Goal: Contribute content: Contribute content

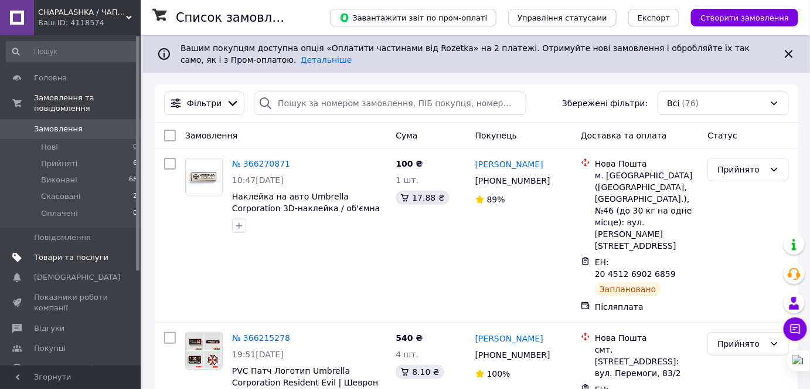
click at [66, 252] on span "Товари та послуги" at bounding box center [71, 257] width 74 height 11
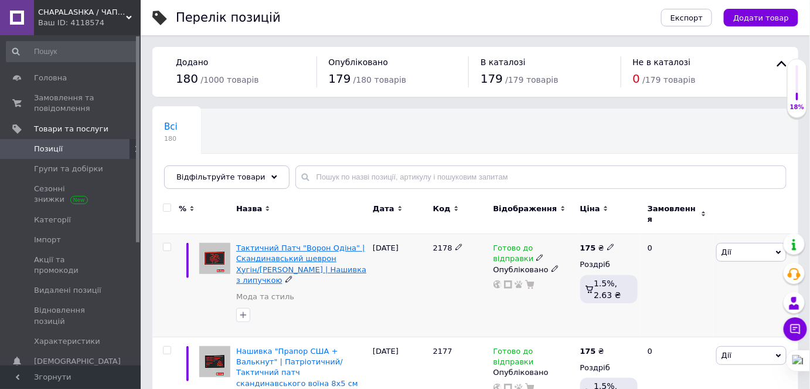
click at [289, 243] on span "Тактичний Патч "Ворон Одіна" | Скандинавський шеврон Хугін/[PERSON_NAME] | Наши…" at bounding box center [301, 263] width 130 height 41
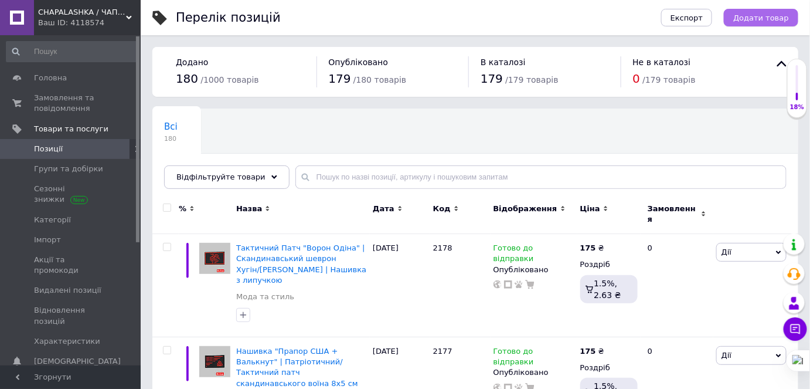
click at [751, 15] on span "Додати товар" at bounding box center [761, 17] width 56 height 9
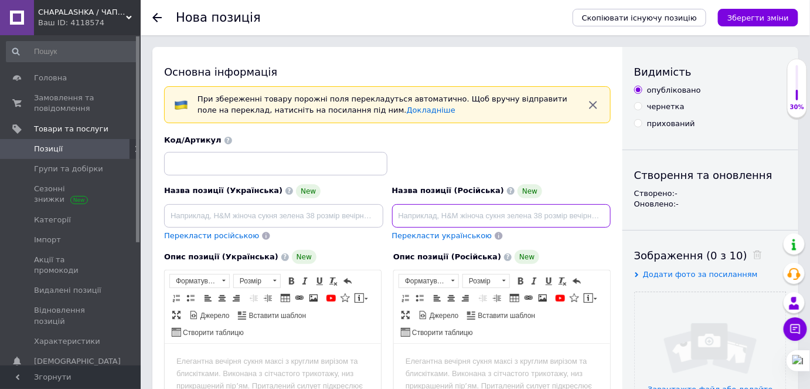
click at [441, 216] on input at bounding box center [501, 215] width 219 height 23
paste input "Патч триадный с мечами Samurai Biohazard (PVC нашивка) – красный, белый, зелёный"
click at [566, 211] on input "Патч триадный с мечами Samurai Biohazard (PVC нашивка) – красный, белый, зелёный" at bounding box center [501, 215] width 219 height 23
click at [549, 213] on input "Патч триадный с мечами Samurai Biohazard (PVC нашивка) – красный, белый, зелёный" at bounding box center [501, 215] width 219 height 23
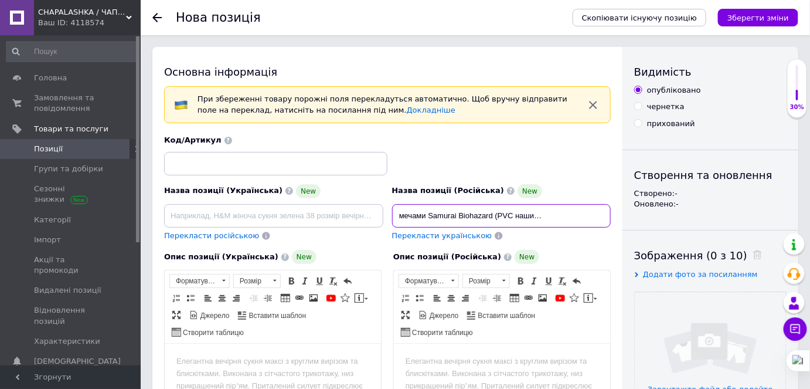
paste input "|"
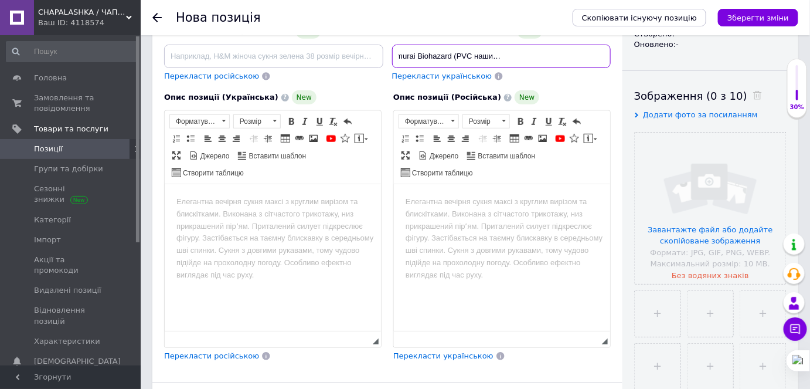
scroll to position [213, 0]
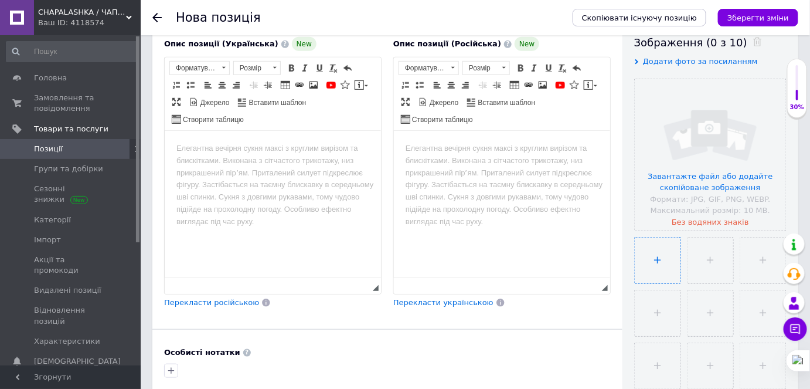
type input "Патч триадный с мечами Samurai Biohazard (PVC нашивка) | красный, белый, зелёный"
click at [653, 262] on input "file" at bounding box center [658, 260] width 46 height 46
type input "C:\fakepath\photo_1_2025-10-12_15-51-43.jpg"
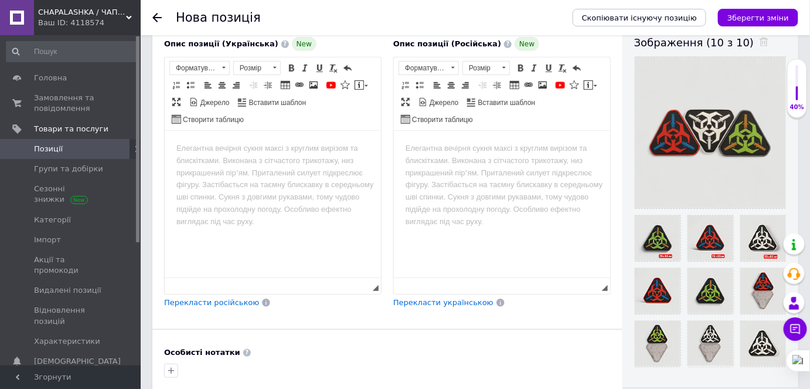
scroll to position [266, 0]
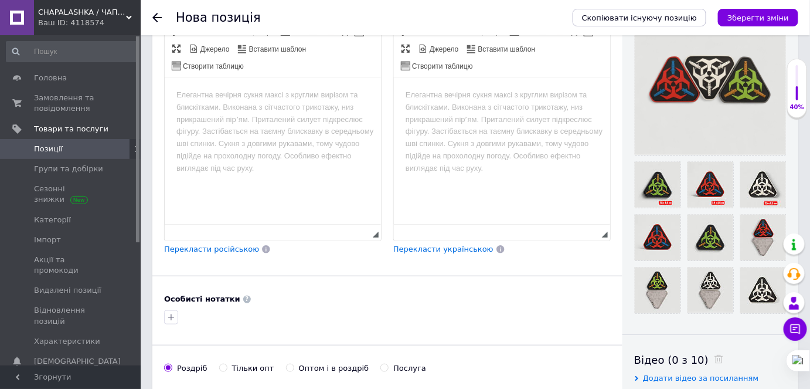
click at [423, 103] on html at bounding box center [501, 95] width 216 height 36
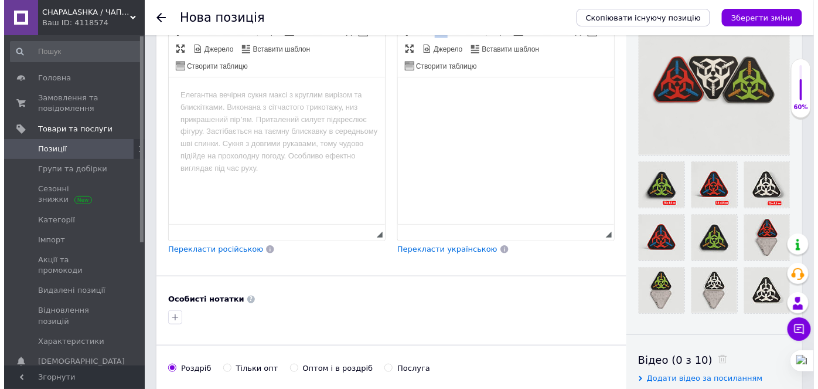
scroll to position [78, 0]
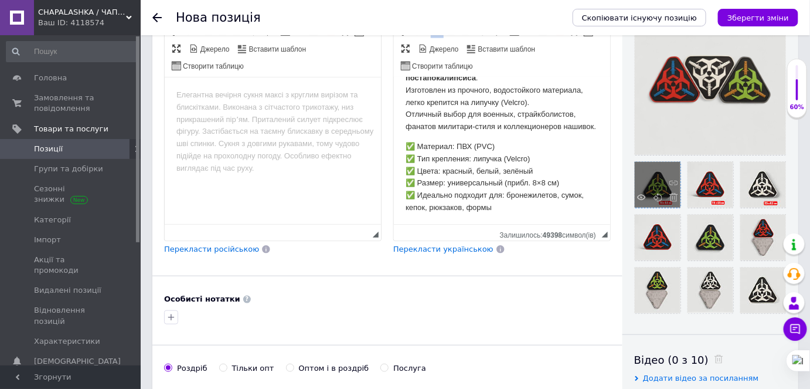
click at [661, 185] on div at bounding box center [658, 185] width 46 height 46
click at [641, 197] on use at bounding box center [641, 198] width 9 height 6
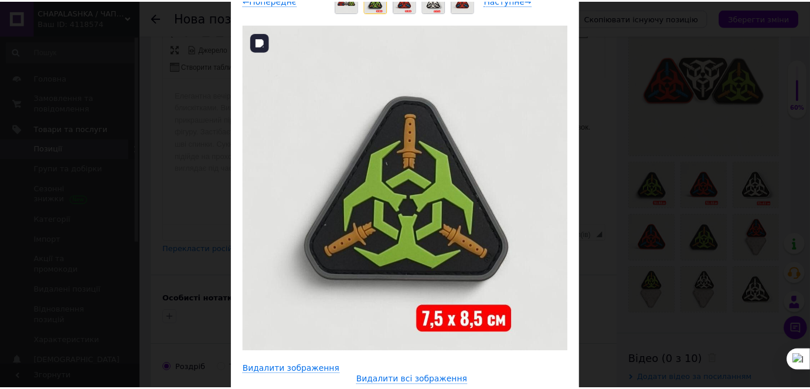
scroll to position [156, 0]
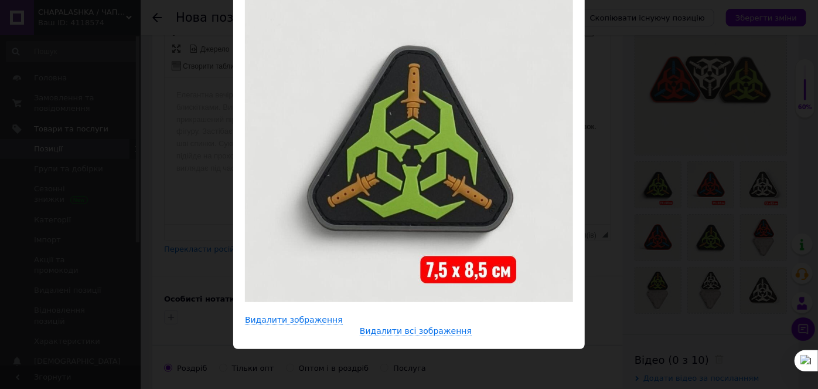
click at [158, 149] on div "× Перегляд зображення ← Попереднє Наступне → Видалити зображення Видалити всі з…" at bounding box center [409, 194] width 818 height 389
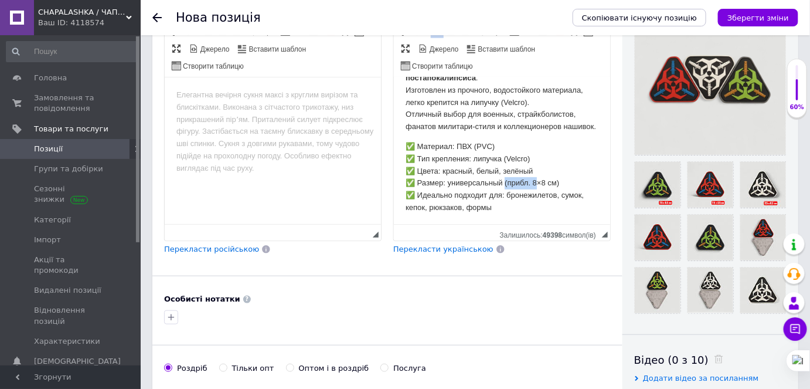
drag, startPoint x: 506, startPoint y: 193, endPoint x: 542, endPoint y: 194, distance: 35.8
click at [537, 192] on p "✅ Материал: ПВХ (PVC) ✅ Тип крепления: липучка (Velcro) ✅ Цвета: красный, белый…" at bounding box center [501, 177] width 193 height 73
click at [559, 198] on p "✅ Материал: ПВХ (PVC) ✅ Тип крепления: липучка (Velcro) ✅ Цвета: красный, белый…" at bounding box center [501, 177] width 193 height 73
click at [514, 206] on p "✅ Материал: ПВХ (PVC) ✅ Тип крепления: липучка (Velcro) ✅ Цвета: красный, белый…" at bounding box center [501, 175] width 193 height 73
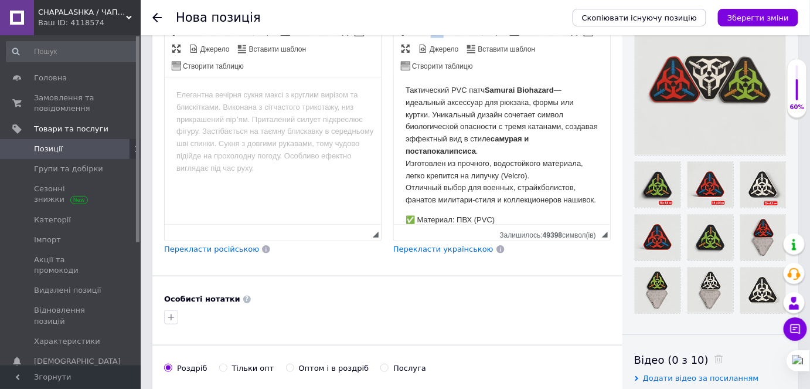
scroll to position [0, 0]
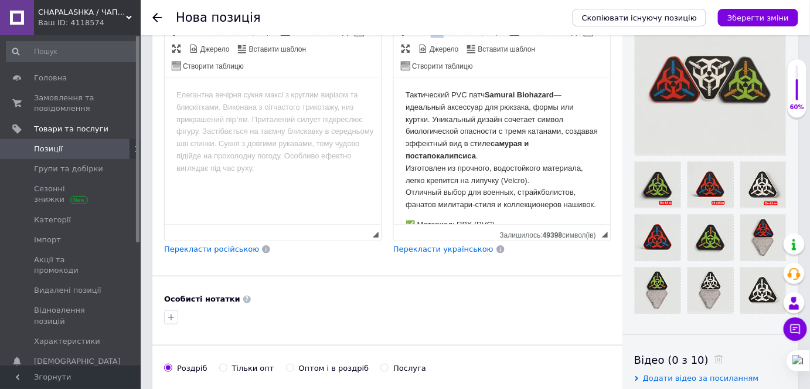
click at [489, 154] on p "Тактический PVC патч Samurai Biohazard — идеальный аксессуар для рюкзака, формы…" at bounding box center [501, 150] width 193 height 122
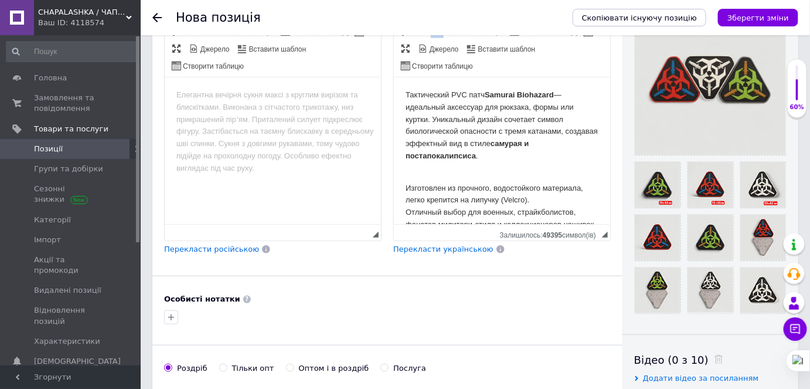
click at [466, 193] on p "Изготовлен из прочного, водостойкого материала, легко крепится на липучку (Velc…" at bounding box center [501, 200] width 193 height 61
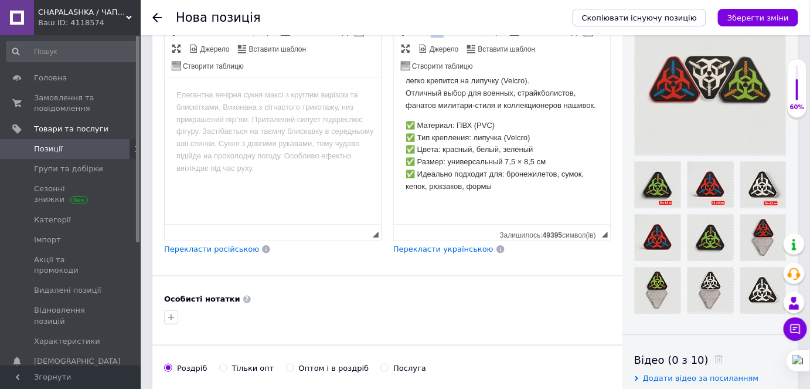
scroll to position [319, 0]
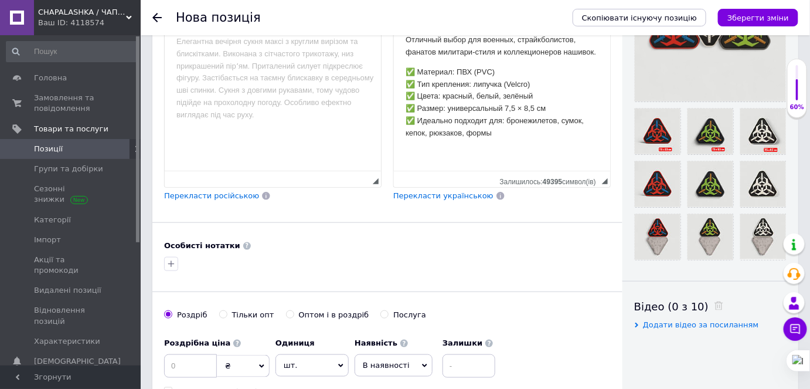
click at [529, 131] on p "✅ Материал: ПВХ (PVC) ✅ Тип крепления: липучка (Velcro) ✅ Цвета: красный, белый…" at bounding box center [501, 102] width 193 height 73
click at [430, 157] on p "Редактор, E815F3DD-1D3A-46DE-8EB4-7ABE0EE24B0C" at bounding box center [501, 153] width 193 height 12
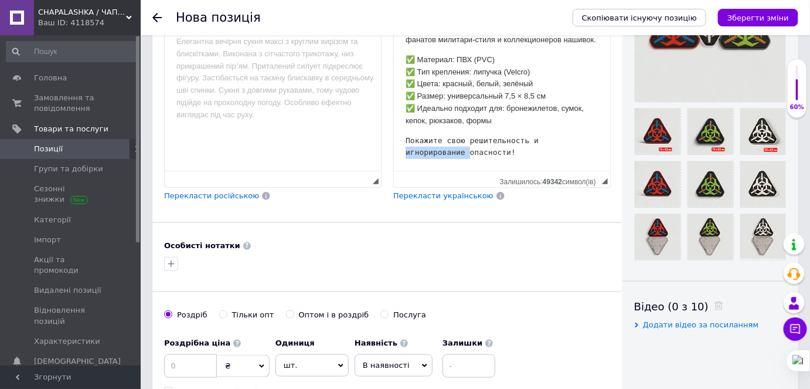
drag, startPoint x: 532, startPoint y: 152, endPoint x: 587, endPoint y: 152, distance: 55.1
click at [587, 152] on pre "Покажите свою решительность и игнорирование опасности!" at bounding box center [501, 147] width 193 height 25
drag, startPoint x: 176, startPoint y: 370, endPoint x: 183, endPoint y: 369, distance: 7.1
click at [179, 370] on input at bounding box center [190, 365] width 53 height 23
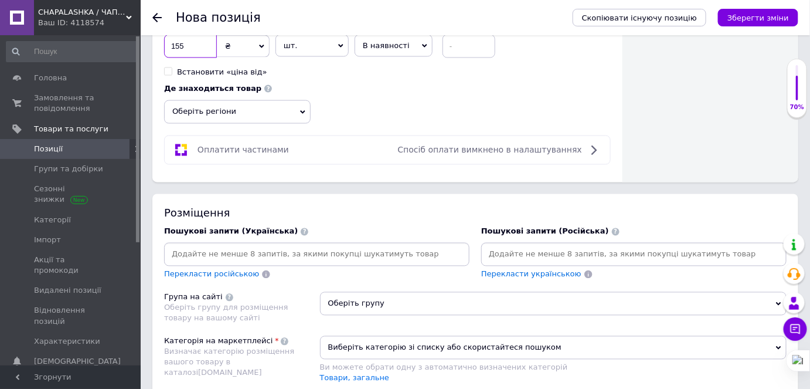
scroll to position [692, 0]
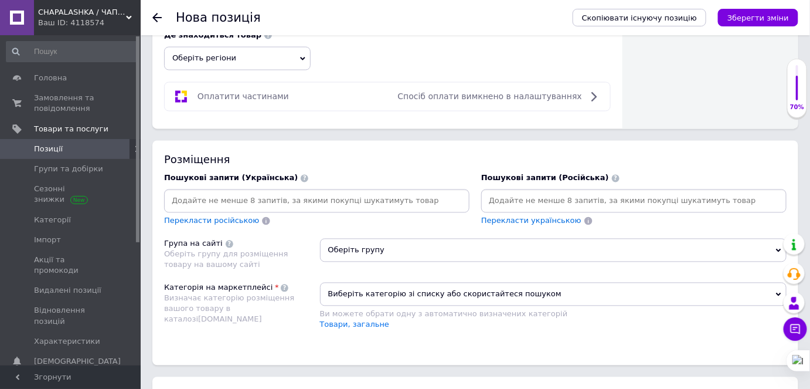
type input "155"
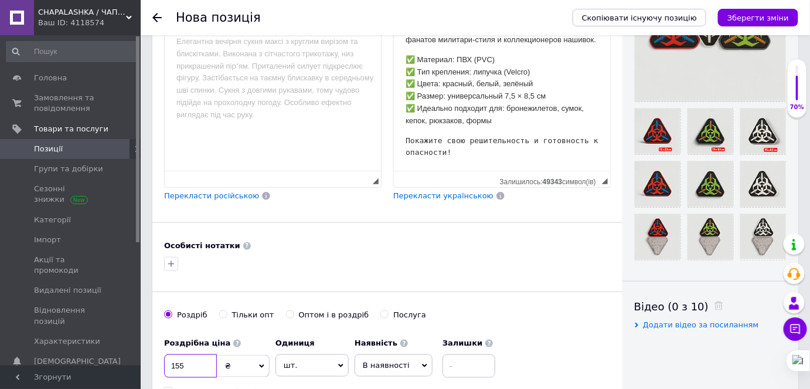
scroll to position [266, 0]
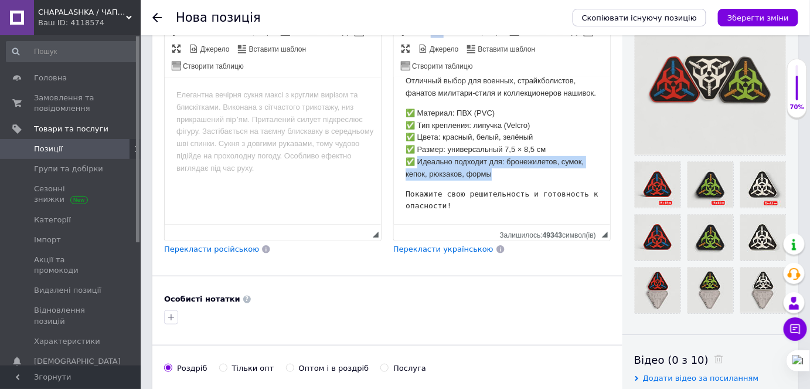
drag, startPoint x: 417, startPoint y: 158, endPoint x: 506, endPoint y: 173, distance: 90.4
click at [506, 173] on p "✅ Материал: ПВХ (PVC) ✅ Тип крепления: липучка (Velcro) ✅ Цвета: красный, белый…" at bounding box center [501, 143] width 193 height 73
copy p "Идеально подходит для: бронежилетов, сумок, кепок, рюкзаков, формы"
click at [433, 189] on pre "Покажите свою решительность и готовность к опасности!" at bounding box center [501, 200] width 193 height 25
click at [409, 185] on body "Тактический PVC патч Samurai Biohazard — идеальный аксессуар для рюкзака, формы…" at bounding box center [501, 85] width 193 height 254
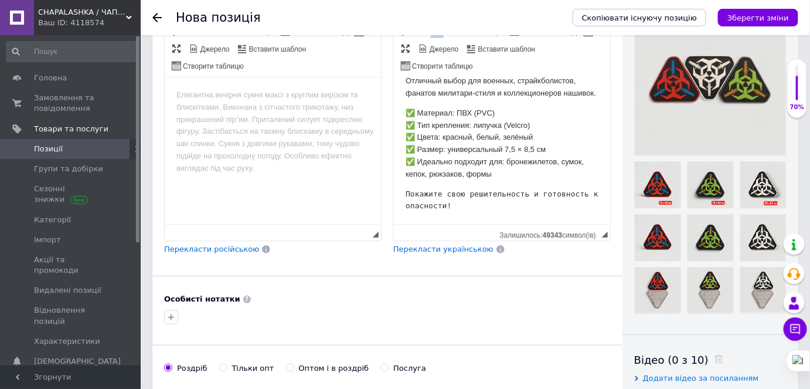
click at [406, 185] on body "Тактический PVC патч Samurai Biohazard — идеальный аксессуар для рюкзака, формы…" at bounding box center [501, 85] width 193 height 254
click at [401, 184] on html "Тактический PVC патч Samurai Biohazard — идеальный аксессуар для рюкзака, формы…" at bounding box center [501, 85] width 216 height 278
click at [407, 184] on body "Тактический PVC патч Samurai Biohazard — идеальный аксессуар для рюкзака, формы…" at bounding box center [501, 85] width 193 height 254
click at [407, 182] on body "Тактический PVC патч Samurai Biohazard — идеальный аксессуар для рюкзака, формы…" at bounding box center [501, 85] width 193 height 254
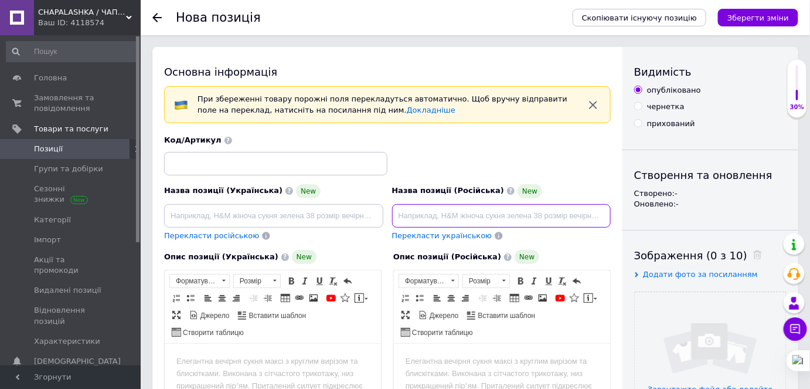
click at [422, 219] on input at bounding box center [501, 215] width 219 height 23
paste input "Патч триадный с мечами Samurai Biohazard (PVC нашивка) – красный, белый, зелёный"
click at [549, 211] on input "Патч триадный с мечами Samurai Biohazard (PVC нашивка) – красный, белый, зелёный" at bounding box center [501, 215] width 219 height 23
click at [510, 216] on input "Патч триадный с мечами Samurai Biohazard (PVC нашивка) – красный, белый, зелёный" at bounding box center [501, 215] width 219 height 23
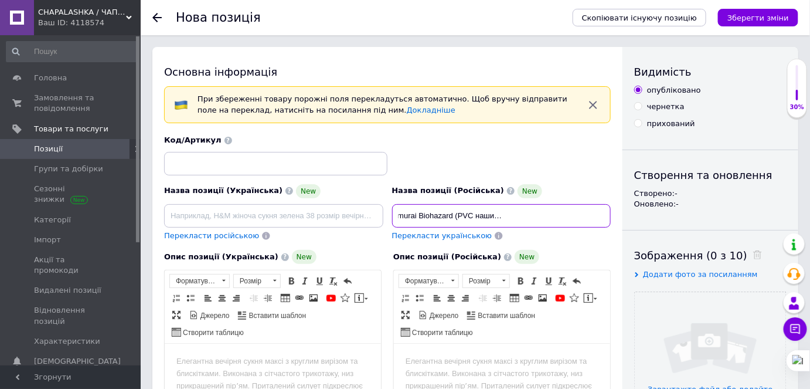
scroll to position [0, 100]
paste input "|"
click at [558, 213] on input "Патч триадный с мечами Samurai Biohazard (PVC нашивка) | красный, белый, зелёный" at bounding box center [501, 215] width 219 height 23
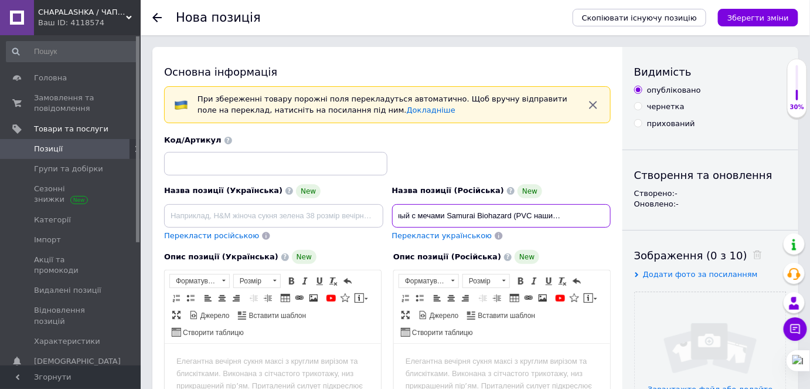
click at [573, 215] on input "Патч триадный с мечами Samurai Biohazard (PVC нашивка) | красный, белый, зелёный" at bounding box center [501, 215] width 219 height 23
paste input "еврон "Биологическая опасность""
click at [472, 215] on input "Патч триадный с мечами Samurai Biohazard (PVC нашивка) | Шеврон "Биологическая …" at bounding box center [501, 215] width 219 height 23
click at [605, 214] on input "Патч триадный с мечами Samurai Biohazard (PVC нашивка) | Шеврон "Биологическая …" at bounding box center [501, 215] width 219 height 23
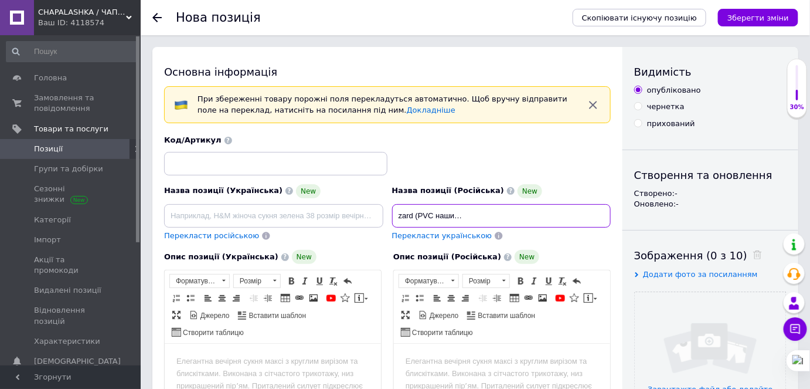
click at [601, 213] on input "Патч триадный с мечами Samurai Biohazard (PVC нашивка) | Шеврон "Биологическая …" at bounding box center [501, 215] width 219 height 23
paste input "|"
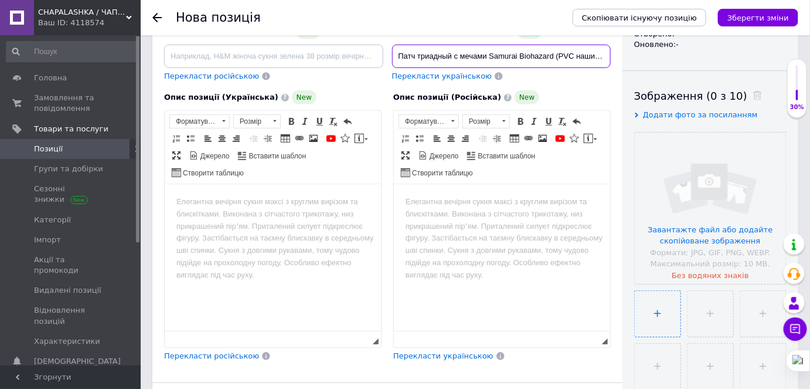
scroll to position [213, 0]
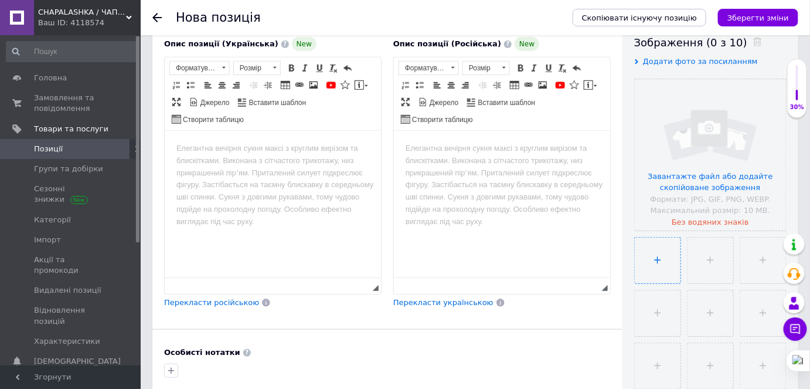
type input "Патч триадный с мечами Samurai Biohazard (PVC нашивка) | Шеврон "Биологическая …"
click at [665, 265] on input "file" at bounding box center [658, 260] width 46 height 46
type input "C:\fakepath\photo_1_2025-10-12_15-51-43.jpg"
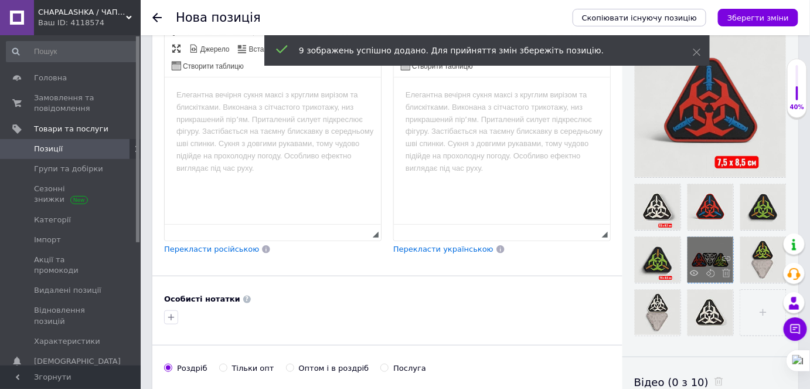
scroll to position [319, 0]
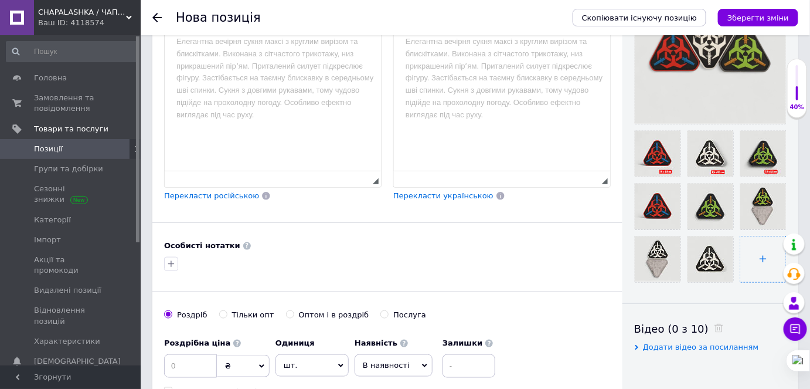
click at [753, 250] on input "file" at bounding box center [763, 259] width 46 height 46
click at [765, 256] on input "file" at bounding box center [763, 259] width 46 height 46
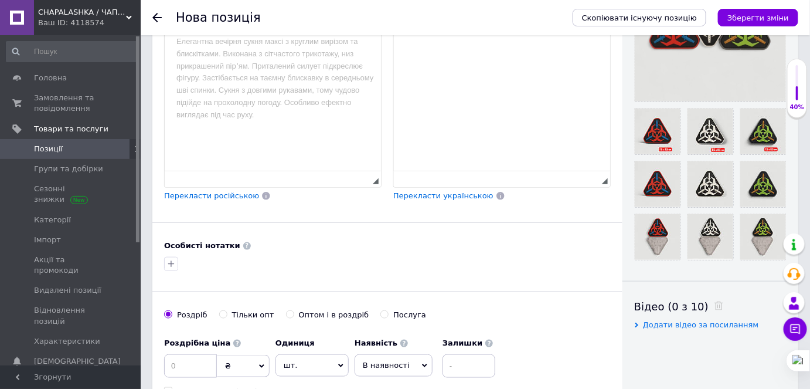
click at [437, 60] on html at bounding box center [501, 42] width 216 height 36
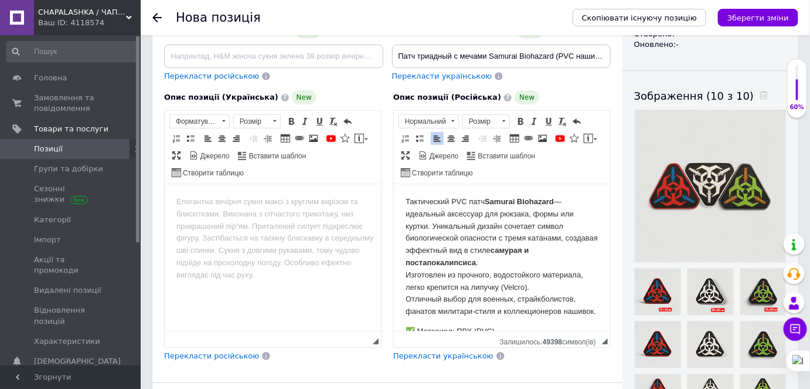
scroll to position [53, 0]
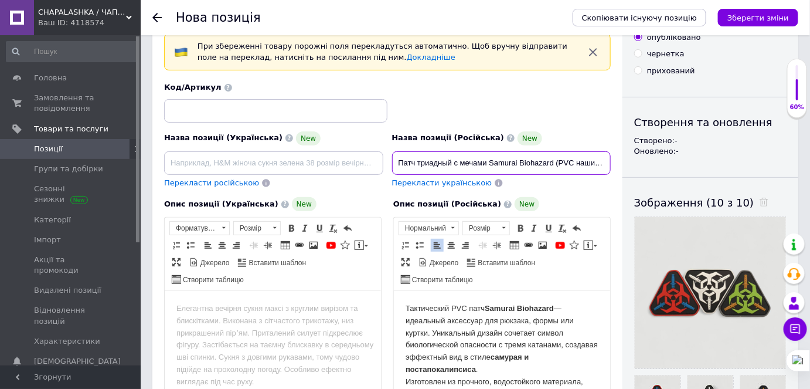
click at [559, 162] on input "Патч триадный с мечами Samurai Biohazard (PVC нашивка) | Шеврон "Биологическая …" at bounding box center [501, 162] width 219 height 23
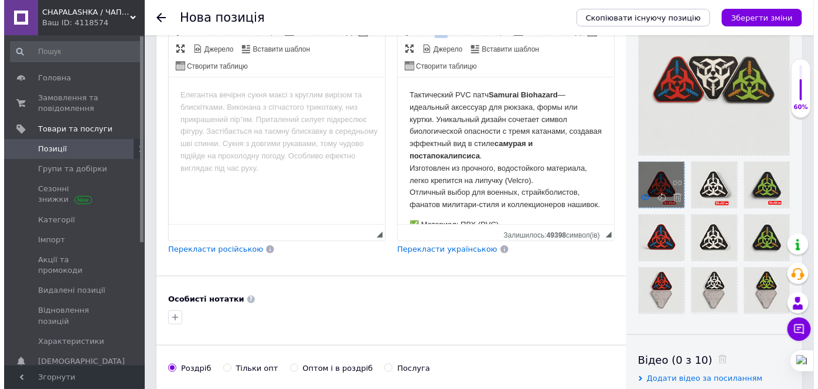
scroll to position [0, 0]
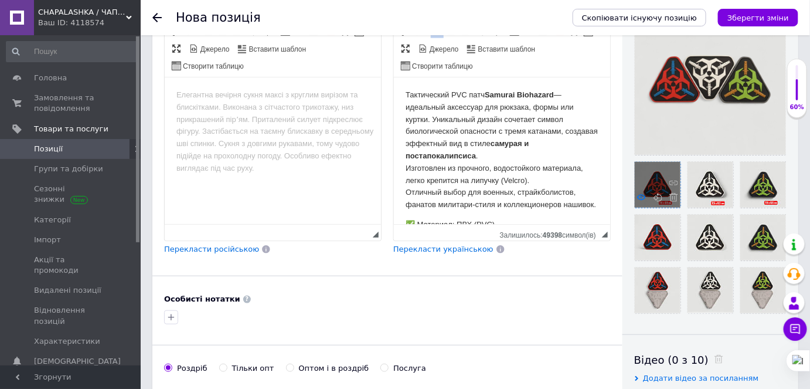
click at [640, 197] on icon at bounding box center [641, 197] width 9 height 9
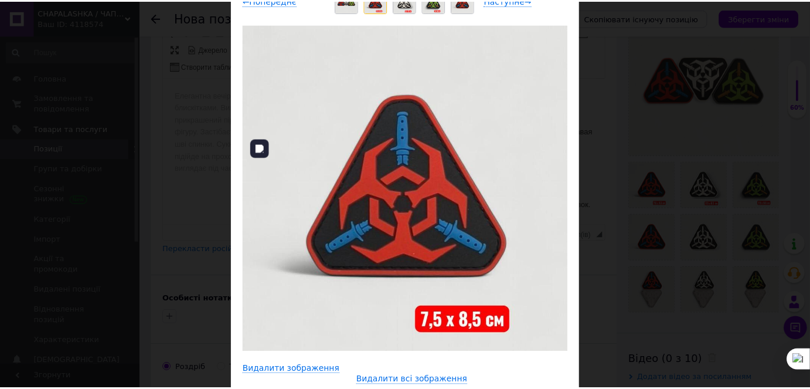
scroll to position [156, 0]
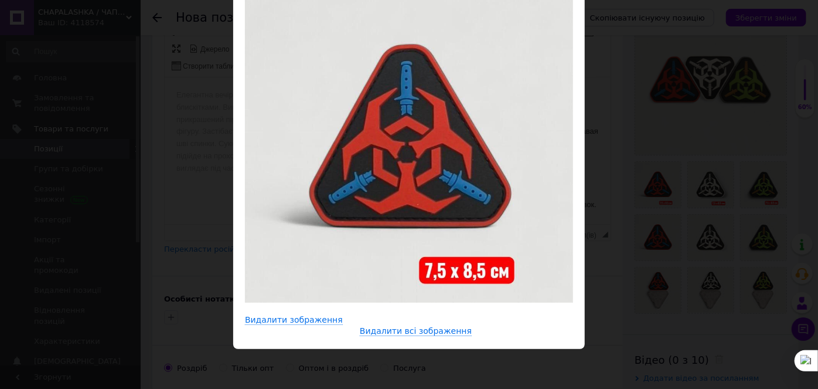
click at [625, 148] on div "× Перегляд зображення ← Попереднє Наступне → Видалити зображення Видалити всі з…" at bounding box center [409, 194] width 818 height 389
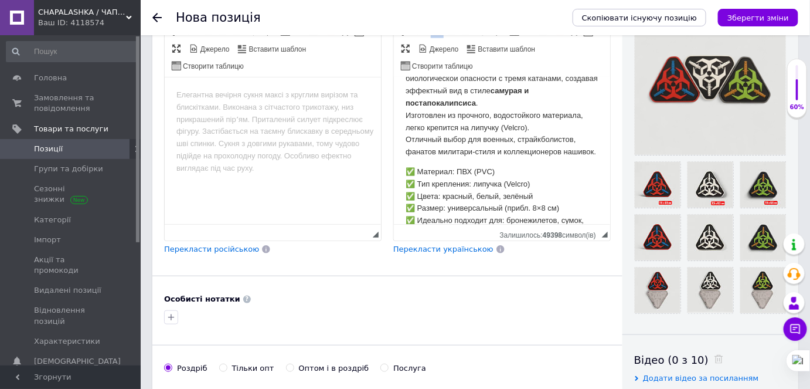
scroll to position [91, 0]
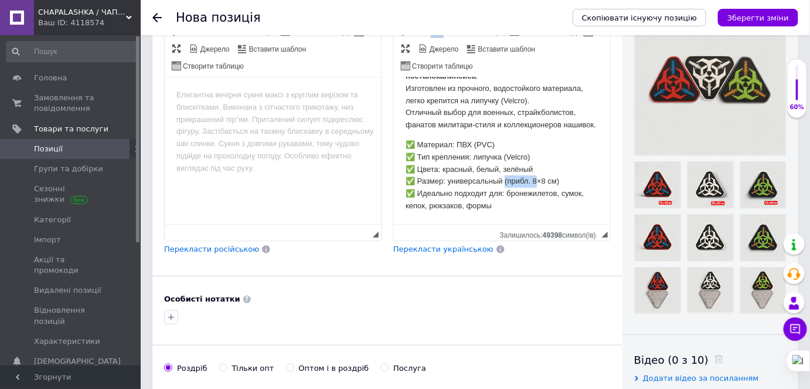
drag, startPoint x: 505, startPoint y: 181, endPoint x: 537, endPoint y: 178, distance: 32.3
click at [537, 178] on p "✅ Материал: ПВХ (PVC) ✅ Тип крепления: липучка (Velcro) ✅ Цвета: красный, белый…" at bounding box center [501, 175] width 193 height 73
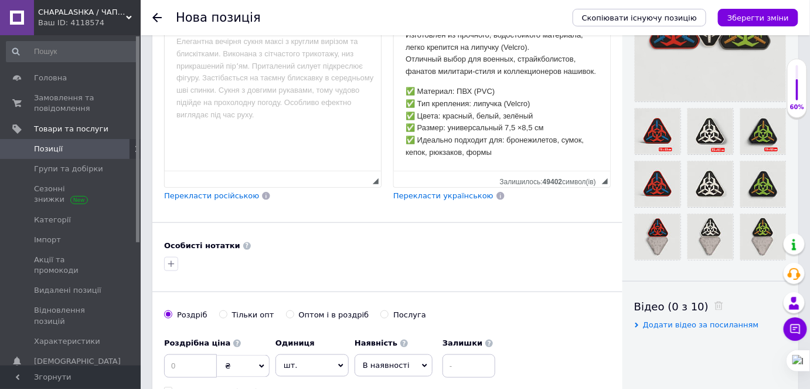
scroll to position [373, 0]
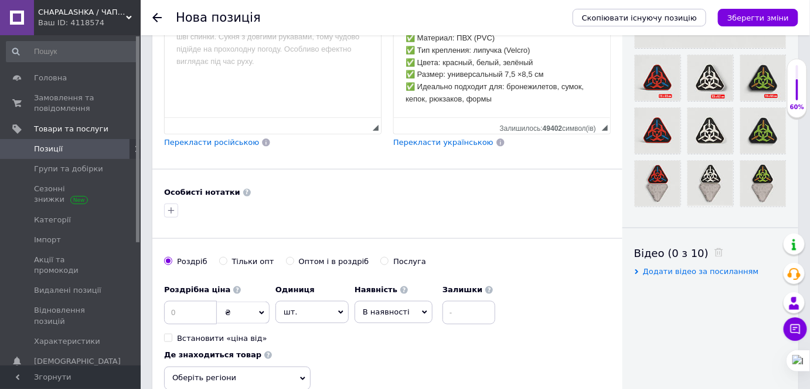
click at [506, 104] on p "✅ Материал: ПВХ (PVC) ✅ Тип крепления: липучка (Velcro) ✅ Цвета: красный, белый…" at bounding box center [501, 69] width 193 height 73
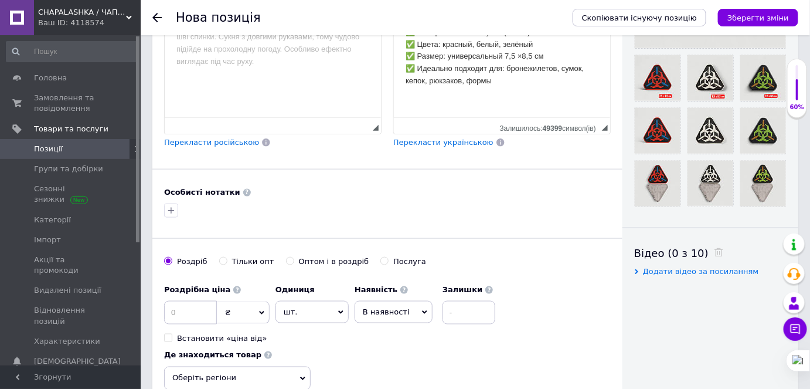
scroll to position [110, 0]
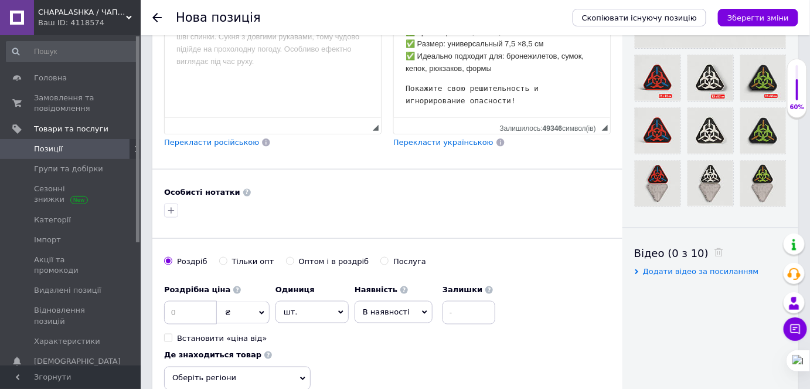
click at [540, 98] on pre "Покажите свою решительность и игнорирование опасности!" at bounding box center [501, 95] width 193 height 25
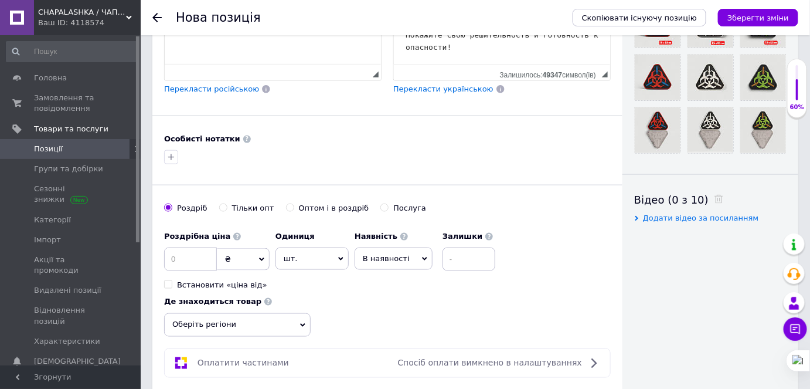
scroll to position [479, 0]
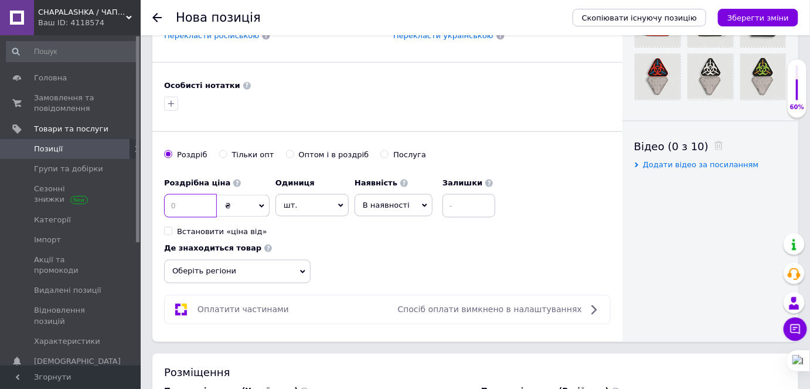
click at [176, 199] on input at bounding box center [190, 205] width 53 height 23
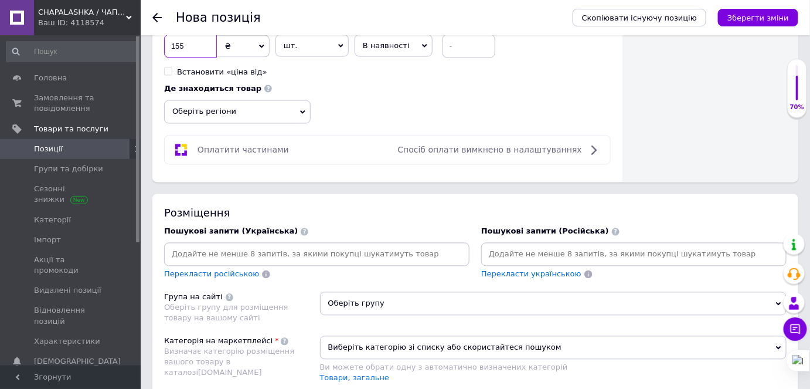
scroll to position [692, 0]
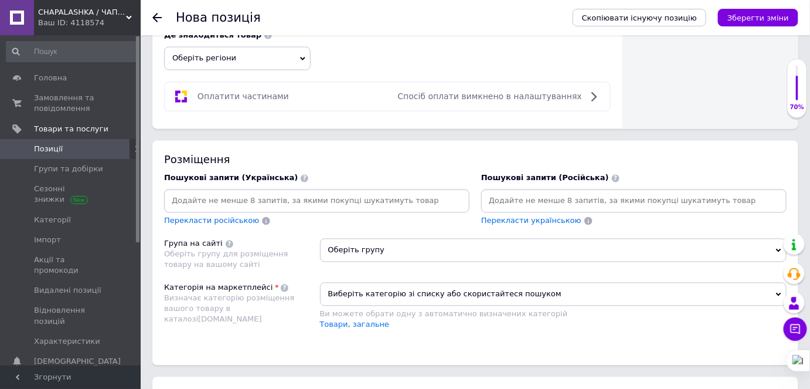
type input "155"
click at [523, 200] on input at bounding box center [634, 201] width 301 height 18
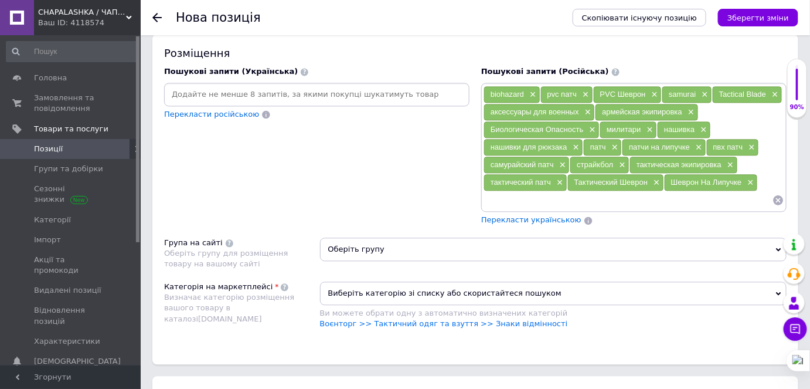
scroll to position [852, 0]
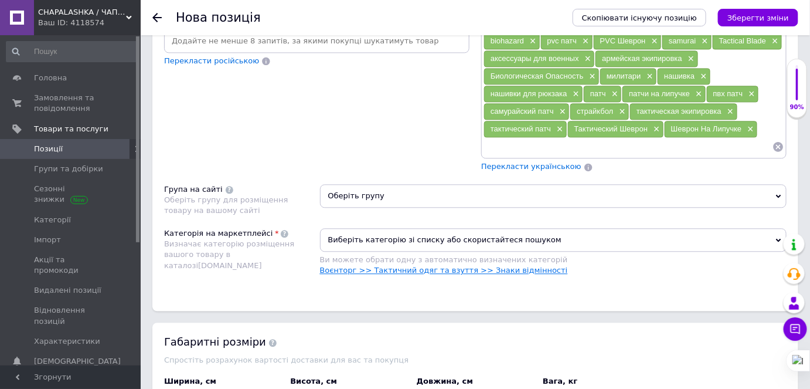
click at [415, 265] on link "Воєнторг >> Тактичний одяг та взуття >> Знаки відмінності" at bounding box center [444, 269] width 248 height 9
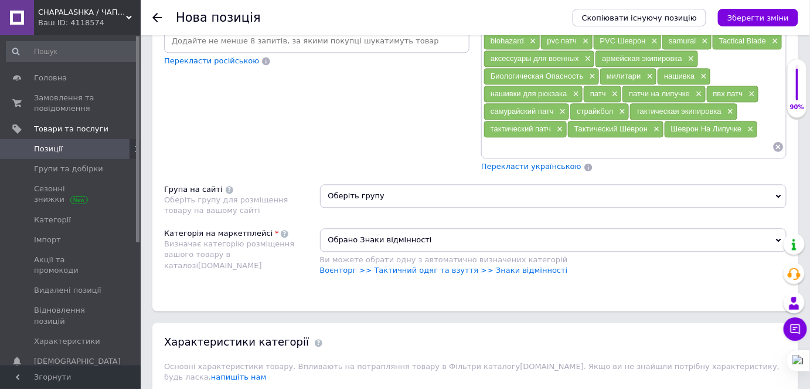
click at [405, 188] on span "Оберіть групу" at bounding box center [553, 195] width 467 height 23
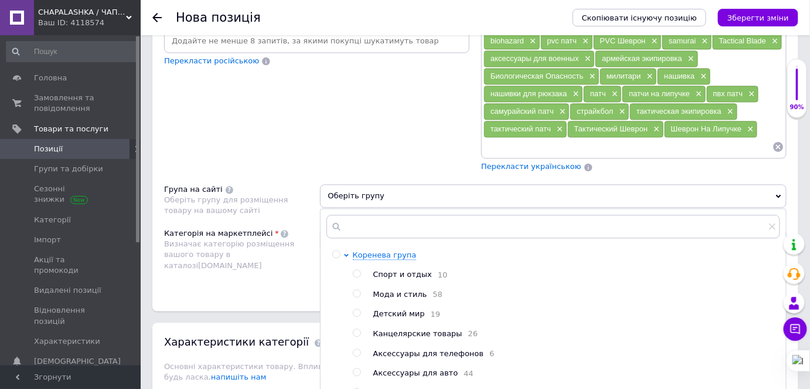
click at [394, 290] on span "Мода и стиль" at bounding box center [400, 294] width 54 height 9
radio input "true"
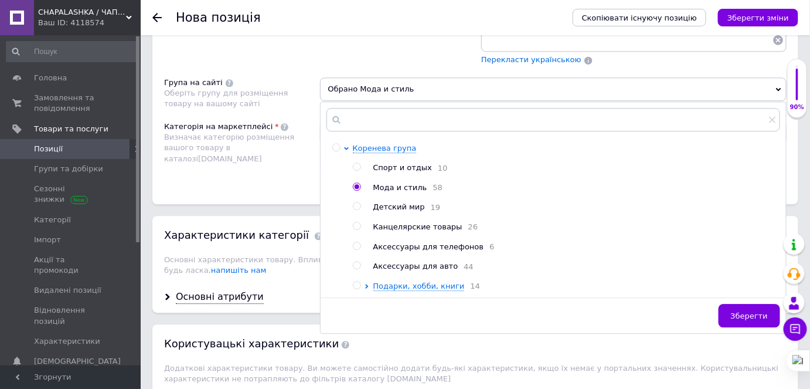
scroll to position [1065, 0]
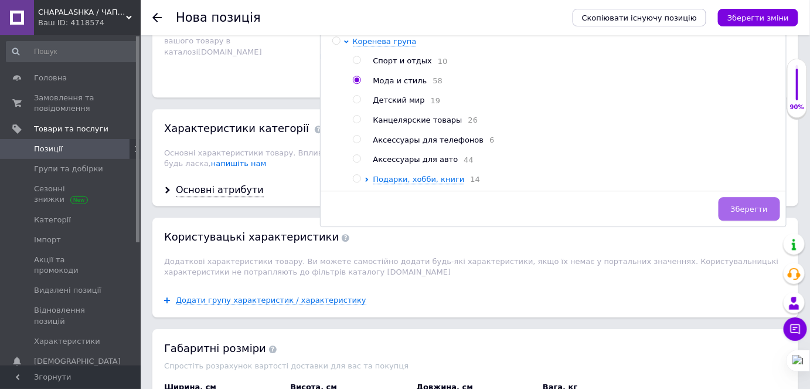
click at [742, 206] on span "Зберегти" at bounding box center [749, 209] width 37 height 9
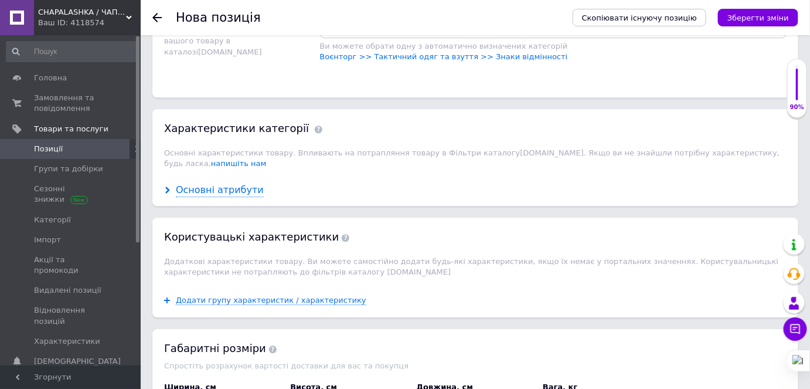
click at [212, 183] on div "Основні атрибути" at bounding box center [220, 189] width 88 height 13
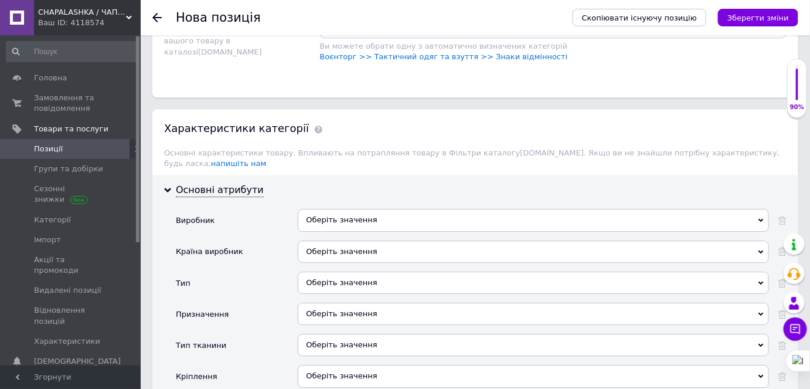
click at [386, 240] on div "Оберіть значення" at bounding box center [533, 251] width 471 height 22
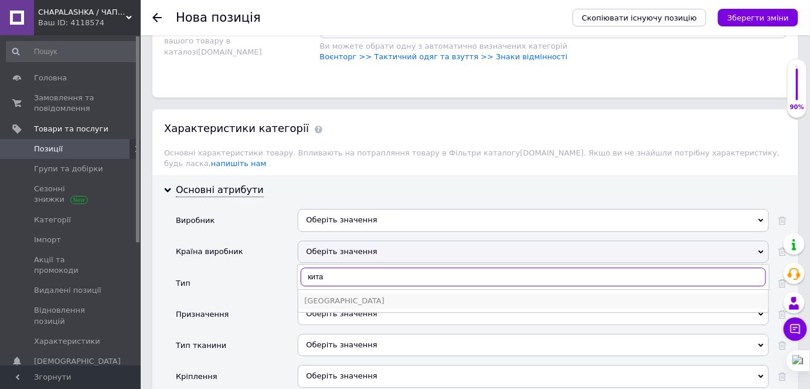
type input "кита"
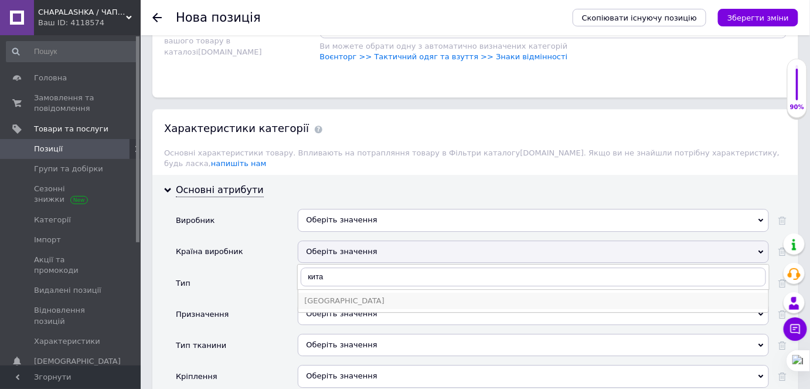
click at [350, 295] on div "[GEOGRAPHIC_DATA]" at bounding box center [533, 300] width 458 height 11
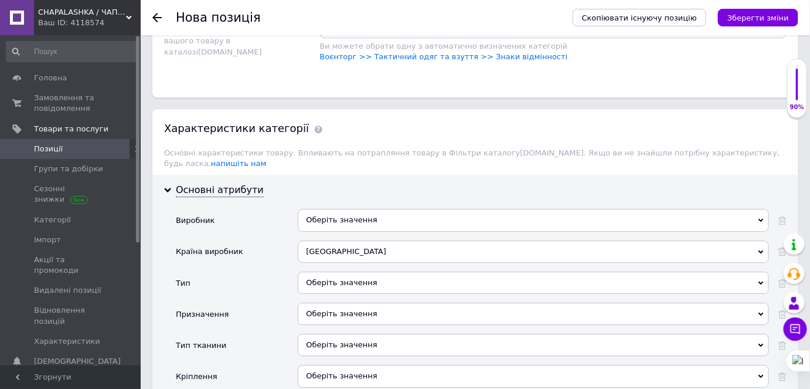
click at [340, 271] on div "Оберіть значення" at bounding box center [533, 282] width 471 height 22
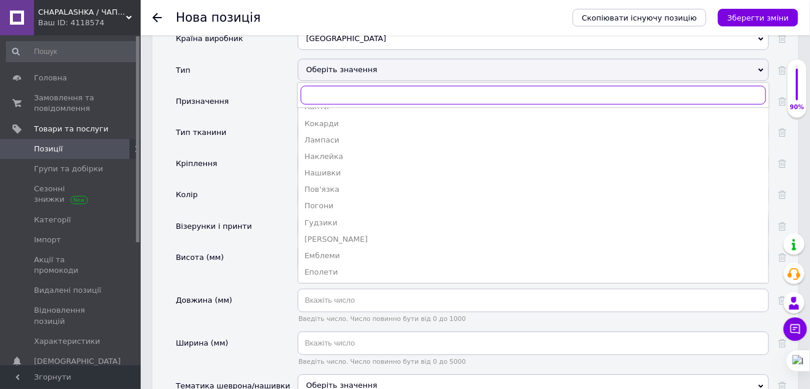
scroll to position [1332, 0]
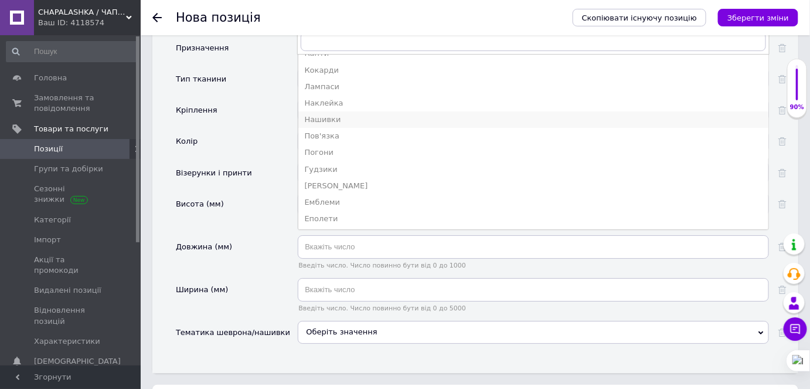
click at [341, 114] on div "Нашивки" at bounding box center [533, 119] width 458 height 11
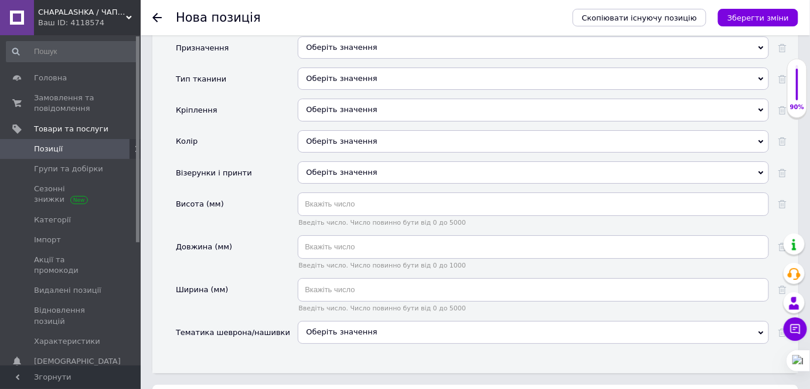
scroll to position [1278, 0]
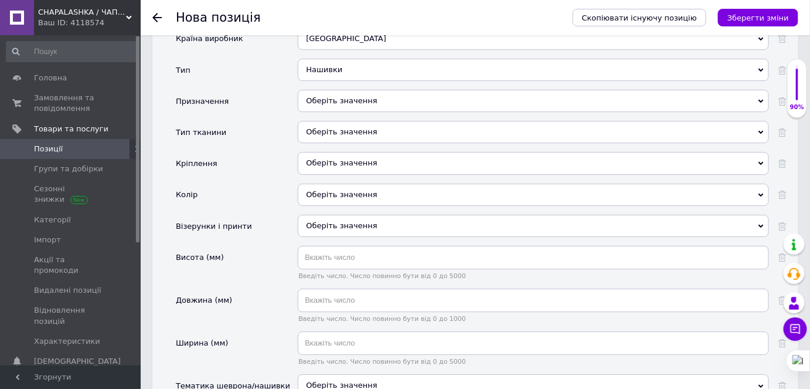
click at [383, 59] on div "Нашивки" at bounding box center [533, 70] width 471 height 22
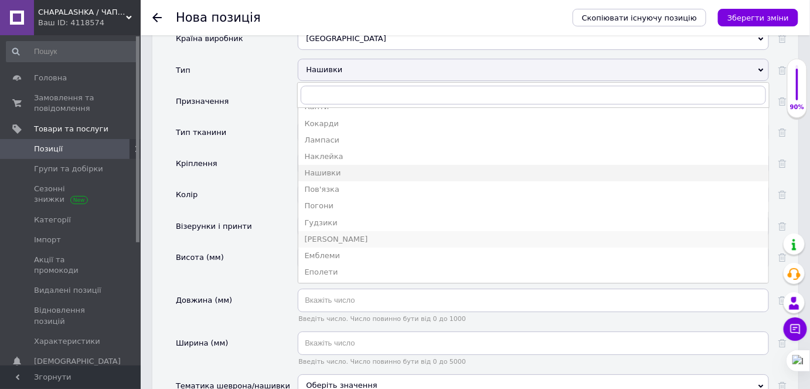
click at [336, 234] on div "[PERSON_NAME]" at bounding box center [533, 239] width 458 height 11
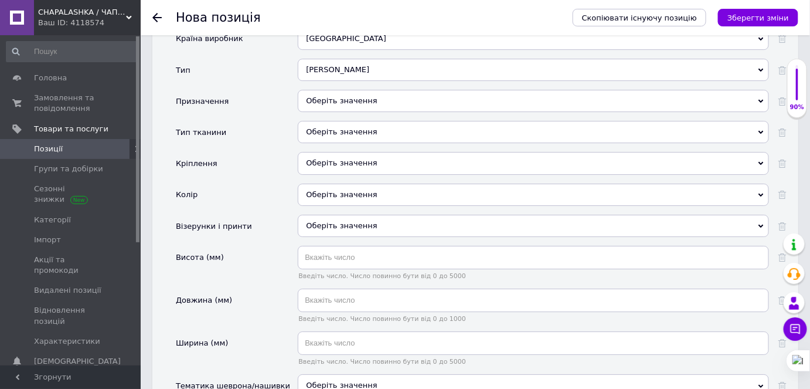
click at [361, 90] on div "Оберіть значення" at bounding box center [533, 101] width 471 height 22
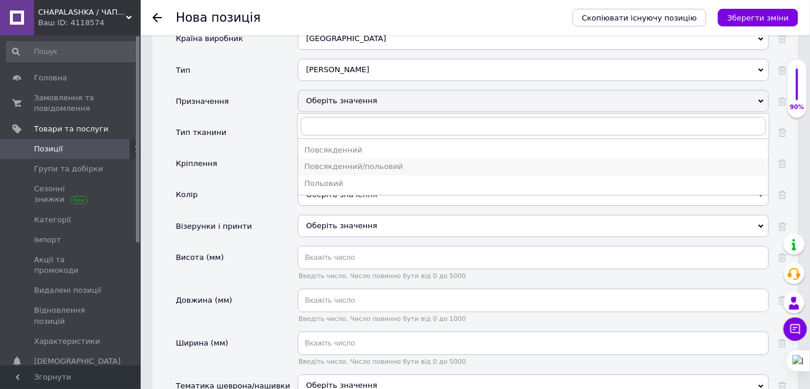
click at [356, 161] on div "Повсякденний/польовий" at bounding box center [533, 166] width 458 height 11
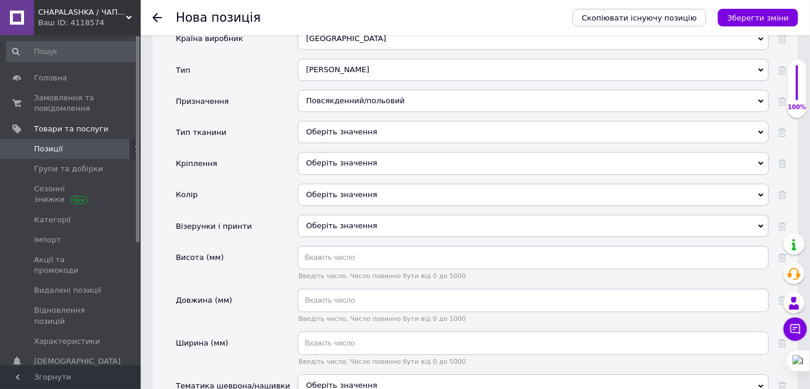
click at [350, 121] on div "Оберіть значення" at bounding box center [533, 132] width 471 height 22
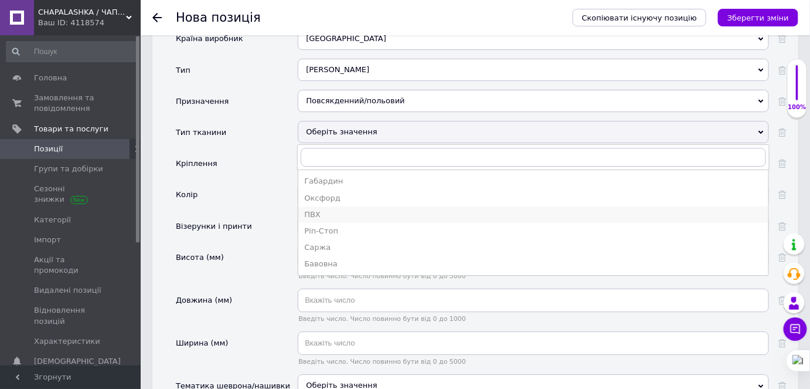
click at [324, 209] on div "ПВХ" at bounding box center [533, 214] width 458 height 11
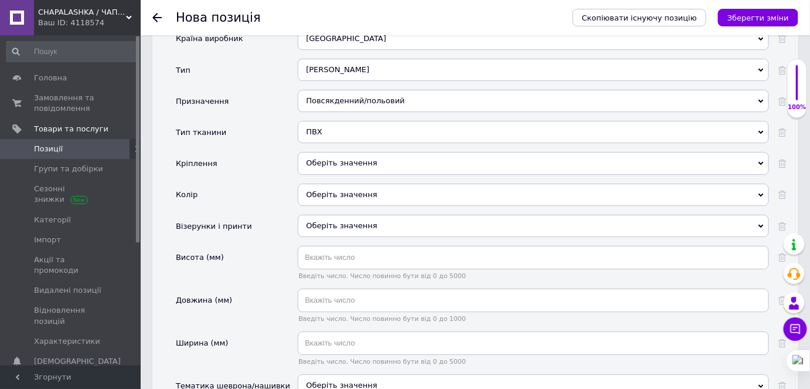
click at [364, 152] on div "Оберіть значення" at bounding box center [533, 163] width 471 height 22
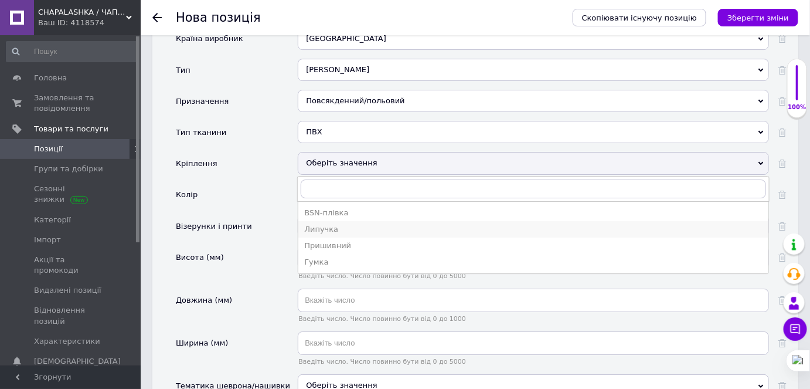
click at [345, 224] on div "Липучка" at bounding box center [533, 229] width 458 height 11
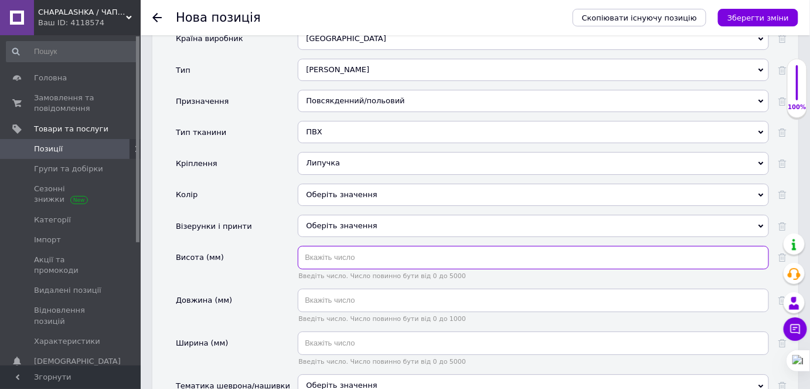
click at [328, 246] on input "text" at bounding box center [533, 257] width 471 height 23
type input "5"
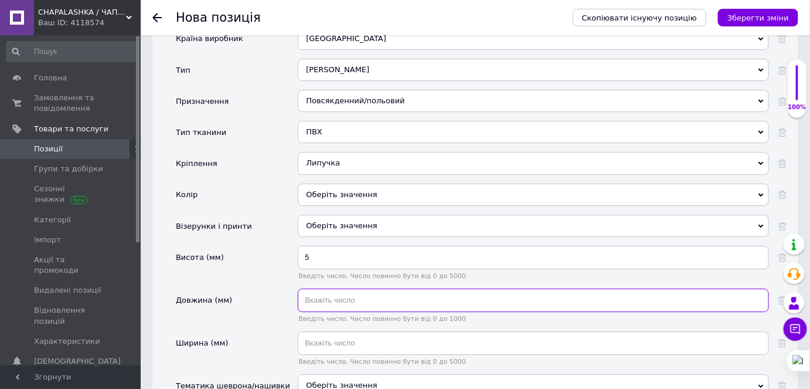
click at [341, 288] on input "text" at bounding box center [533, 299] width 471 height 23
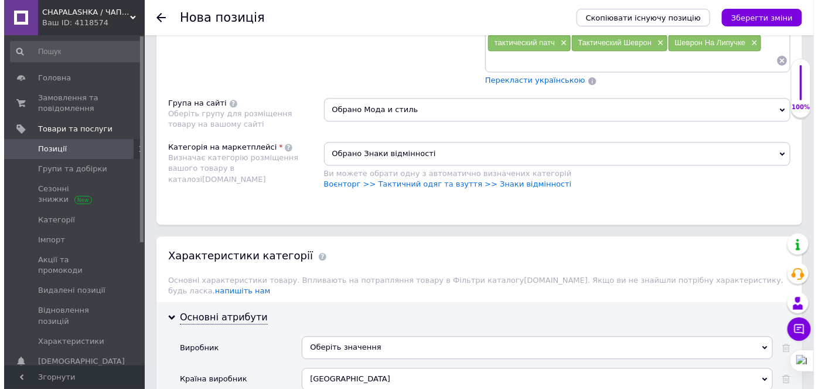
scroll to position [372, 0]
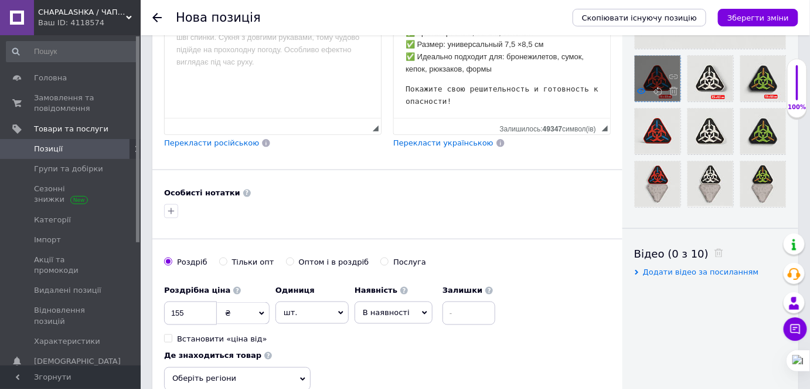
click at [641, 90] on use at bounding box center [641, 91] width 9 height 6
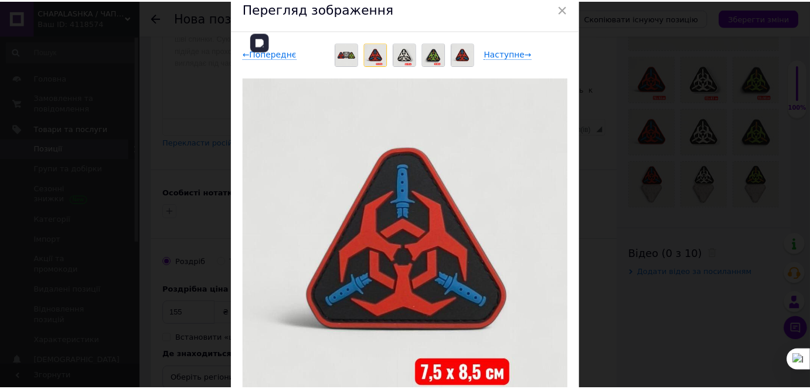
scroll to position [156, 0]
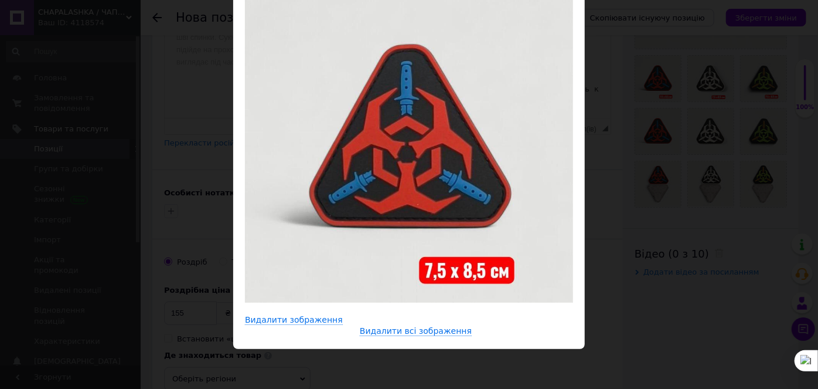
click at [636, 286] on div "× Перегляд зображення ← Попереднє Наступне → Видалити зображення Видалити всі з…" at bounding box center [409, 194] width 818 height 389
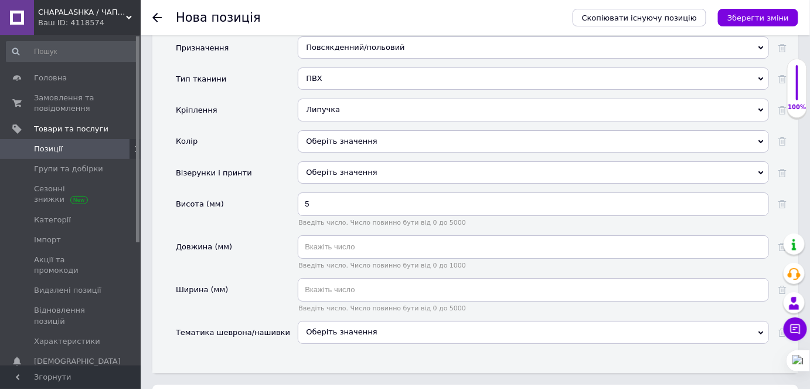
scroll to position [1384, 0]
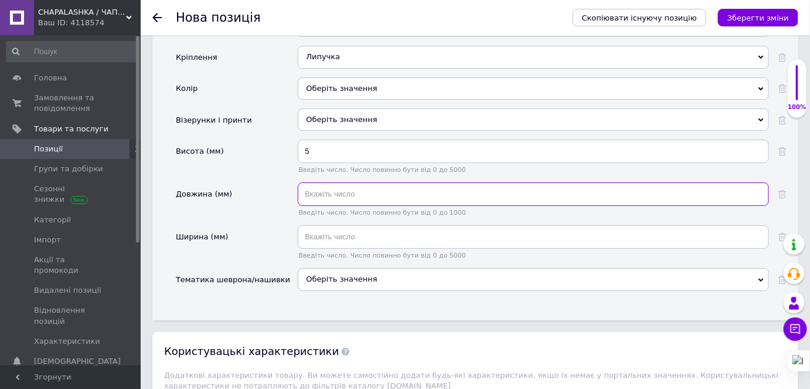
click at [352, 182] on input "text" at bounding box center [533, 193] width 471 height 23
type input "75"
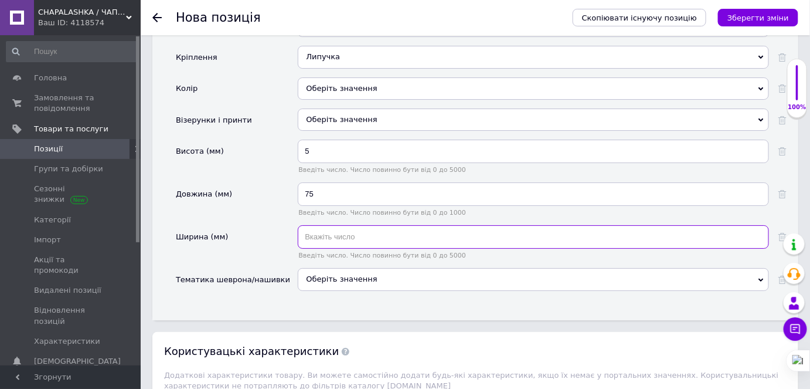
click at [332, 225] on input "text" at bounding box center [533, 236] width 471 height 23
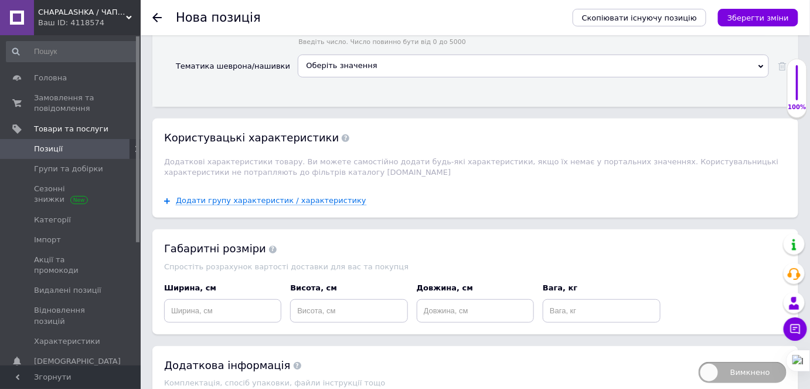
scroll to position [1632, 0]
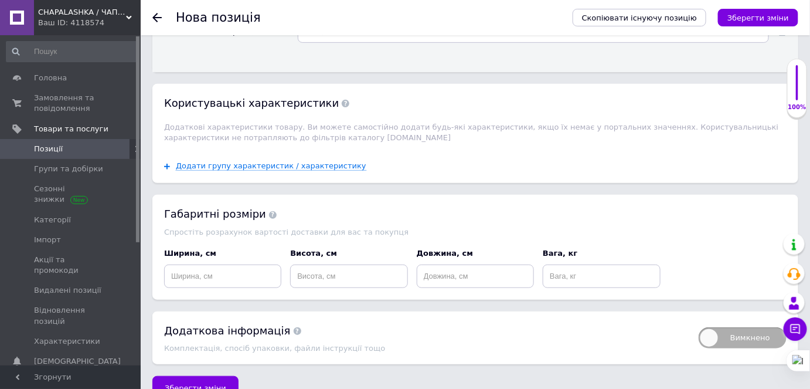
type input "85"
click at [216, 264] on input at bounding box center [222, 275] width 117 height 23
type input "15"
click at [364, 264] on input at bounding box center [348, 275] width 117 height 23
type input "15"
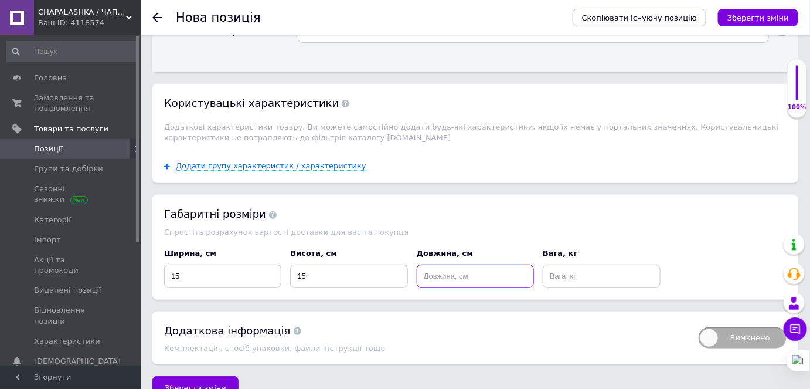
click at [484, 264] on input at bounding box center [475, 275] width 117 height 23
type input "2"
click at [577, 264] on input at bounding box center [601, 275] width 117 height 23
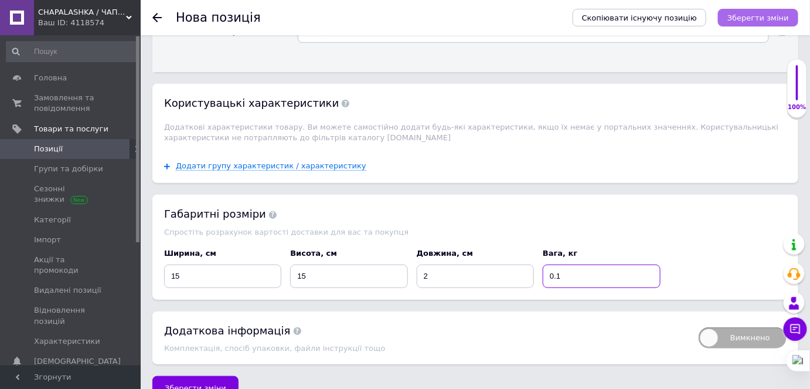
type input "0.1"
click at [745, 18] on icon "Зберегти зміни" at bounding box center [758, 17] width 62 height 9
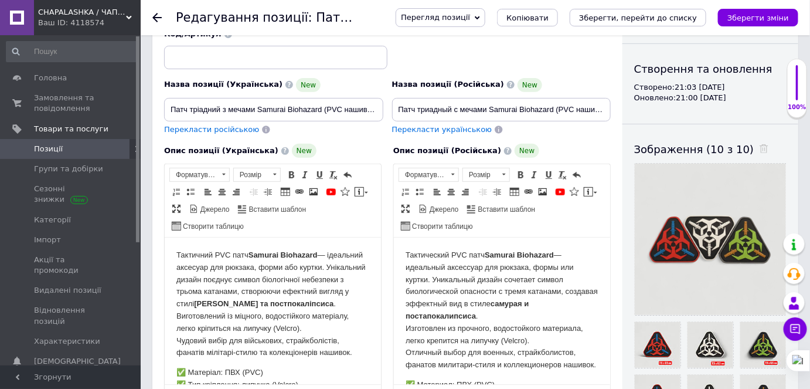
scroll to position [159, 0]
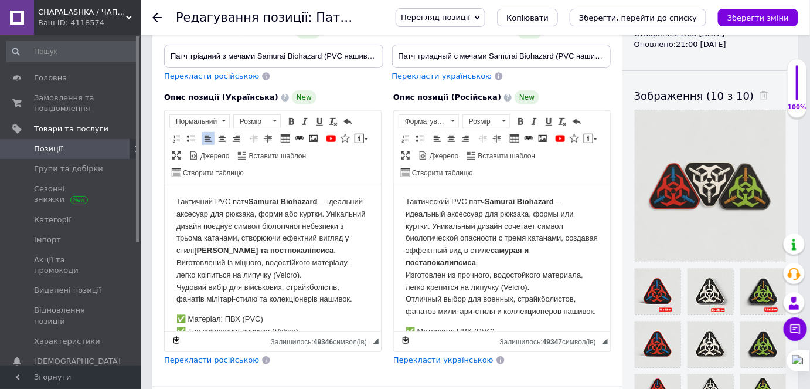
click at [181, 198] on p "Тактичний PVC патч Samurai Biohazard — ідеальний аксесуар для рюкзака, форми аб…" at bounding box center [272, 251] width 193 height 110
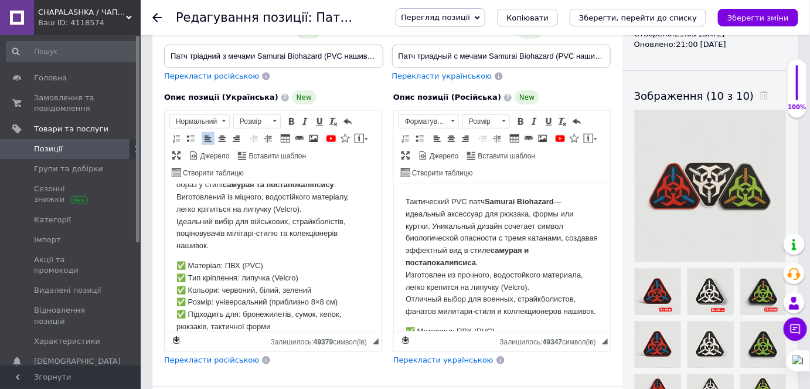
scroll to position [79, 0]
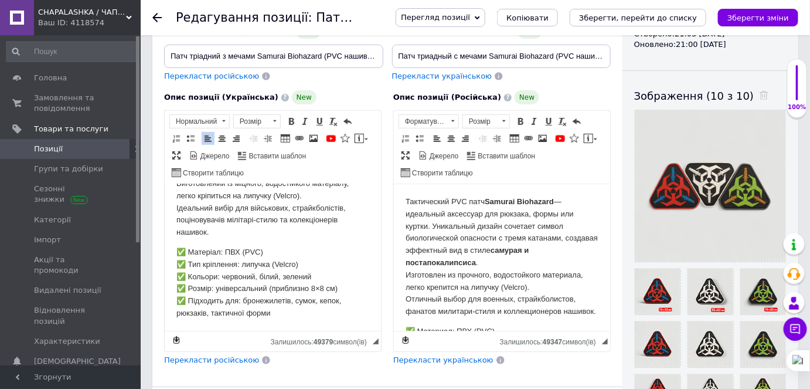
click at [295, 313] on p "✅ Матеріал: ПВХ (PVC) ✅ Тип кріплення: липучка (Velcro) ✅ Кольори: червоний, бі…" at bounding box center [272, 282] width 193 height 73
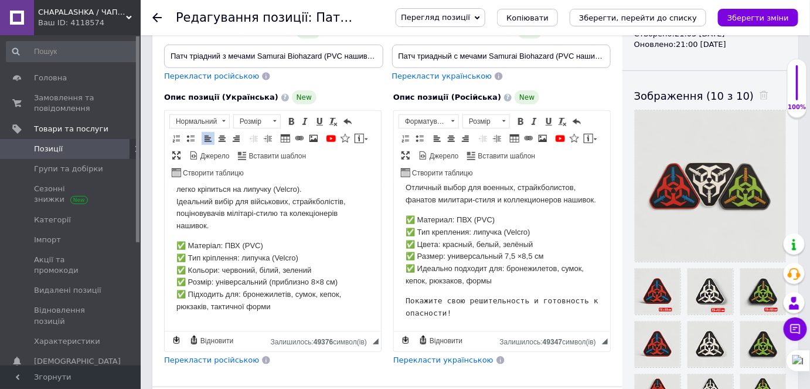
scroll to position [213, 0]
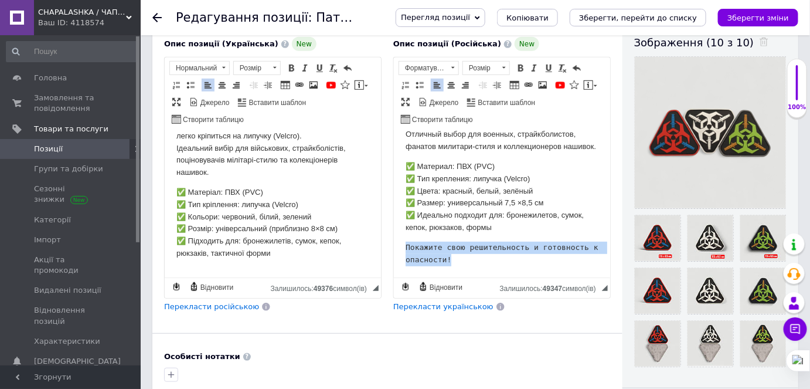
drag, startPoint x: 404, startPoint y: 245, endPoint x: 452, endPoint y: 261, distance: 50.2
click at [452, 261] on pre "Покажите свою решительность и готовность к опасности!" at bounding box center [501, 253] width 193 height 25
copy pre "Покажите свою решительность и готовность к опасности!"
click at [222, 268] on p "Редактор, CB854B31-64A9-4CBF-8895-B628F4B2E650" at bounding box center [272, 273] width 193 height 12
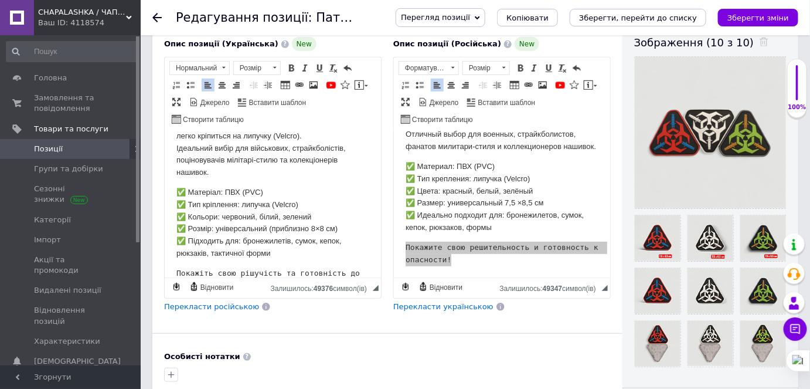
scroll to position [98, 0]
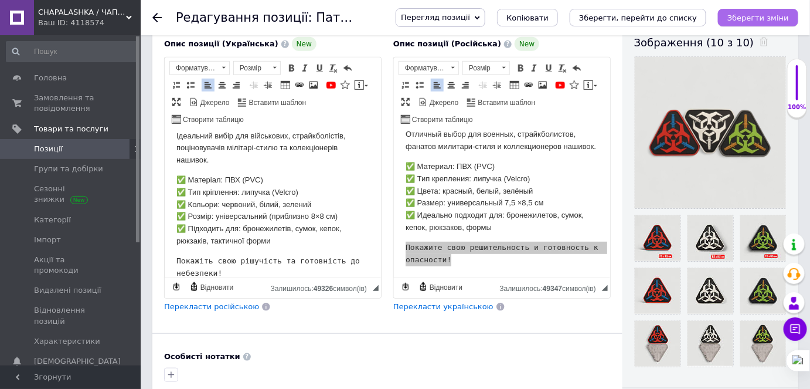
click at [755, 17] on icon "Зберегти зміни" at bounding box center [758, 17] width 62 height 9
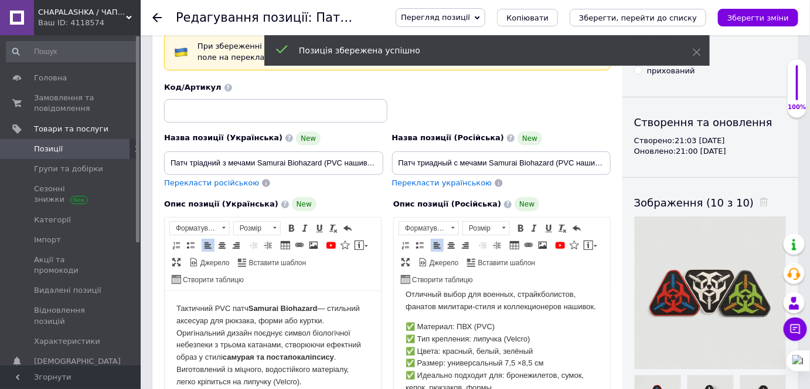
scroll to position [0, 0]
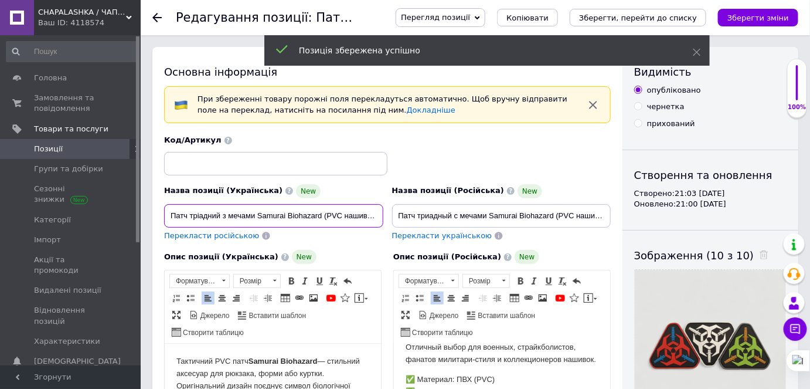
click at [244, 217] on input "Патч тріадний з мечами Samurai Biohazard (PVC нашивка) | Шеврон "Біологічна неб…" at bounding box center [273, 215] width 219 height 23
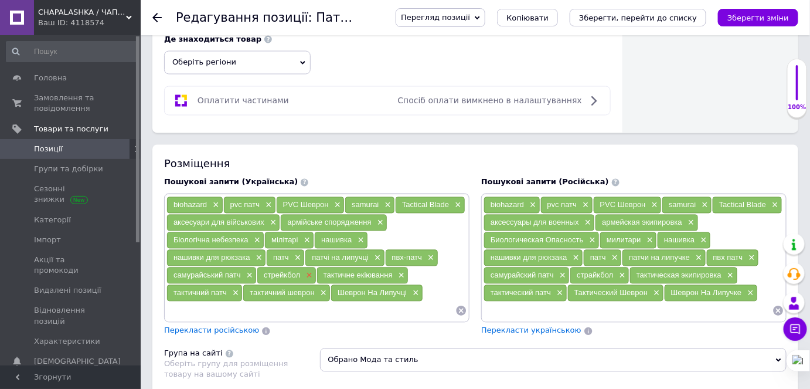
click at [303, 271] on span "×" at bounding box center [307, 276] width 9 height 10
click at [592, 271] on span "страйкбол" at bounding box center [595, 275] width 36 height 9
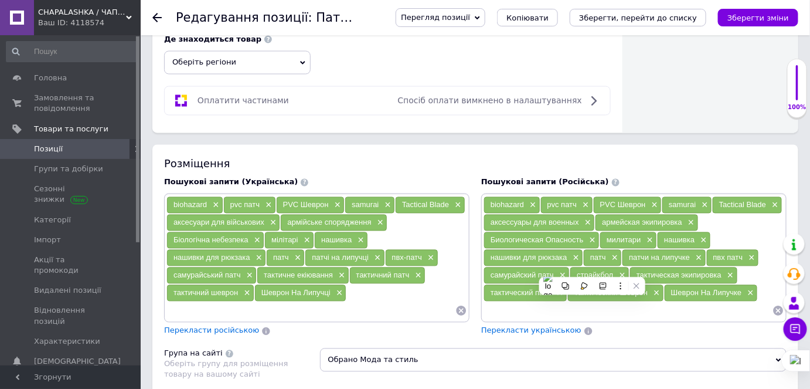
copy span "страйкбол"
click at [298, 302] on input at bounding box center [310, 311] width 289 height 18
paste input "страйкбол"
type input "страйкбол"
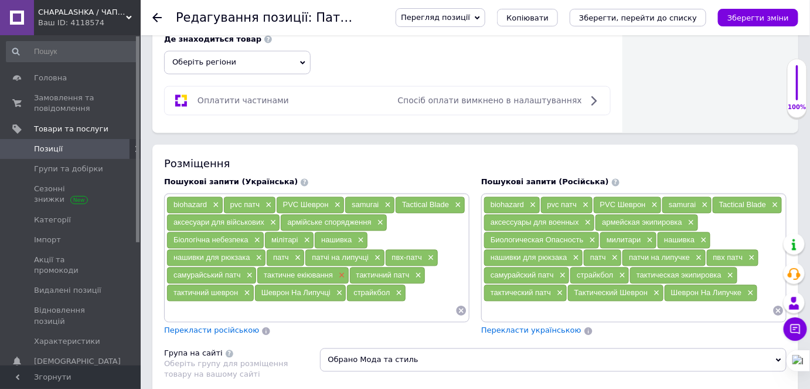
click at [336, 271] on span "×" at bounding box center [340, 276] width 9 height 10
click at [644, 271] on span "тактическая экипировка" at bounding box center [678, 275] width 85 height 9
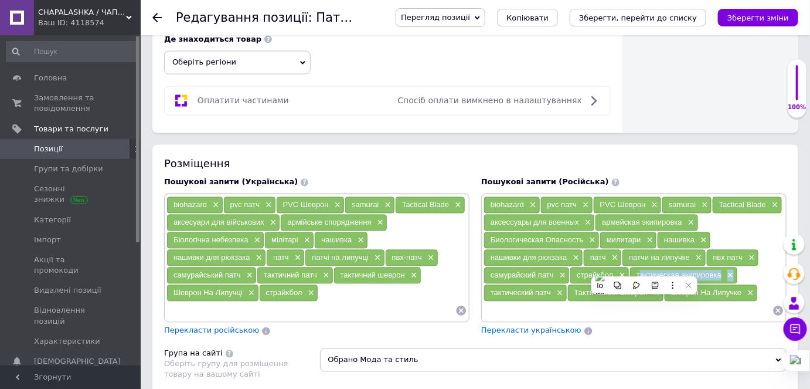
click at [644, 271] on span "тактическая экипировка" at bounding box center [678, 275] width 85 height 9
copy div "тактическая экипировка ×"
click at [239, 302] on input at bounding box center [310, 311] width 289 height 18
paste input "тактичне екіпірування"
type input "тактичне екіпірування"
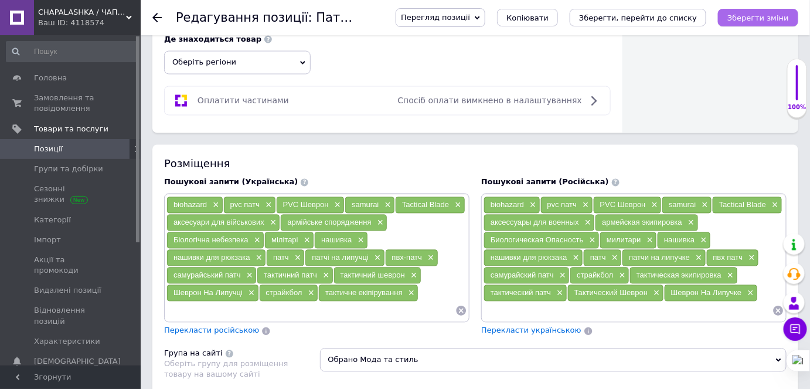
click at [764, 15] on icon "Зберегти зміни" at bounding box center [758, 17] width 62 height 9
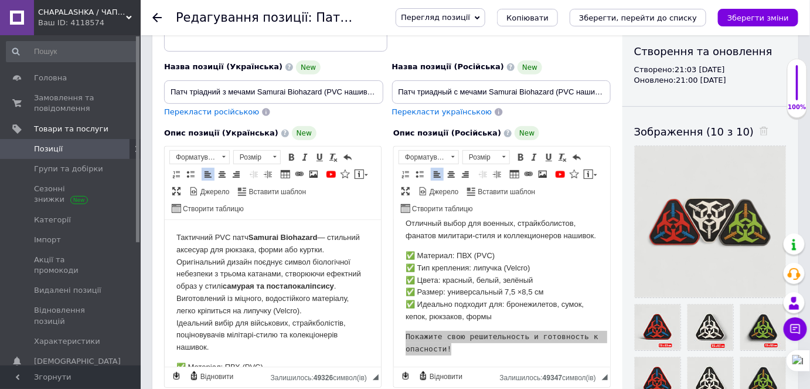
scroll to position [94, 0]
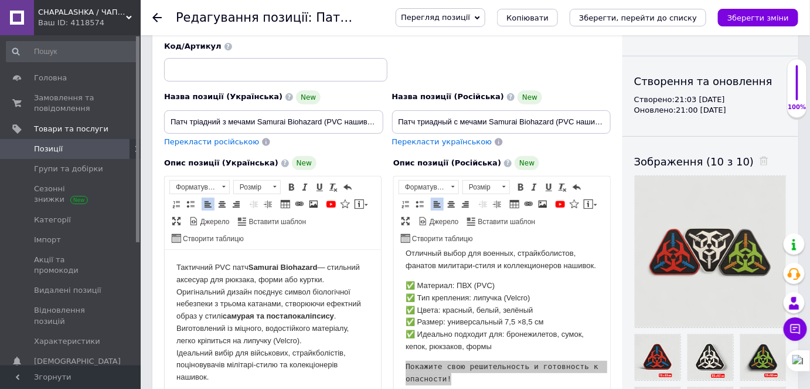
click at [89, 146] on span "Позиції" at bounding box center [71, 149] width 74 height 11
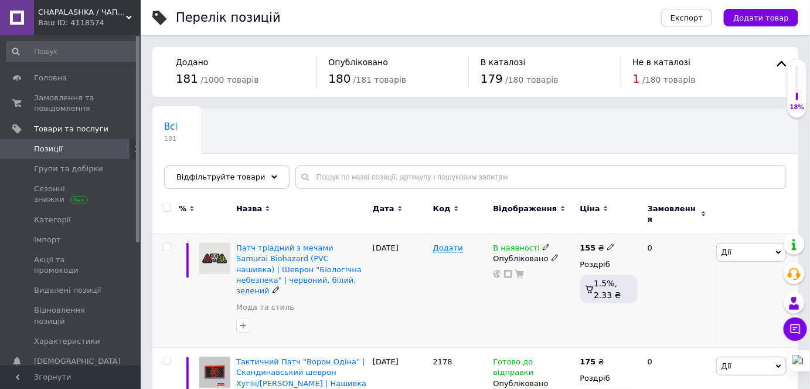
click at [551, 254] on icon at bounding box center [554, 257] width 7 height 7
drag, startPoint x: 401, startPoint y: 280, endPoint x: 417, endPoint y: 280, distance: 16.4
click at [406, 281] on div "[DATE]" at bounding box center [400, 291] width 60 height 114
click at [543, 243] on icon at bounding box center [546, 246] width 7 height 7
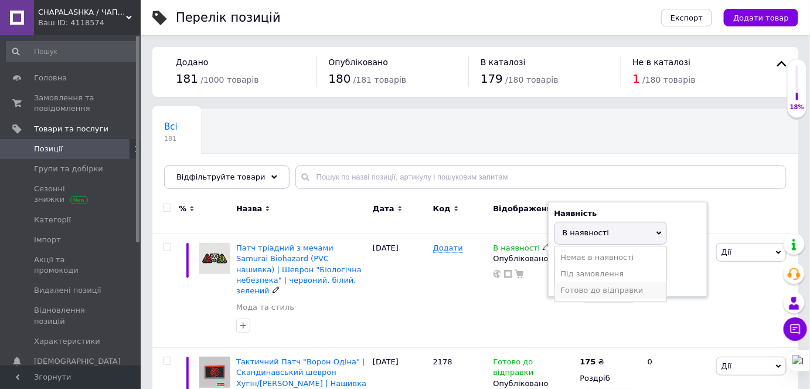
click at [584, 282] on li "Готово до відправки" at bounding box center [610, 290] width 111 height 16
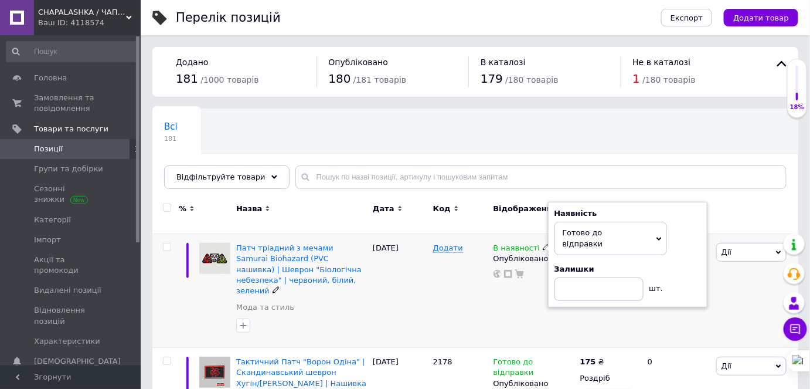
click at [421, 301] on div "[DATE]" at bounding box center [400, 291] width 60 height 114
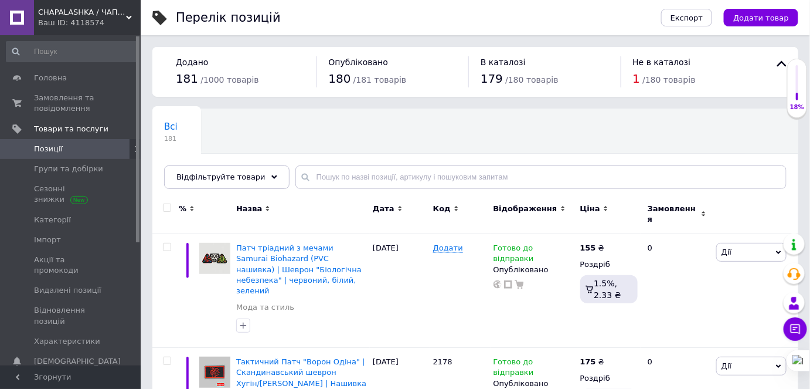
click at [53, 149] on span "Позиції" at bounding box center [48, 149] width 29 height 11
click at [437, 357] on span "2178" at bounding box center [442, 361] width 19 height 9
copy span "2178"
click at [445, 243] on span "Додати" at bounding box center [448, 247] width 30 height 9
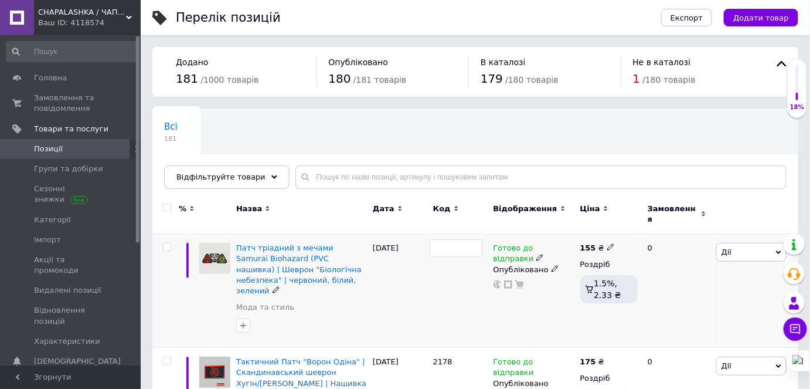
click at [445, 240] on input at bounding box center [456, 248] width 53 height 18
type input "2179"
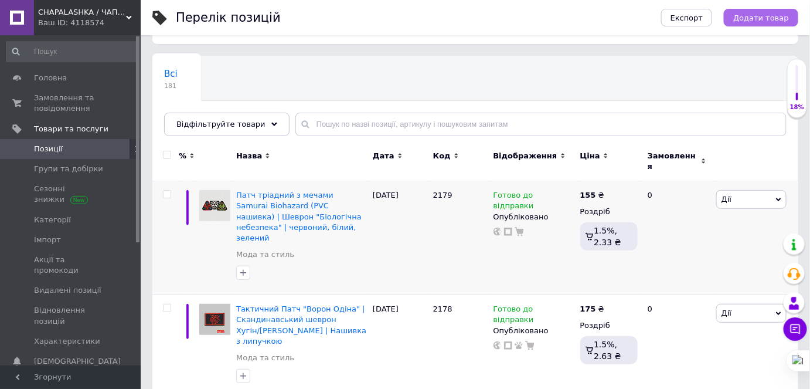
click at [751, 16] on span "Додати товар" at bounding box center [761, 17] width 56 height 9
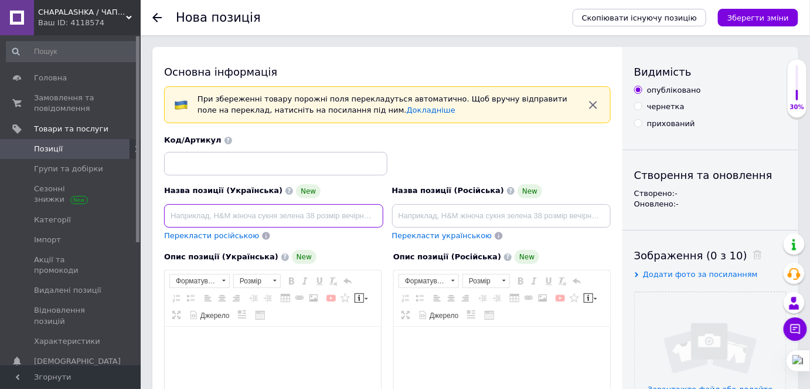
click at [282, 215] on input at bounding box center [273, 215] width 219 height 23
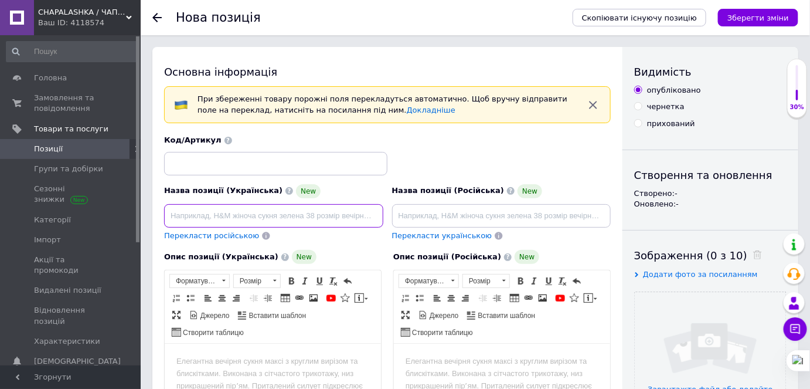
paste input "Патч U.S.S. червоно-чорний (PVC нашивка) – тактичний мілітарі патч на липучці 6…"
click at [214, 212] on input "Патч U.S.S. червоно-чорний (PVC нашивка) – тактичний мілітарі патч на липучці 6…" at bounding box center [273, 215] width 219 height 23
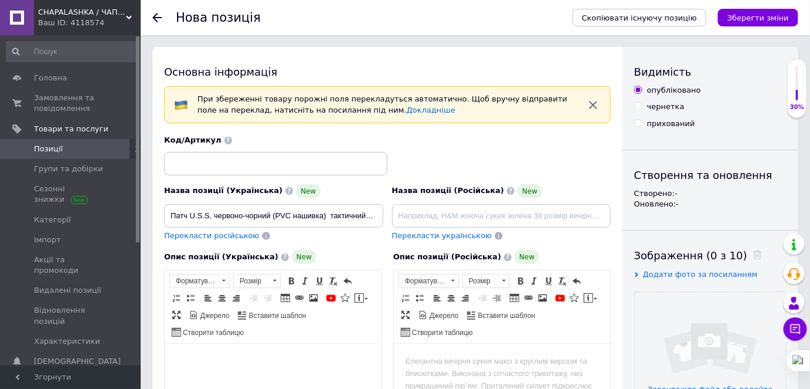
click at [231, 359] on body "Редактор, 642E4124-66B9-43D3-9E6D-AFF59ECE3259" at bounding box center [272, 361] width 193 height 12
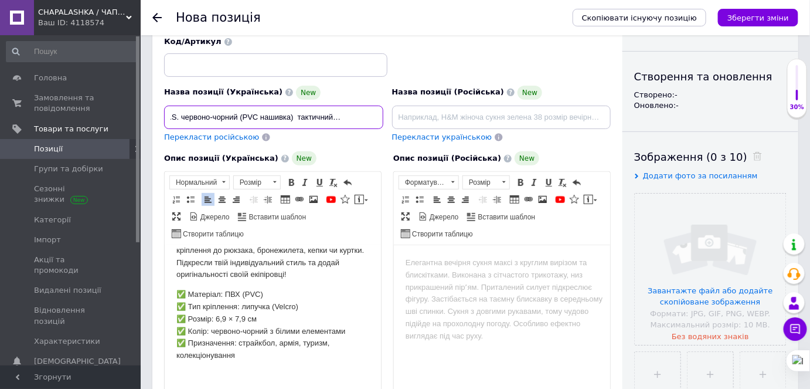
scroll to position [0, 114]
drag, startPoint x: 169, startPoint y: 113, endPoint x: 413, endPoint y: 107, distance: 243.3
click at [413, 107] on div "Назва позиції (Українська) New Патч U.S.S. червоно-чорний (PVC нашивка) тактичн…" at bounding box center [387, 89] width 455 height 115
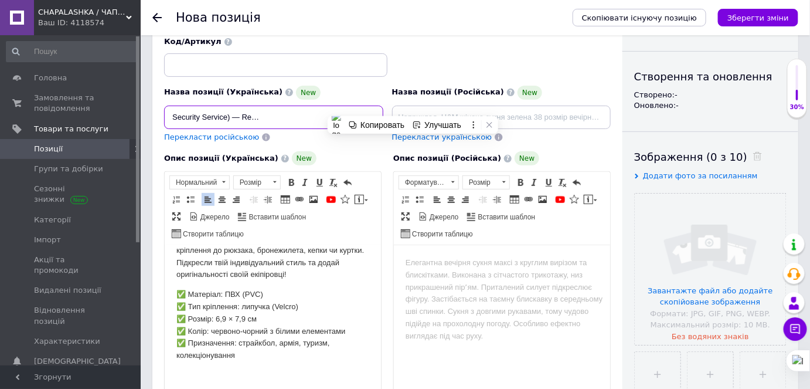
scroll to position [0, 132]
click at [222, 117] on input "ПВХ Нашивка "U.S.S." (Umbrella Security Service) — Resident Evil. Тактичний шев…" at bounding box center [273, 116] width 219 height 23
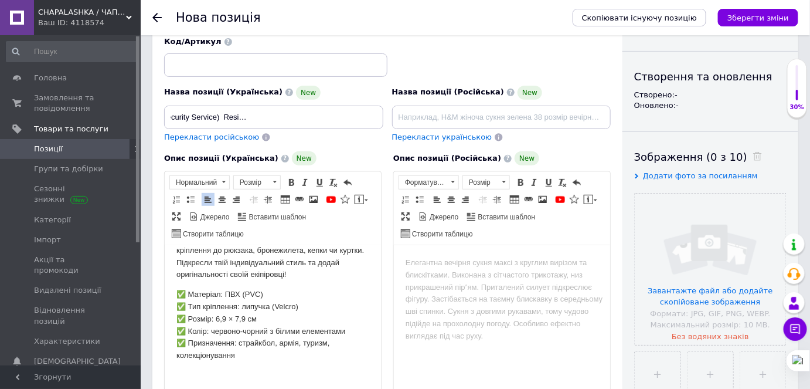
scroll to position [0, 0]
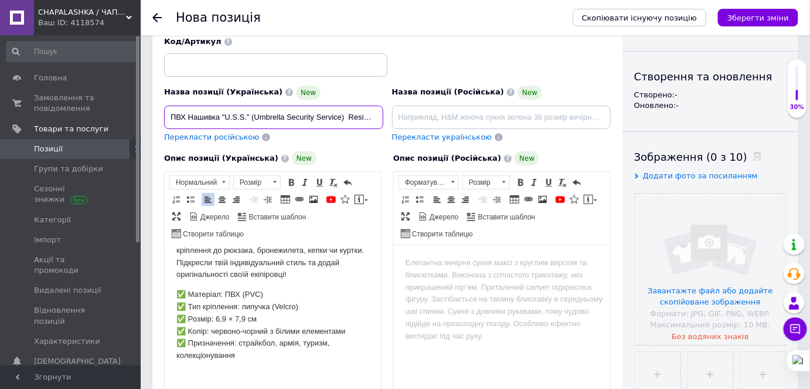
paste input "|"
type input "ПВХ Нашивка "U.S.S." (Umbrella Security Service) | Resident Evil | Тактичний ше…"
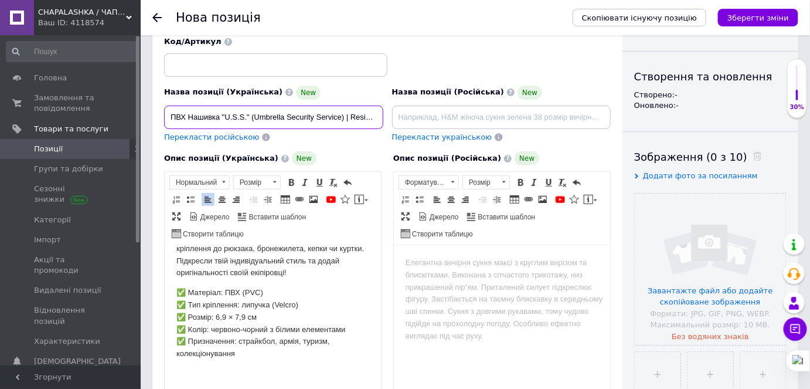
scroll to position [0, 0]
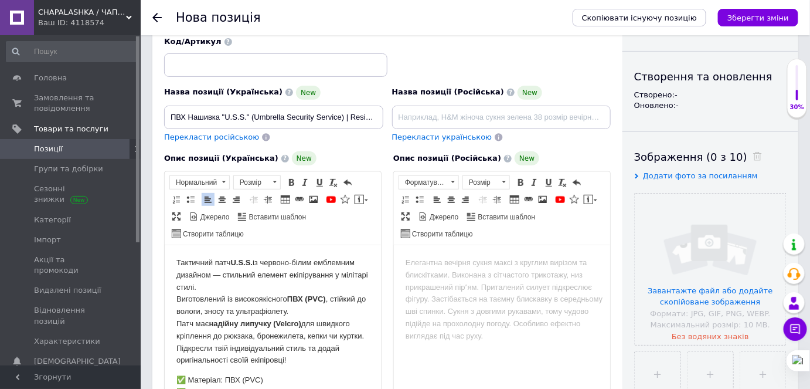
drag, startPoint x: 248, startPoint y: 285, endPoint x: 257, endPoint y: 285, distance: 8.2
click at [251, 285] on p "Тактичний патч U.S.S. із червоно-білим емблемним дизайном — стильний елемент ек…" at bounding box center [272, 311] width 193 height 110
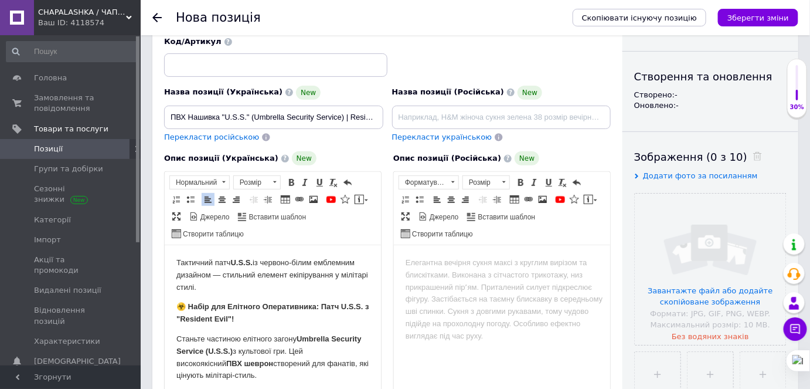
scroll to position [53, 0]
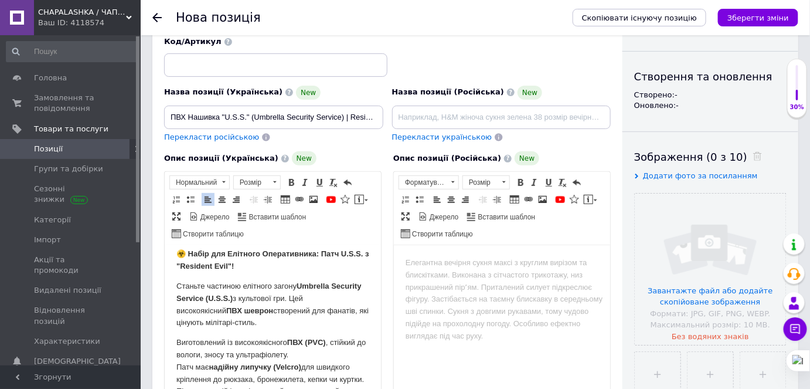
click at [198, 253] on strong "☣️ Набір для Елітного Оперативника: Патч U.S.S. з "Resident Evil"!" at bounding box center [272, 258] width 193 height 21
click at [197, 253] on strong "☣️ Патч для Елітного Оперативника: Патч U.S.S. з "Resident Evil"!" at bounding box center [270, 258] width 189 height 21
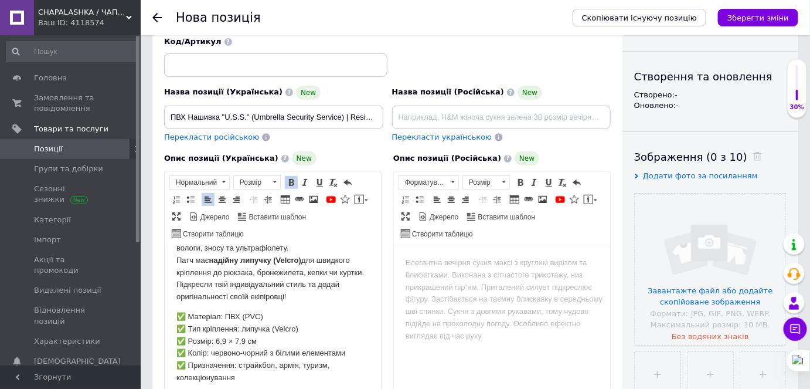
scroll to position [195, 0]
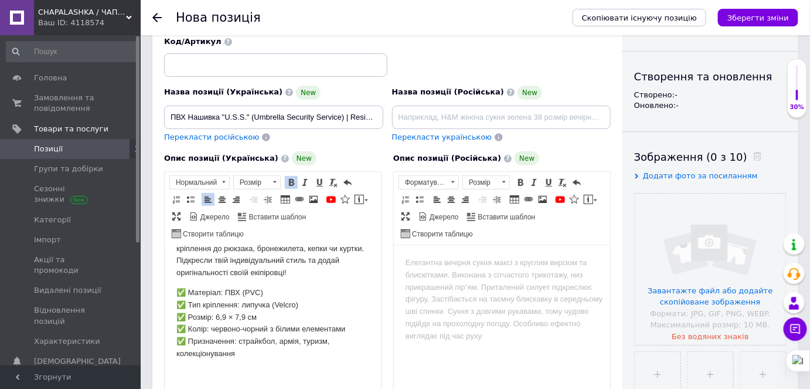
click at [244, 284] on body "Тактичний патч U.S.S. із червоно-білим емблемним дизайном — стильний елемент ек…" at bounding box center [272, 226] width 193 height 307
click at [183, 282] on body "Тактичний патч U.S.S. із червоно-білим емблемним дизайном — стильний елемент ек…" at bounding box center [272, 226] width 193 height 307
click at [306, 273] on p "Виготовлений із високоякісного ПВХ (PVC) , стійкий до вологи, зносу та ультрафі…" at bounding box center [272, 241] width 193 height 73
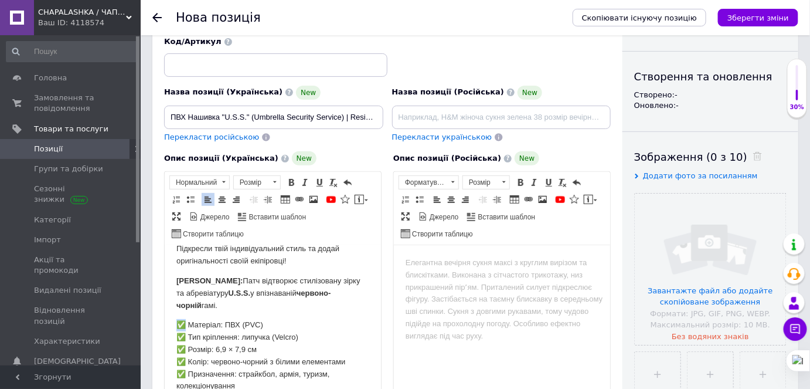
click at [178, 335] on p "✅ Матеріал: ПВХ (PVC) ✅ Тип кріплення: липучка (Velcro) ✅ Розмір: 6,9 × 7,9 см …" at bounding box center [272, 354] width 193 height 73
copy p "✅"
click at [175, 291] on html "Тактичний патч U.S.S. із червоно-білим емблемним дизайном — стильний елемент ек…" at bounding box center [272, 236] width 216 height 374
click at [188, 323] on body "Тактичний патч U.S.S. із червоно-білим емблемним дизайном — стильний елемент ек…" at bounding box center [272, 236] width 193 height 350
click at [179, 325] on body "Тактичний патч U.S.S. із червоно-білим емблемним дизайном — стильний елемент ек…" at bounding box center [272, 236] width 193 height 350
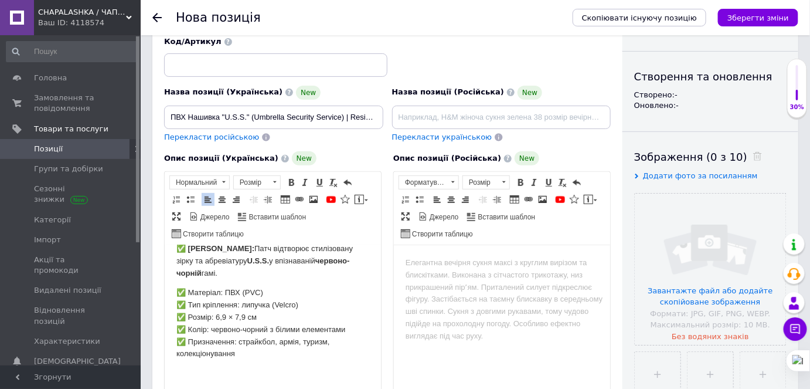
scroll to position [152, 0]
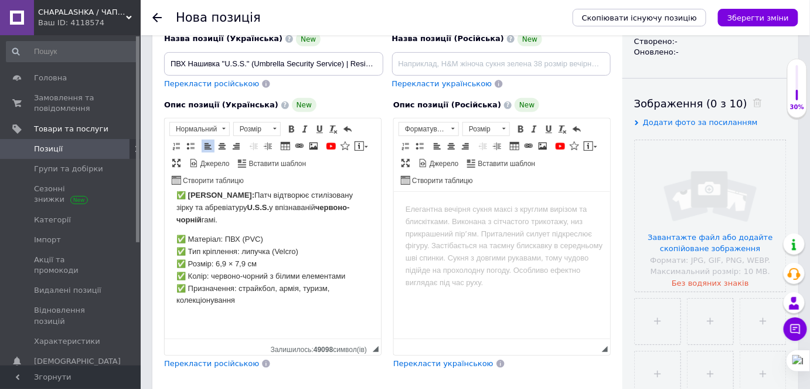
click at [264, 304] on p "✅ Матеріал: ПВХ (PVC) ✅ Тип кріплення: липучка (Velcro) ✅ Розмір: 6,9 × 7,9 см …" at bounding box center [272, 269] width 193 height 73
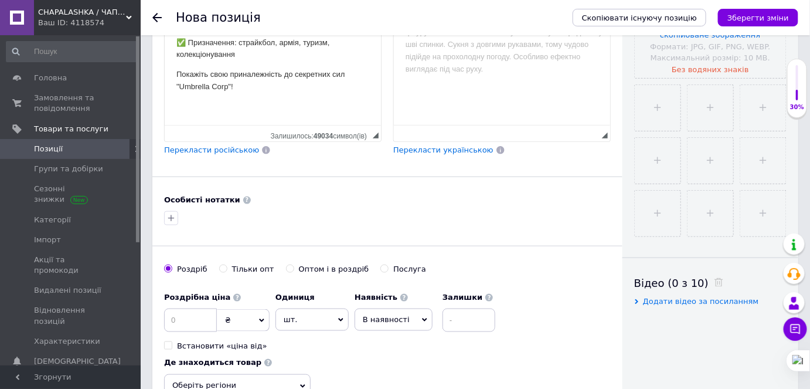
scroll to position [418, 0]
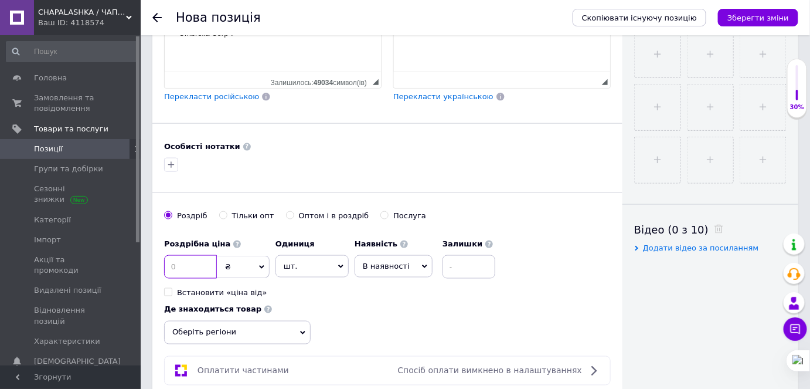
click at [186, 265] on input at bounding box center [190, 266] width 53 height 23
type input "175"
click at [670, 61] on input "file" at bounding box center [658, 55] width 46 height 46
type input "C:\fakepath\photo_4_2025-10-12_15-51-43.jpg"
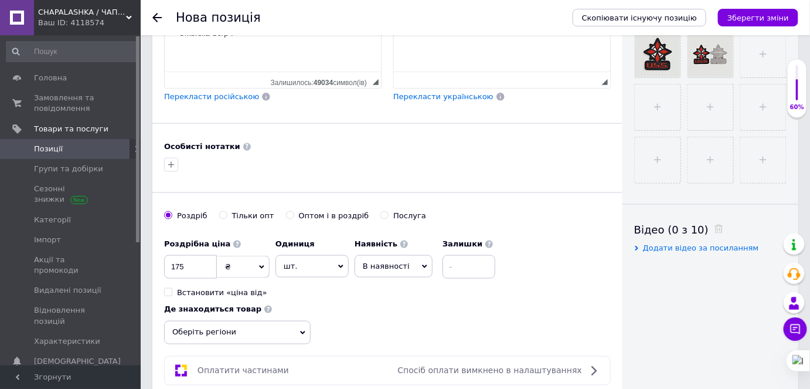
scroll to position [472, 0]
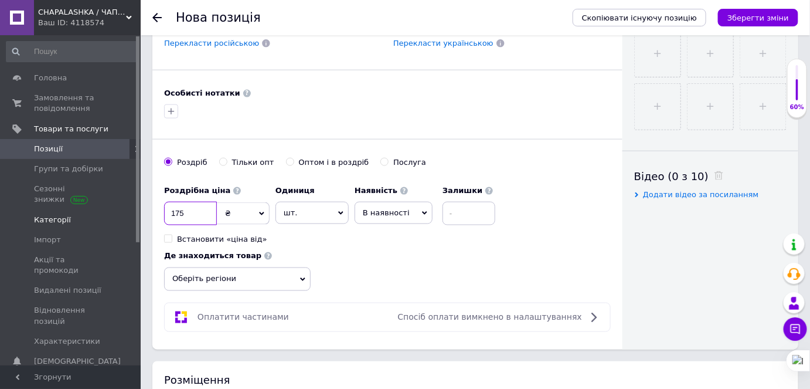
drag, startPoint x: 196, startPoint y: 208, endPoint x: 115, endPoint y: 203, distance: 81.0
click at [115, 203] on div "CHAPALASHKA / ЧАПАЛАШКА - магазин актуальних речей Ваш ID: 4118574 Сайт CHAPALA…" at bounding box center [405, 170] width 810 height 1285
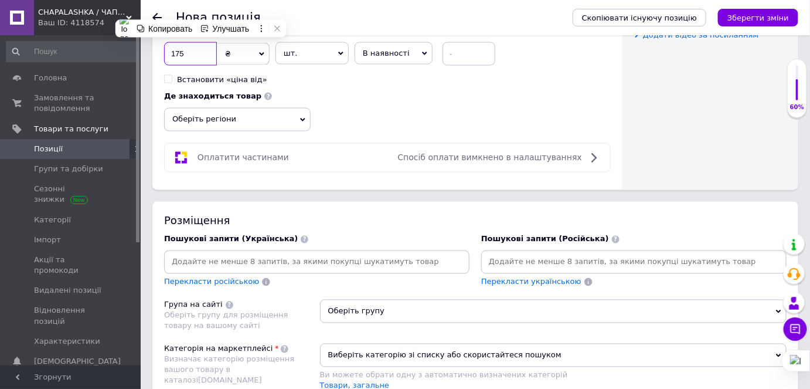
scroll to position [685, 0]
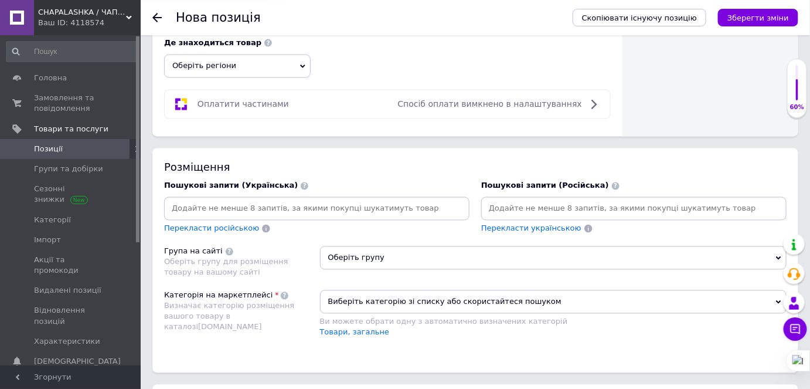
click at [518, 201] on input at bounding box center [634, 209] width 301 height 18
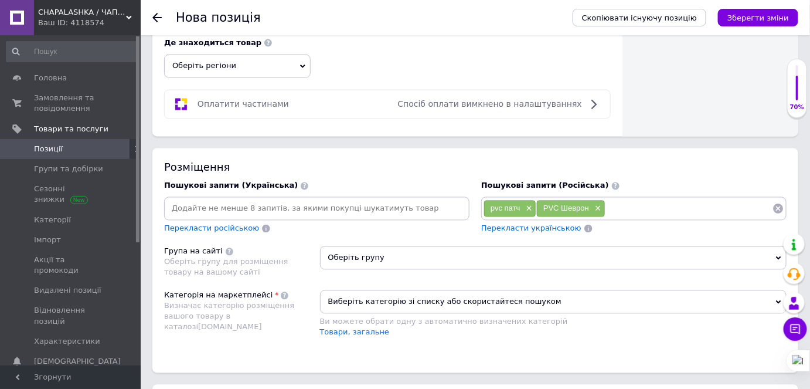
click at [632, 204] on input at bounding box center [688, 209] width 167 height 18
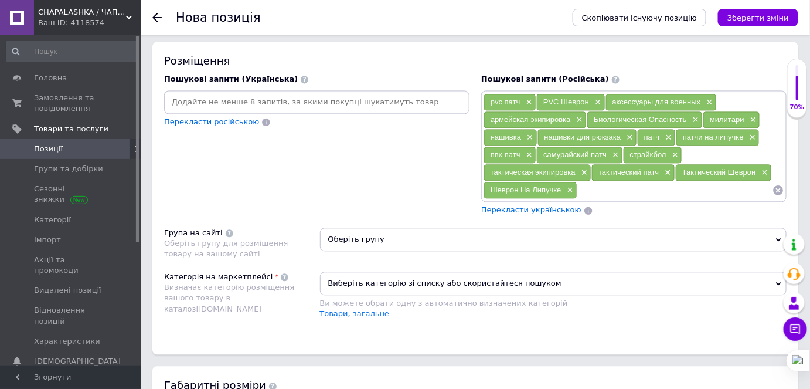
scroll to position [738, 0]
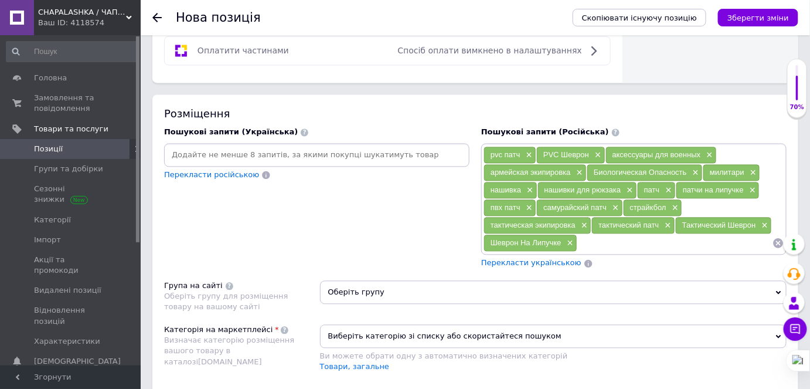
click at [397, 248] on div "Пошукові запити (Українська) Перекласти російською" at bounding box center [316, 198] width 317 height 154
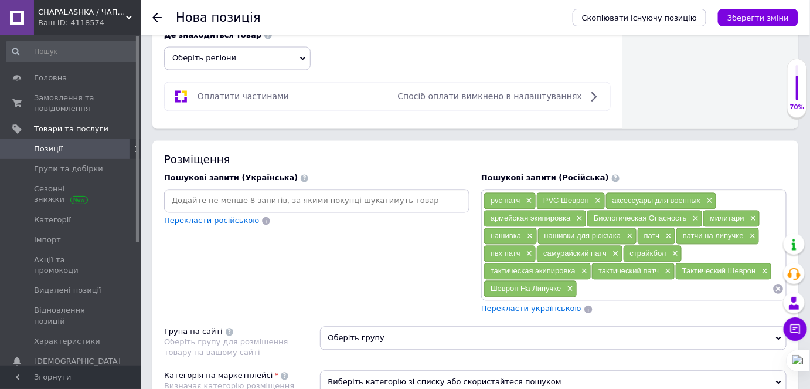
scroll to position [745, 0]
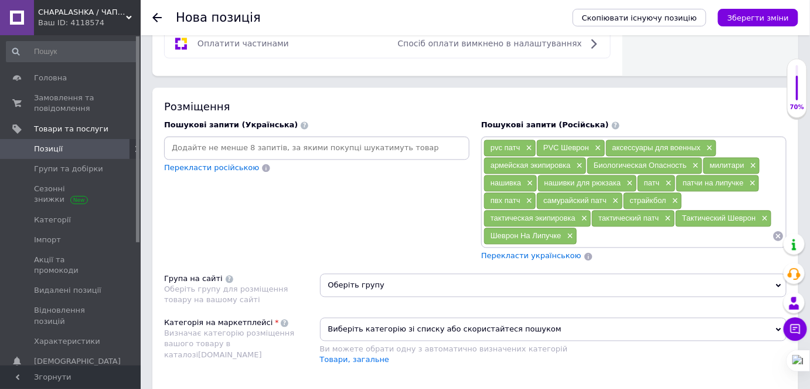
click at [448, 275] on span "Оберіть групу" at bounding box center [553, 284] width 467 height 23
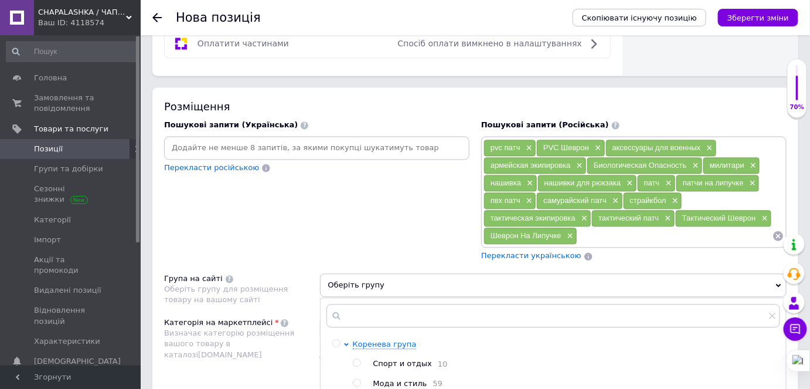
click at [355, 379] on input "radio" at bounding box center [357, 383] width 8 height 8
radio input "true"
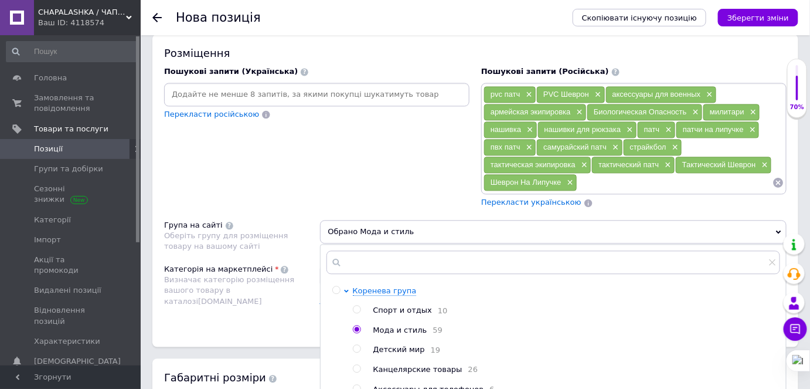
scroll to position [905, 0]
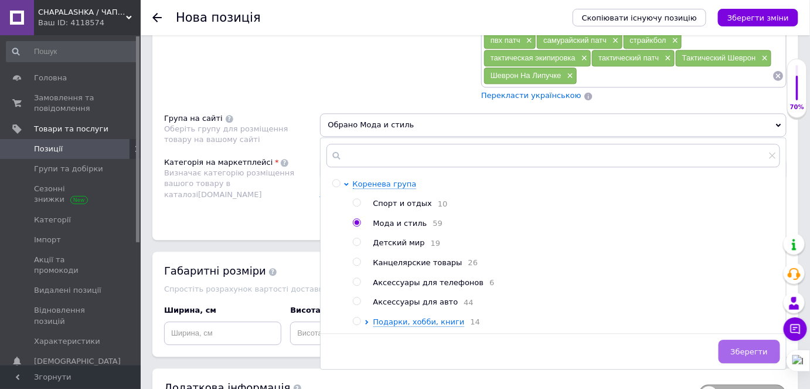
click at [758, 348] on span "Зберегти" at bounding box center [749, 351] width 37 height 9
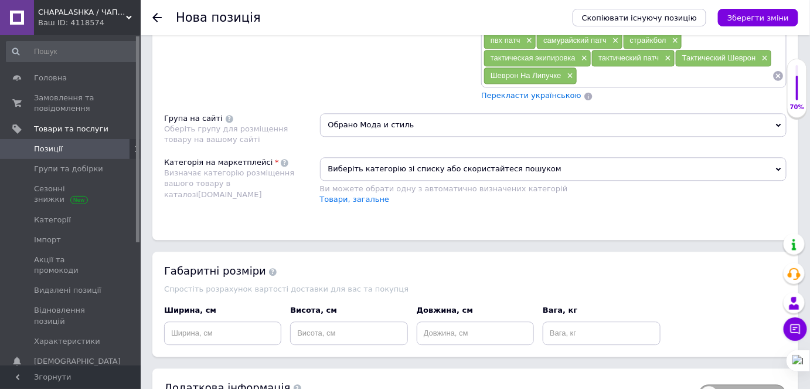
click at [497, 227] on div "Розміщення Пошукові запити (Українська) Перекласти російською Пошукові запити (…" at bounding box center [475, 83] width 646 height 313
click at [497, 217] on div "Розміщення Пошукові запити (Українська) Перекласти російською Пошукові запити (…" at bounding box center [475, 83] width 646 height 313
click at [190, 321] on input at bounding box center [222, 332] width 117 height 23
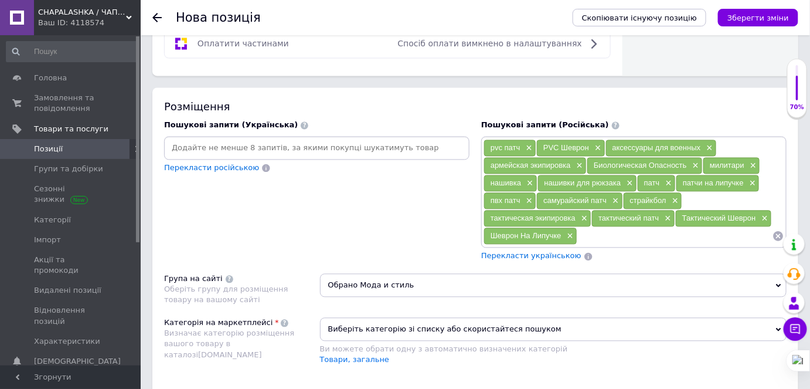
scroll to position [692, 0]
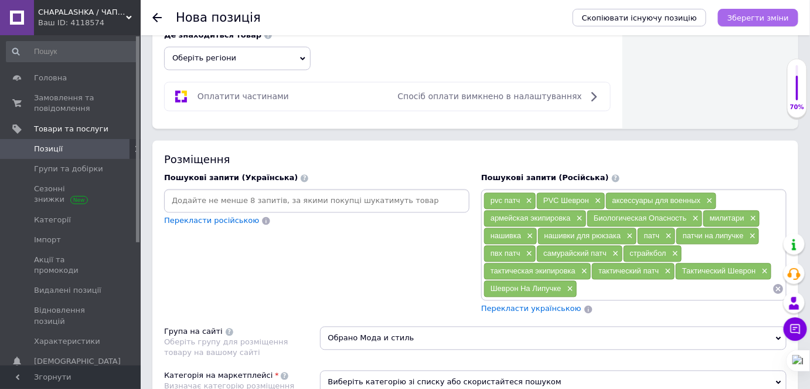
click at [758, 17] on icon "Зберегти зміни" at bounding box center [758, 17] width 62 height 9
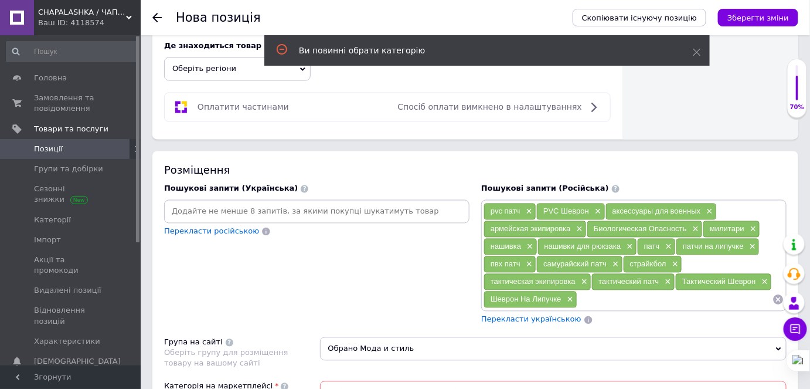
scroll to position [735, 0]
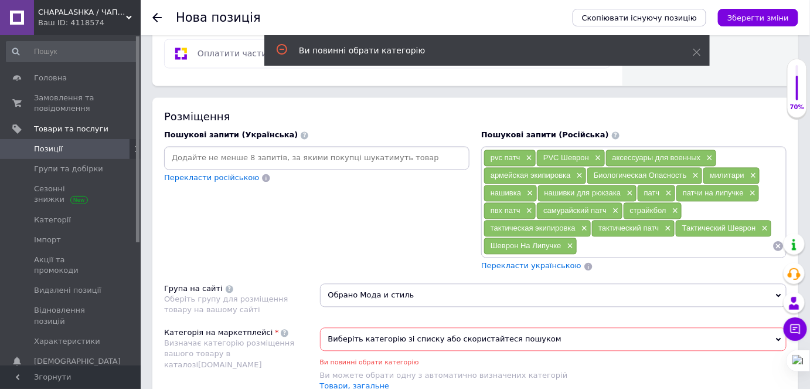
click at [487, 150] on div "pvc патч ×" at bounding box center [510, 158] width 52 height 16
click at [699, 53] on use at bounding box center [697, 53] width 8 height 8
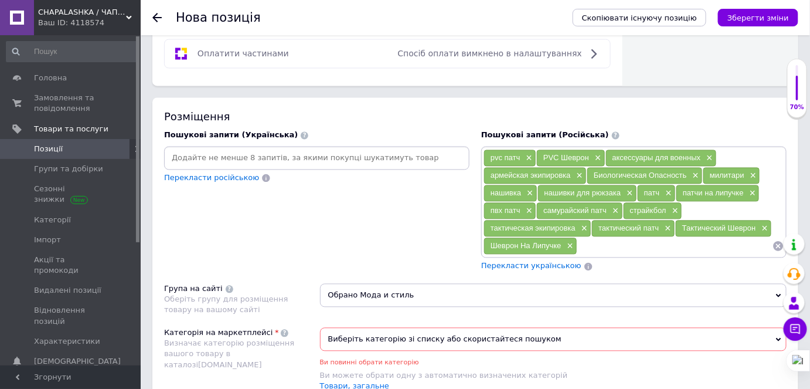
click at [622, 243] on input at bounding box center [674, 246] width 195 height 18
paste input "Umbrella Corporation× Resident Evil× Обитель Зла"
type input "Umbrella Corporation× Resident Evil× Обитель Зла"
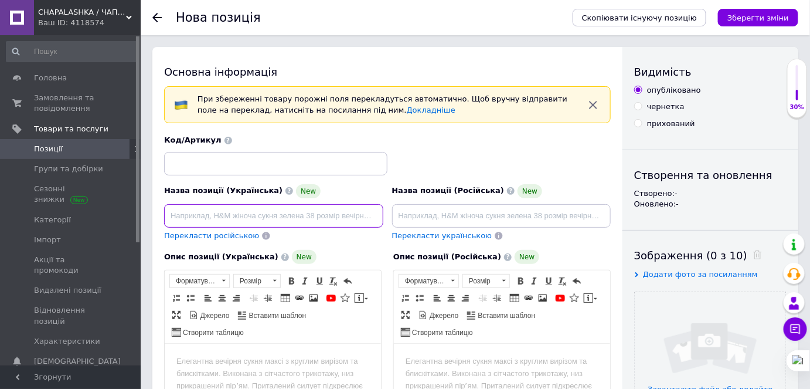
click at [303, 214] on input at bounding box center [273, 215] width 219 height 23
paste input "Патч U.S.S. червоно-чорний (PVC нашивка) – тактичний мілітарі патч на липучці 6…"
click at [212, 212] on input "Патч U.S.S. червоно-чорний (PVC нашивка) – тактичний мілітарі патч на липучці 6…" at bounding box center [273, 215] width 219 height 23
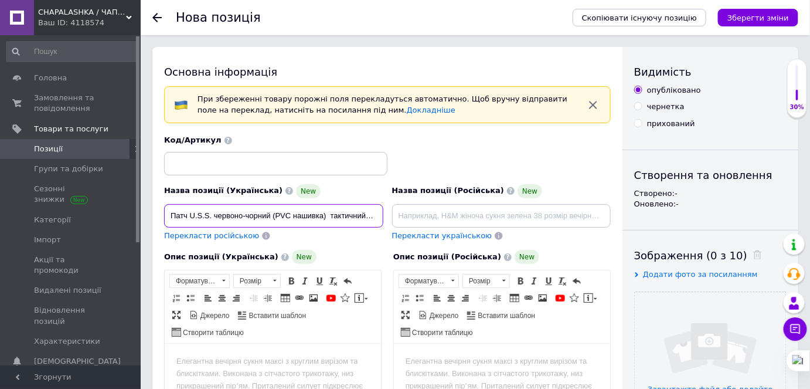
paste input "|"
drag, startPoint x: 214, startPoint y: 215, endPoint x: 271, endPoint y: 213, distance: 57.5
click at [271, 213] on input "Патч U.S.S. червоно-чорний (PVC нашивка) | тактичний мілітарі патч на липучці 6…" at bounding box center [273, 215] width 219 height 23
paste input "|"
click at [268, 218] on input "Патч U.S.S. | PVC нашивка) | тактичний мілітарі патч на липучці 6,9×7,9 см" at bounding box center [273, 215] width 219 height 23
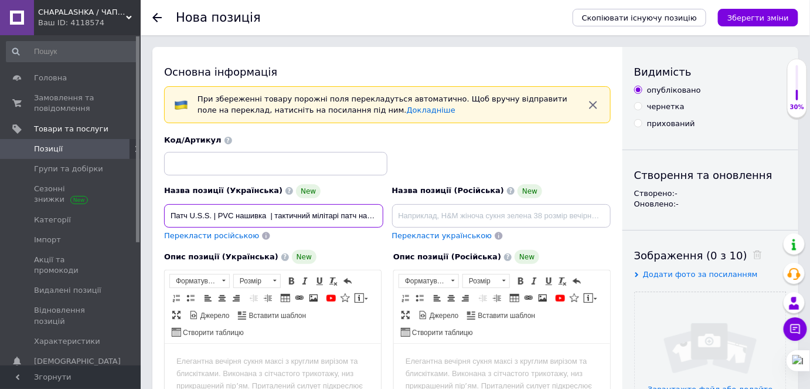
paste input "Umbrella Security Service) — Resident Evil"
click at [318, 212] on input "Патч U.S.S. | PVC нашивка Umbrella Security Service) — Resident Evil | тактични…" at bounding box center [273, 215] width 219 height 23
type input "Патч U.S.S. | PVC нашивка Umbrella Security Service — Resident Evil | тактичний…"
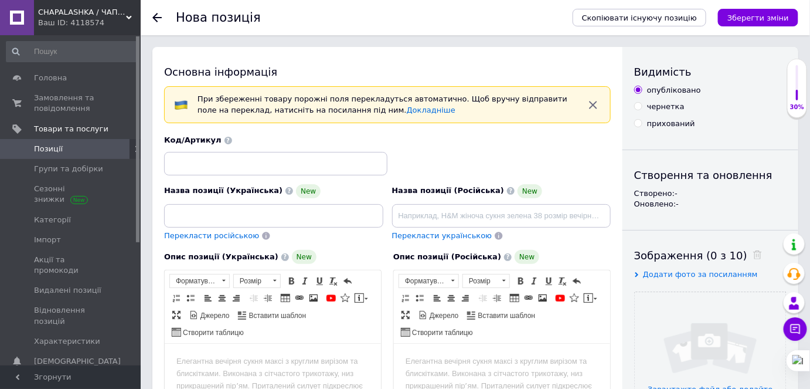
scroll to position [0, 0]
click at [442, 234] on span "Перекласти українською" at bounding box center [442, 235] width 100 height 9
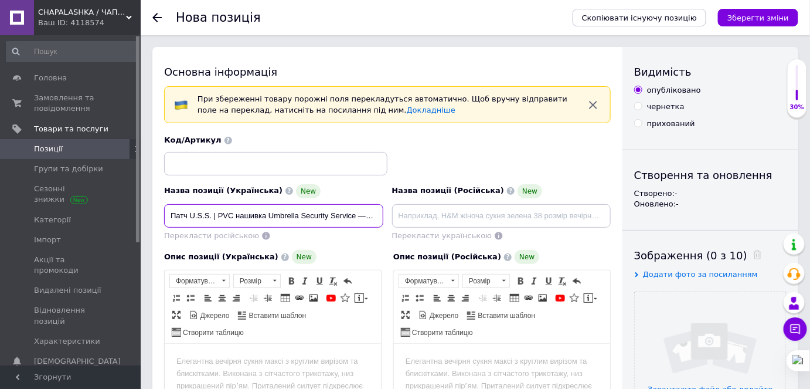
click at [202, 210] on input "Патч U.S.S. | PVC нашивка Umbrella Security Service — Resident Evil | тактичний…" at bounding box center [273, 215] width 219 height 23
click at [214, 359] on body "Редактор, DCAFE8A6-FE8C-4F8F-9630-477BDFAA0C40" at bounding box center [272, 361] width 193 height 12
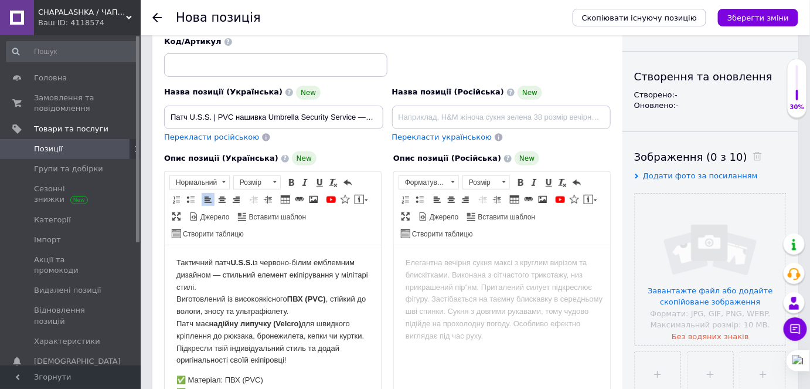
click at [280, 281] on p "Тактичний патч U.S.S. із червоно-білим емблемним дизайном — стильний елемент ек…" at bounding box center [272, 311] width 193 height 110
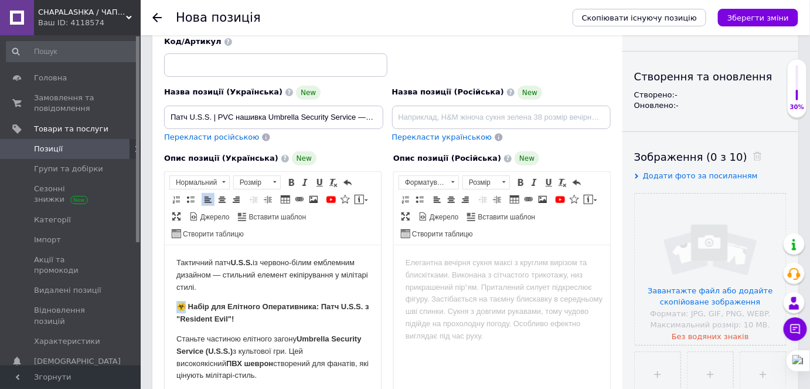
click at [180, 303] on strong "☣️ Набір для Елітного Оперативника: Патч U.S.S. з "Resident Evil"!" at bounding box center [272, 311] width 193 height 21
paste body "Редактор, DCAFE8A6-FE8C-4F8F-9630-477BDFAA0C40"
drag, startPoint x: 199, startPoint y: 305, endPoint x: 305, endPoint y: 298, distance: 106.9
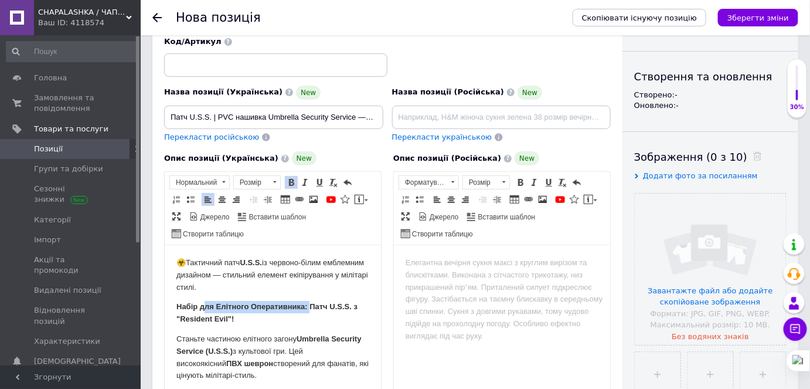
copy strong "для Елітного Оперативника:"
click at [246, 262] on strong "U.S.S." at bounding box center [250, 261] width 22 height 9
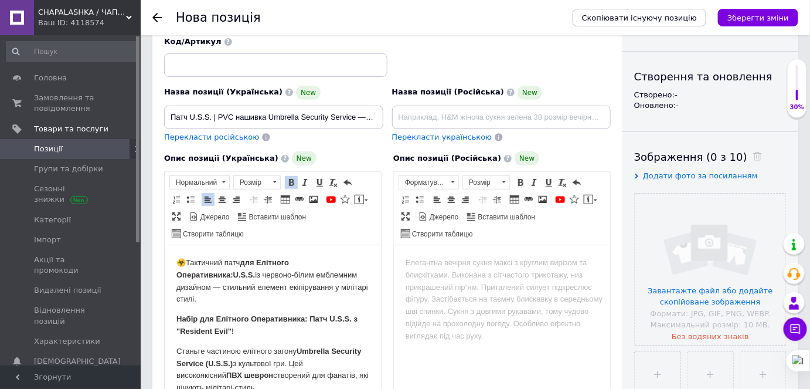
drag, startPoint x: 354, startPoint y: 317, endPoint x: 316, endPoint y: 333, distance: 41.5
click at [316, 333] on p "Набір для Елітного Оперативника: Патч U.S.S. з "Resident Evil"!" at bounding box center [272, 324] width 193 height 25
copy strong "з "Resident Evil"!"
click at [258, 273] on p "☣️ Тактичний патч для Елітного Оперативника: U.S.S. із червоно-білим емблемним …" at bounding box center [272, 280] width 193 height 49
drag, startPoint x: 192, startPoint y: 309, endPoint x: 199, endPoint y: 311, distance: 6.9
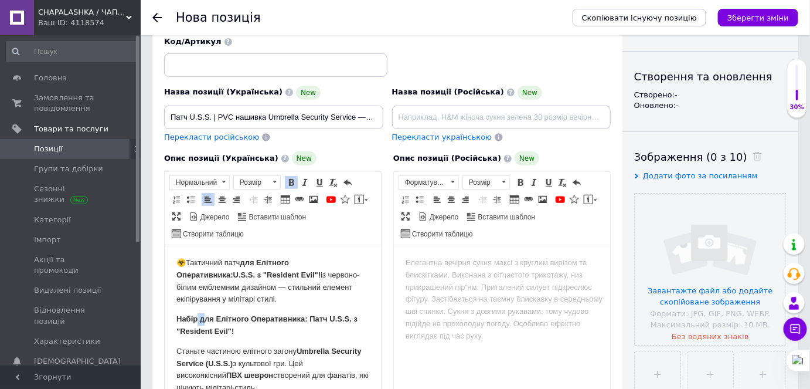
drag, startPoint x: 173, startPoint y: 310, endPoint x: 251, endPoint y: 331, distance: 80.8
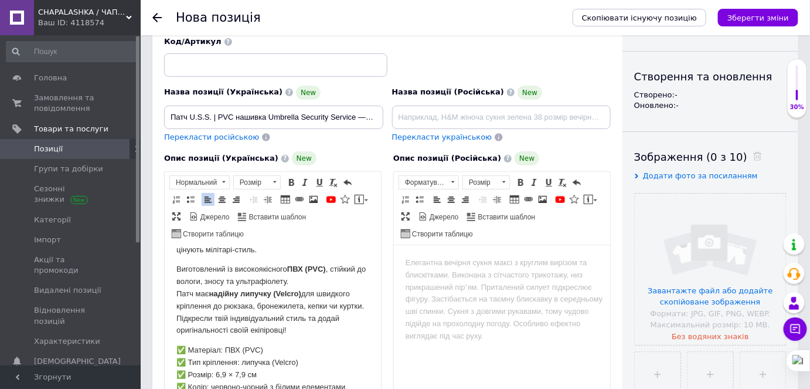
scroll to position [155, 0]
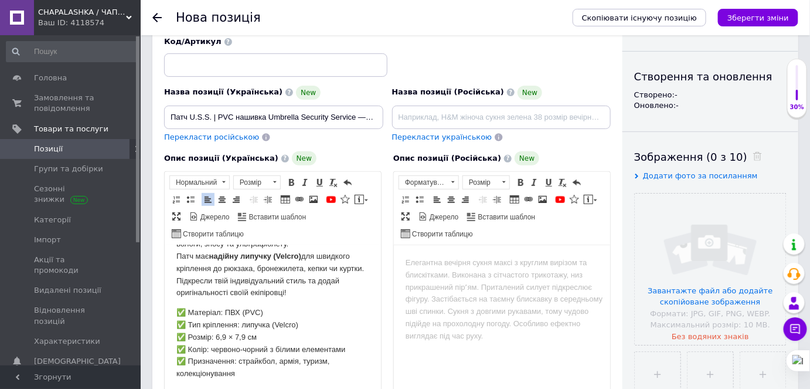
click at [304, 289] on p "Виготовлений із високоякісного ПВХ (PVC) , стійкий до вологи, зносу та ультрафі…" at bounding box center [272, 261] width 193 height 73
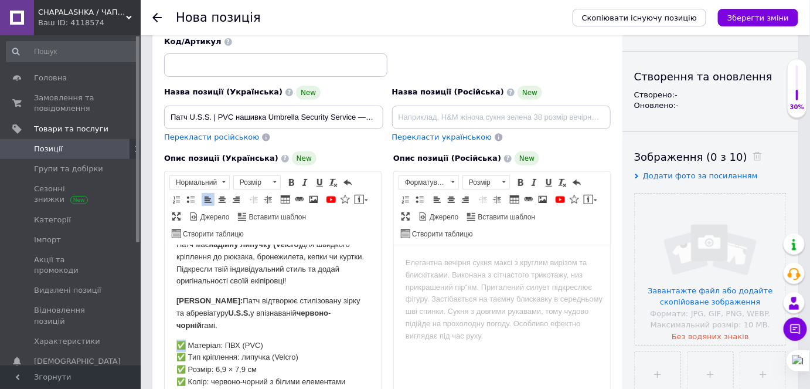
drag, startPoint x: 183, startPoint y: 355, endPoint x: 174, endPoint y: 352, distance: 9.8
click at [174, 352] on html "☣️ Тактичний патч для Елітного Оперативника: U.S.S. з "Resident Evil"! із черво…" at bounding box center [272, 256] width 216 height 334
copy p "✅"
click at [175, 309] on html "☣️ Тактичний патч для Елітного Оперативника: U.S.S. з "Resident Evil"! із черво…" at bounding box center [272, 256] width 216 height 334
drag, startPoint x: 308, startPoint y: 339, endPoint x: 170, endPoint y: 316, distance: 140.1
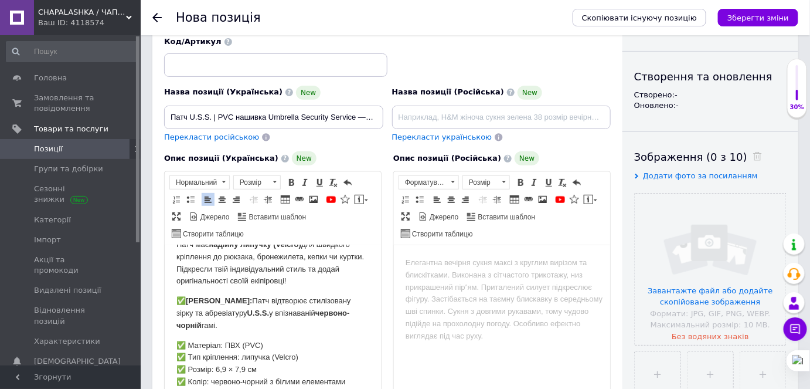
click at [170, 316] on html "☣️ Тактичний патч для Елітного Оперативника: U.S.S. з "Resident Evil"! із черво…" at bounding box center [272, 256] width 216 height 334
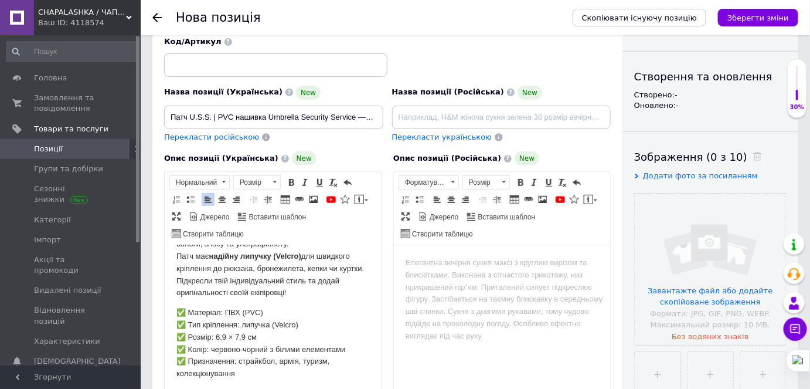
scroll to position [152, 0]
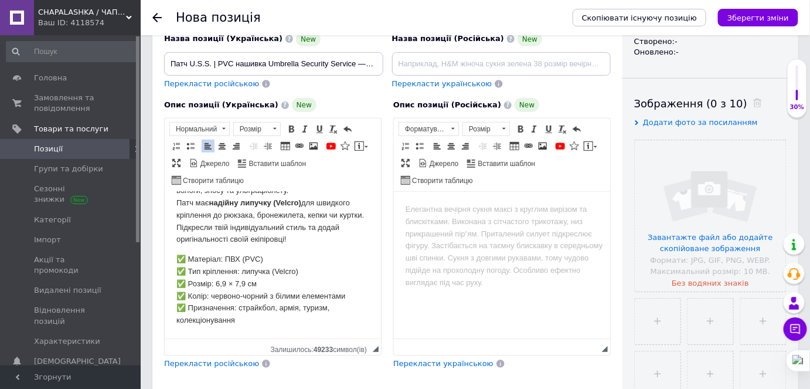
click at [247, 325] on p "✅ Матеріал: ПВХ (PVC) ✅ Тип кріплення: липучка (Velcro) ✅ Розмір: 6,9 × 7,9 см …" at bounding box center [272, 289] width 193 height 73
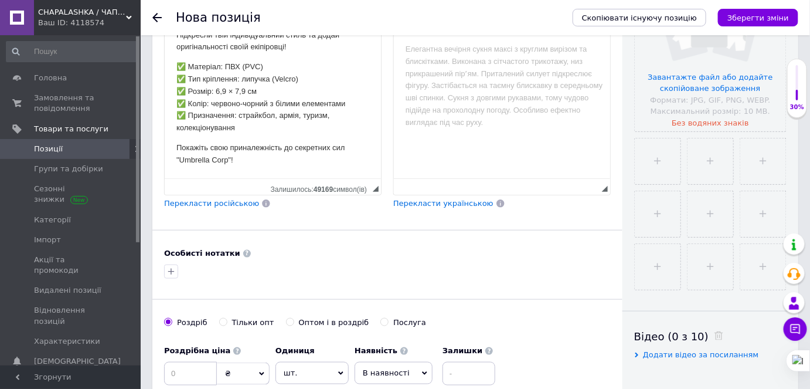
scroll to position [418, 0]
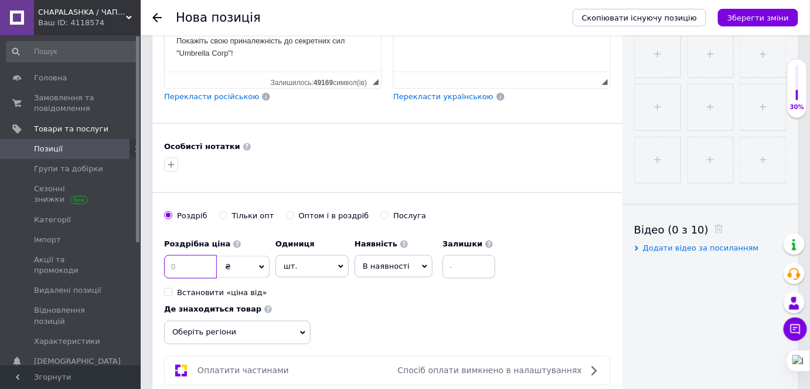
click at [195, 262] on input at bounding box center [190, 266] width 53 height 23
drag, startPoint x: 190, startPoint y: 263, endPoint x: 175, endPoint y: 263, distance: 15.8
click at [175, 263] on input "165" at bounding box center [190, 266] width 53 height 23
type input "175"
click at [661, 60] on input "file" at bounding box center [658, 55] width 46 height 46
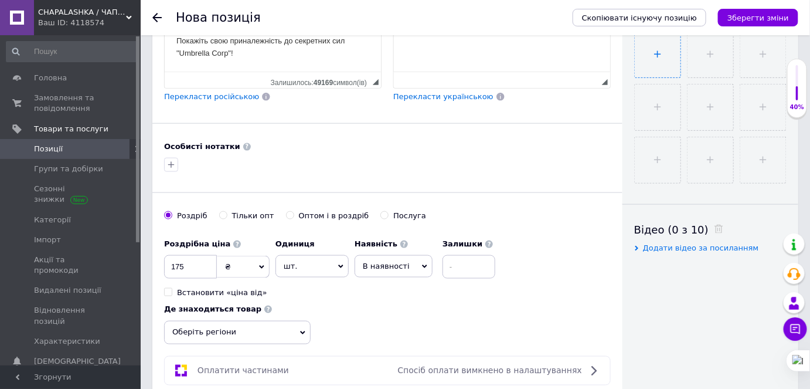
type input "C:\fakepath\photo_4_2025-10-12_15-51-43.jpg"
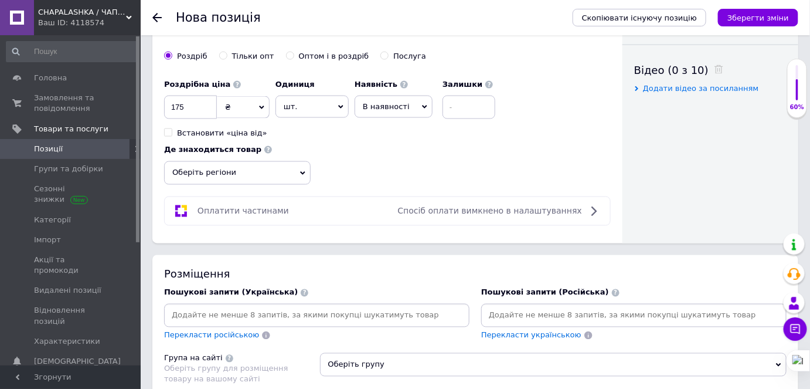
scroll to position [631, 0]
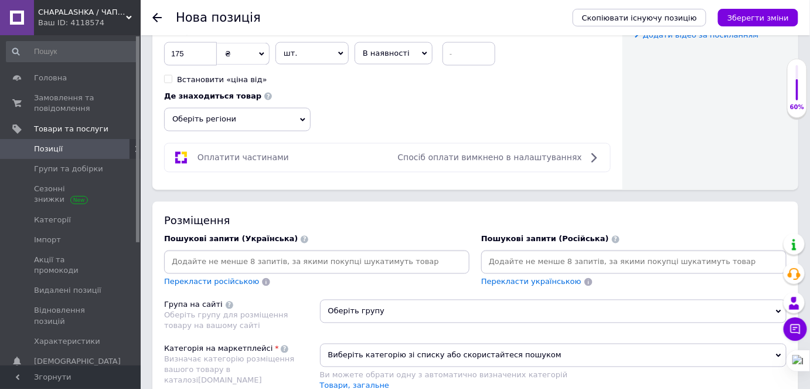
click at [228, 261] on input at bounding box center [316, 262] width 301 height 18
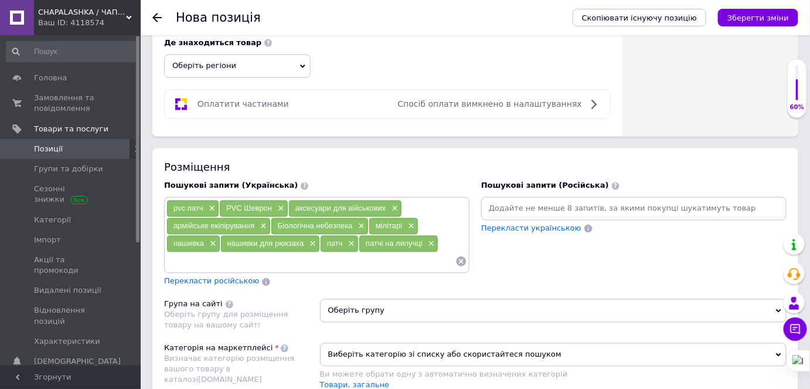
scroll to position [738, 0]
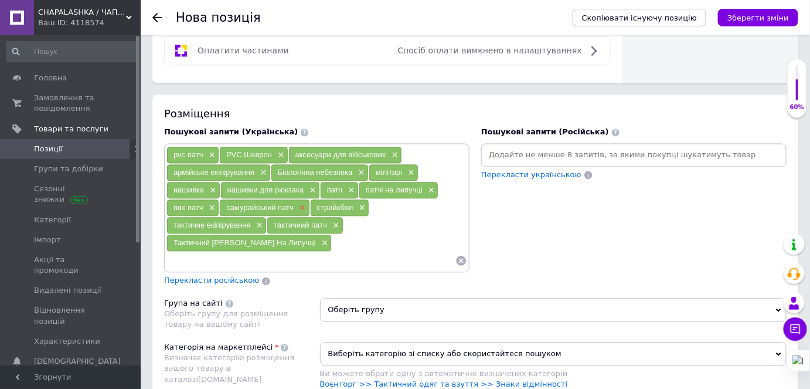
click at [301, 203] on span "×" at bounding box center [301, 208] width 9 height 10
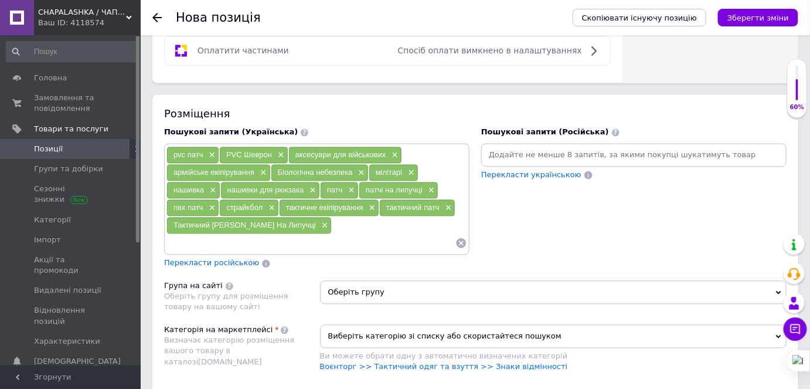
click at [356, 224] on div "pvc патч × PVC Шеврон × аксесуари для військових × армійське екіпірування × Біо…" at bounding box center [316, 199] width 301 height 105
click at [331, 234] on input at bounding box center [310, 243] width 289 height 18
paste input "#ResidentEvil #TacticalGaming #UmbrellaCorp #UmbrellaCorporation #umbrellasecur…"
drag, startPoint x: 233, startPoint y: 234, endPoint x: 220, endPoint y: 234, distance: 12.9
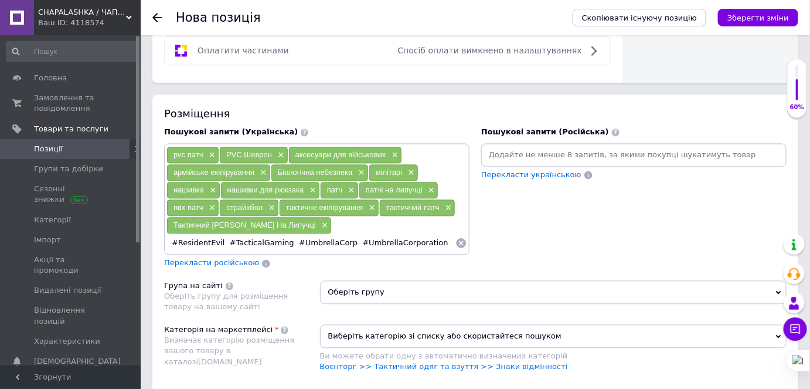
click at [220, 234] on input "#ResidentEvil #TacticalGaming #UmbrellaCorp #UmbrellaCorporation #umbrellasecur…" at bounding box center [310, 243] width 289 height 18
click at [201, 234] on input "ResidentEvil," at bounding box center [310, 243] width 289 height 18
type input "Resident Evil,"
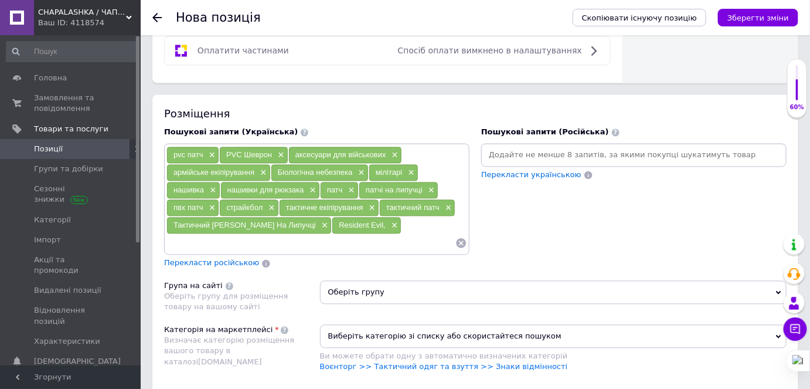
paste input "UmbrellaCorp #UmbrellaCorporation #umbrellasecurityservice"
click at [203, 234] on input "UmbrellaCorp #UmbrellaCorporation #umbrellasecurityservice" at bounding box center [310, 243] width 289 height 18
click at [220, 235] on input "Umbrella Corp #UmbrellaCorporation #umbrellasecurityservice" at bounding box center [310, 243] width 289 height 18
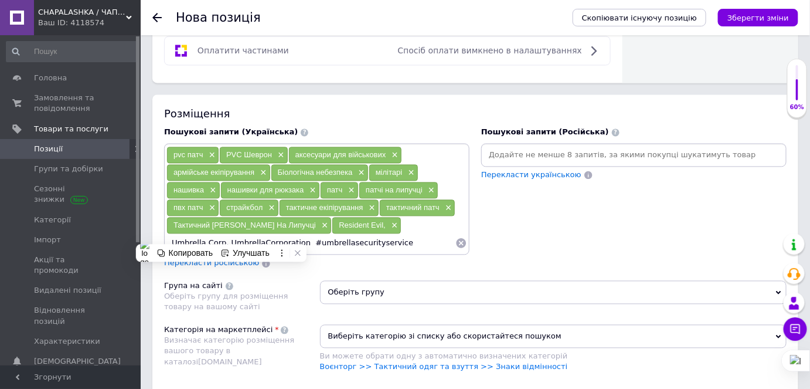
type input "Umbrella Corp,"
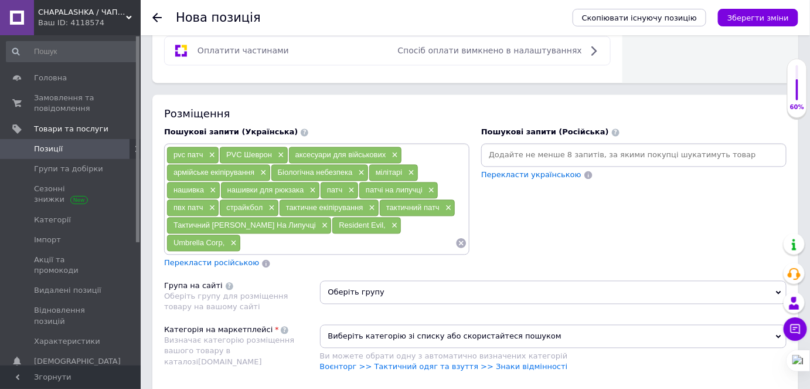
paste input "UmbrellaCorporation #umbrellasecurityservice"
click at [278, 236] on input "UmbrellaCorporation #umbrellasecurityservice" at bounding box center [348, 243] width 215 height 18
drag, startPoint x: 318, startPoint y: 235, endPoint x: 324, endPoint y: 236, distance: 6.0
click at [321, 236] on input "Umbrella Corporation #umbrellasecurityservice" at bounding box center [348, 243] width 215 height 18
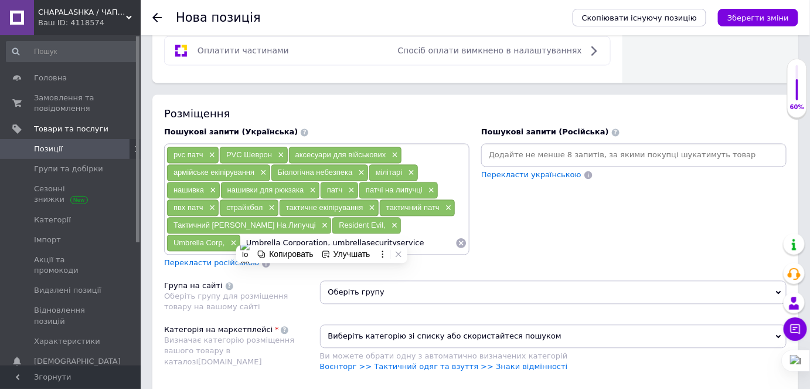
type input "Umbrella Corporation,"
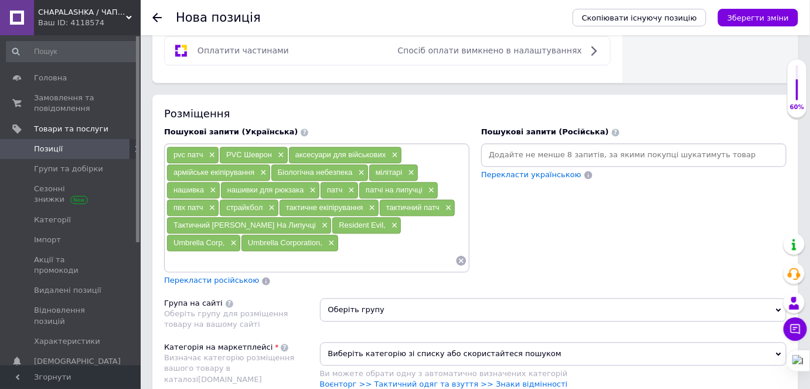
paste input "umbrellasecurityservice"
click at [202, 252] on input "umbrellasecurityservice" at bounding box center [310, 261] width 289 height 18
click at [227, 252] on input "umbrella securityservice" at bounding box center [310, 261] width 289 height 18
click at [265, 260] on input "umbrella security service" at bounding box center [310, 261] width 289 height 18
type input "umbrella security service"
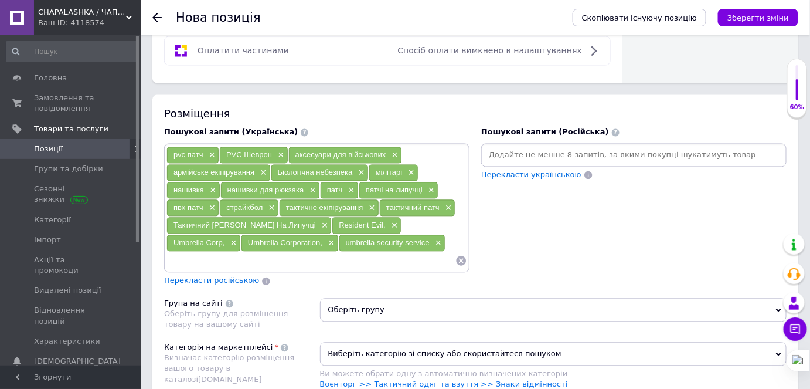
scroll to position [791, 0]
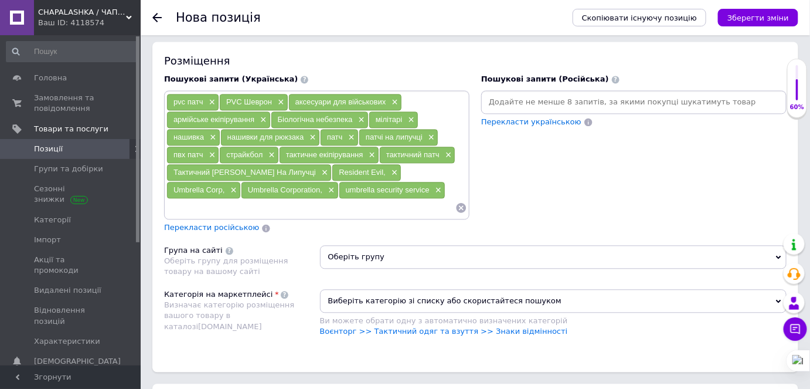
click at [389, 246] on span "Оберіть групу" at bounding box center [553, 256] width 467 height 23
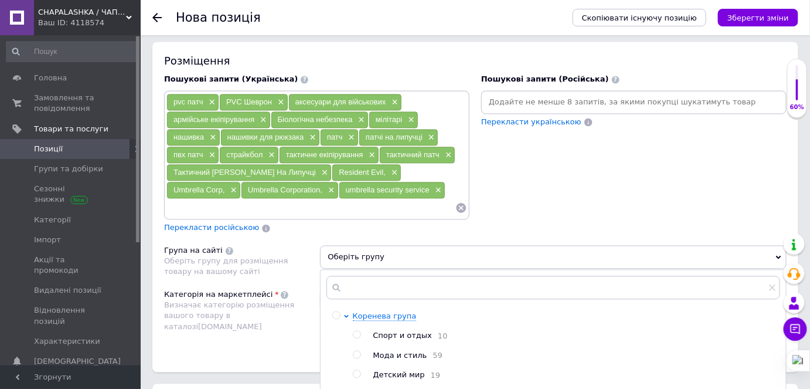
click at [358, 350] on input "radio" at bounding box center [357, 354] width 8 height 8
radio input "true"
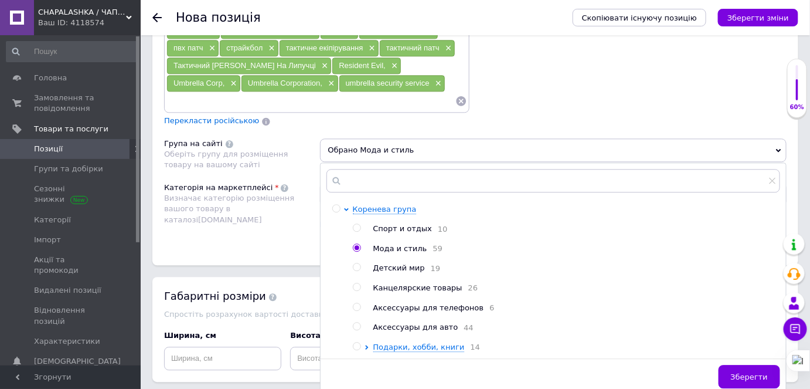
scroll to position [995, 0]
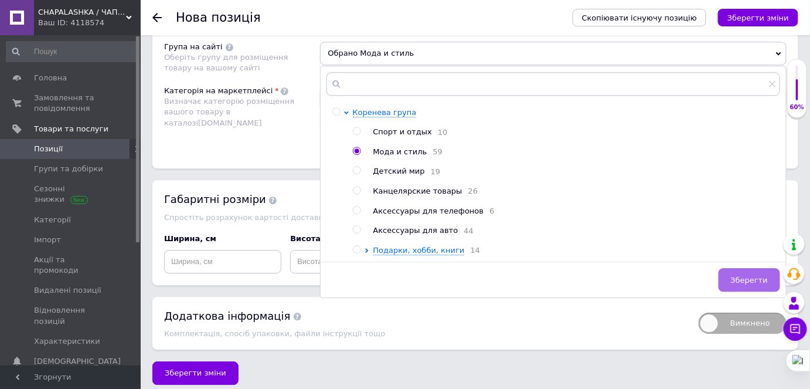
click at [750, 276] on span "Зберегти" at bounding box center [749, 279] width 37 height 9
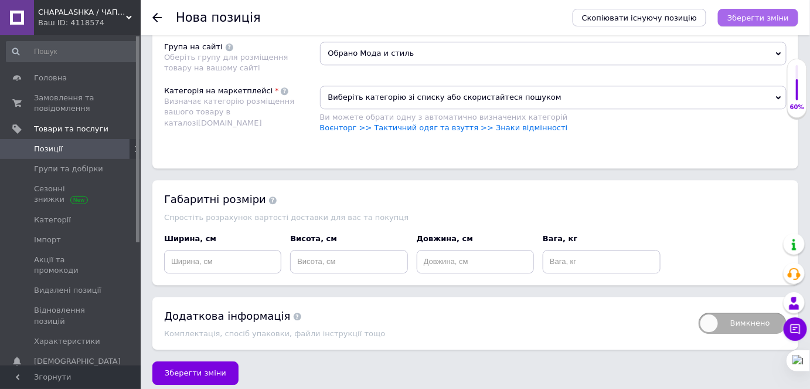
click at [761, 18] on icon "Зберегти зміни" at bounding box center [758, 17] width 62 height 9
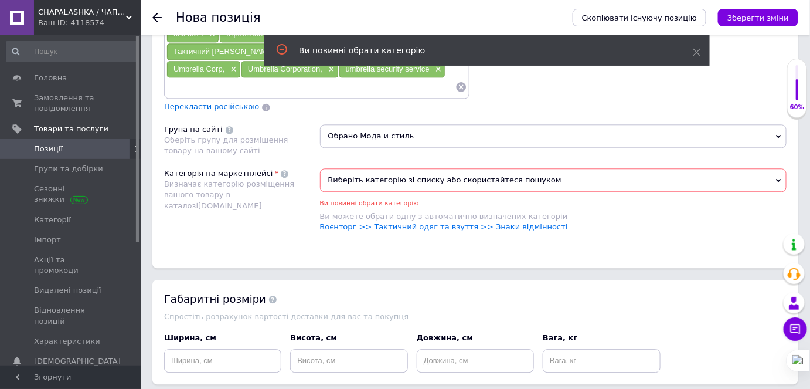
scroll to position [965, 0]
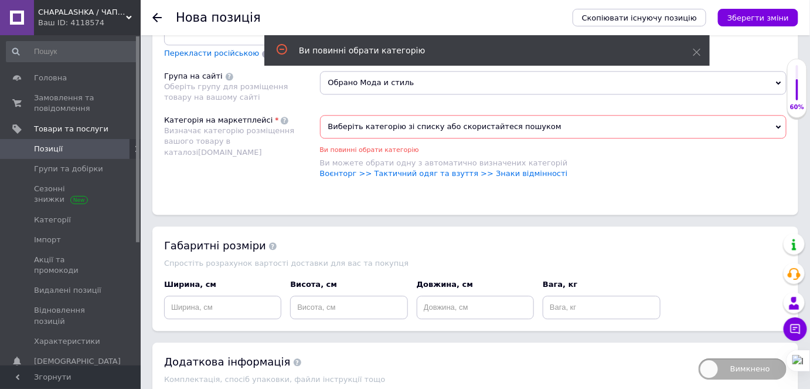
click at [472, 171] on div "Виберіть категорію зі списку або скористайтеся пошуком Ви повинні обрати катего…" at bounding box center [553, 153] width 467 height 76
click at [472, 169] on link "Воєнторг >> Тактичний одяг та взуття >> Знаки відмінності" at bounding box center [444, 173] width 248 height 9
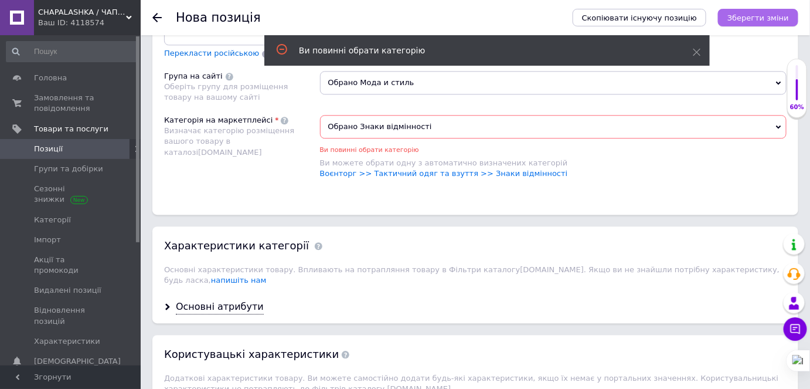
click at [765, 19] on icon "Зберегти зміни" at bounding box center [758, 17] width 62 height 9
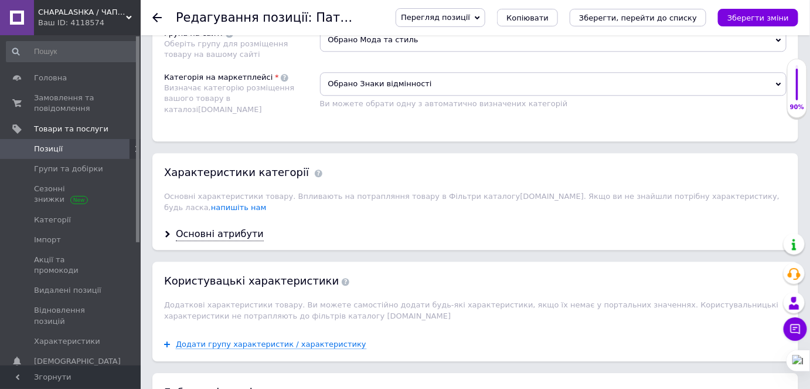
scroll to position [1065, 0]
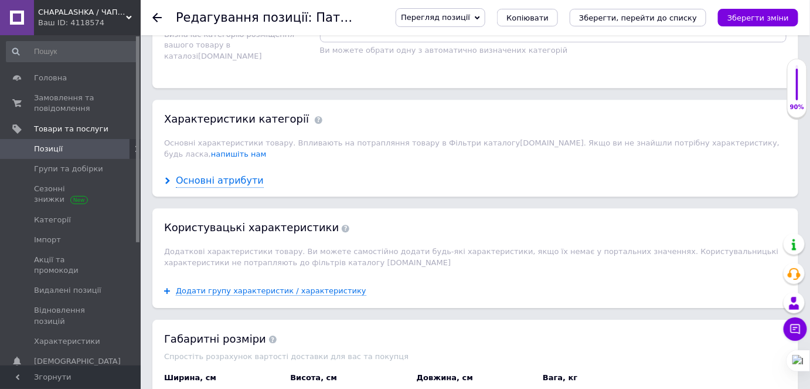
click at [226, 174] on div "Основні атрибути" at bounding box center [220, 180] width 88 height 13
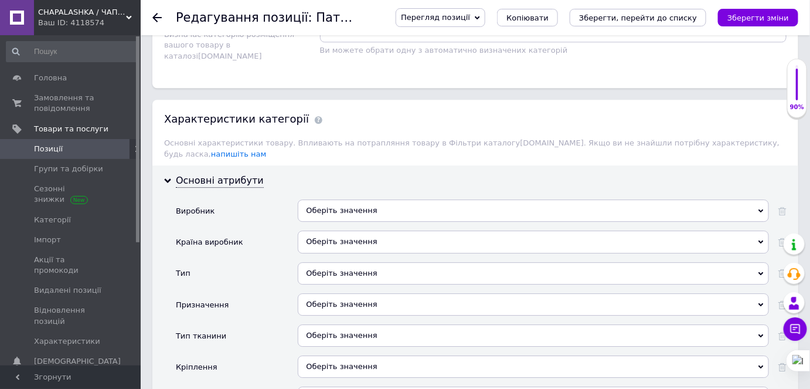
click at [347, 230] on div "Оберіть значення" at bounding box center [533, 241] width 471 height 22
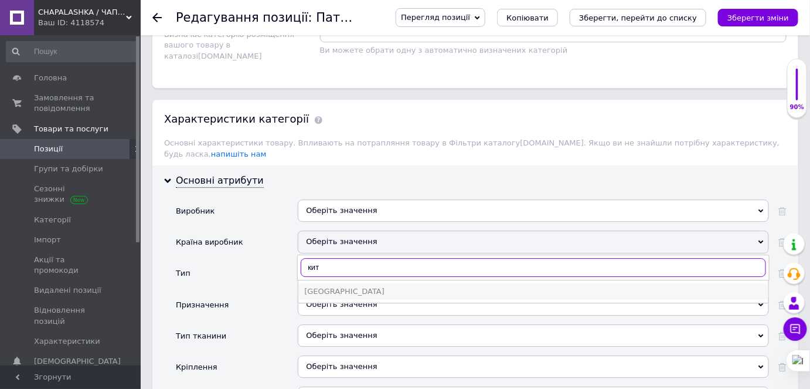
type input "кит"
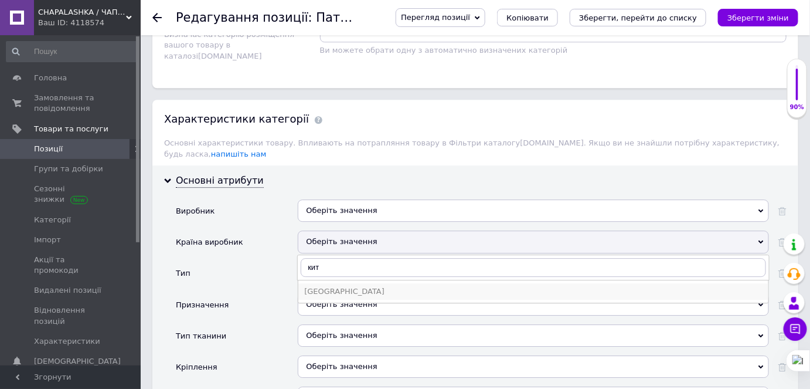
click at [343, 286] on div "[GEOGRAPHIC_DATA]" at bounding box center [533, 291] width 458 height 11
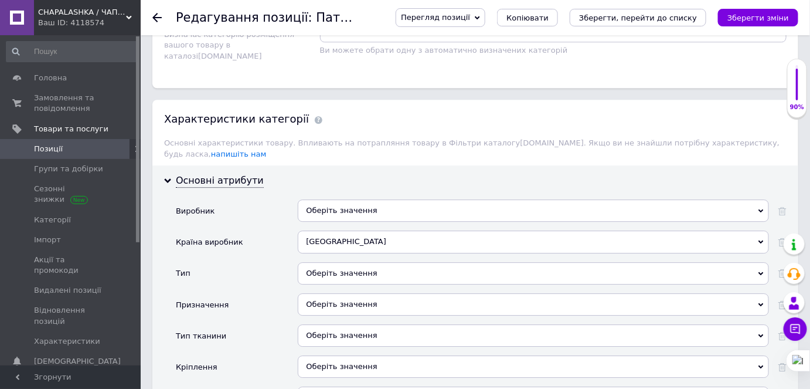
click at [367, 262] on div "Оберіть значення" at bounding box center [533, 273] width 471 height 22
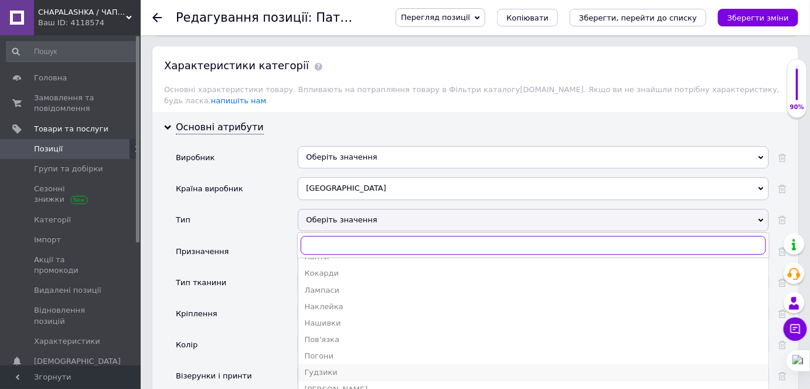
scroll to position [1172, 0]
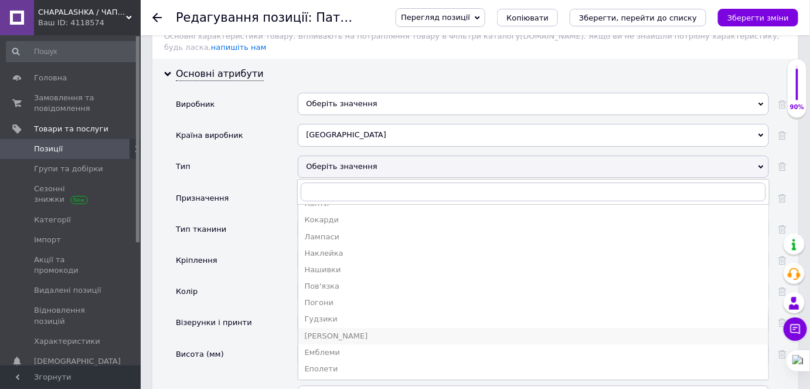
click at [334, 331] on div "[PERSON_NAME]" at bounding box center [533, 336] width 458 height 11
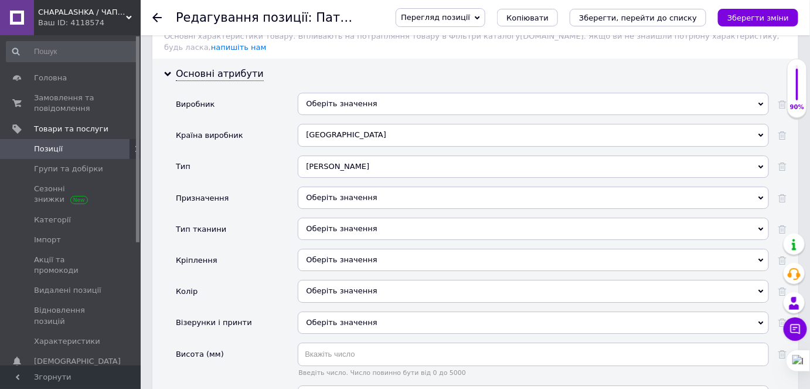
click at [347, 186] on div "Оберіть значення" at bounding box center [533, 197] width 471 height 22
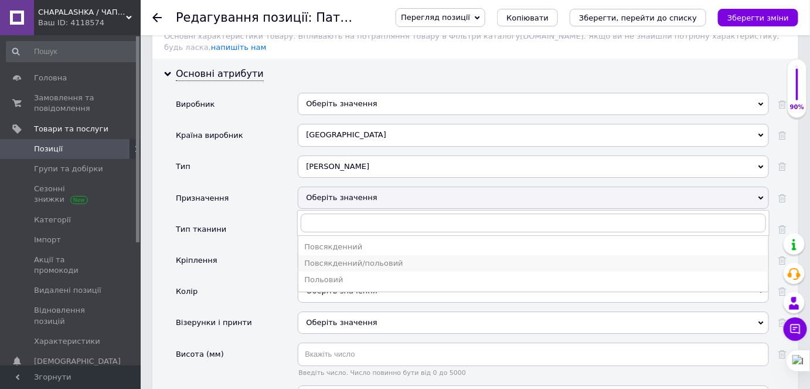
click at [350, 258] on div "Повсякденний/польовий" at bounding box center [533, 263] width 458 height 11
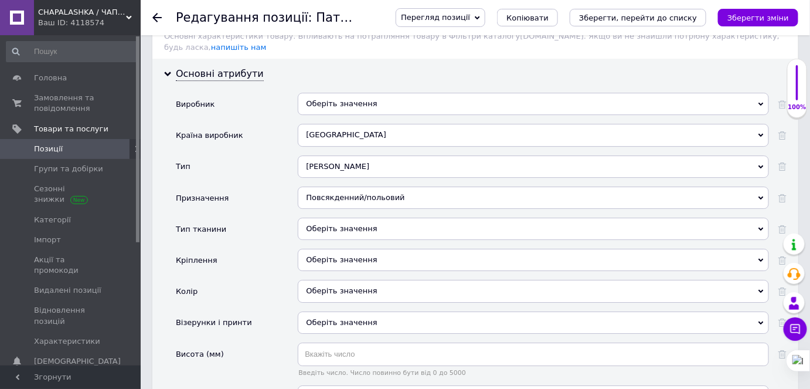
click at [342, 217] on div "Оберіть значення" at bounding box center [533, 228] width 471 height 22
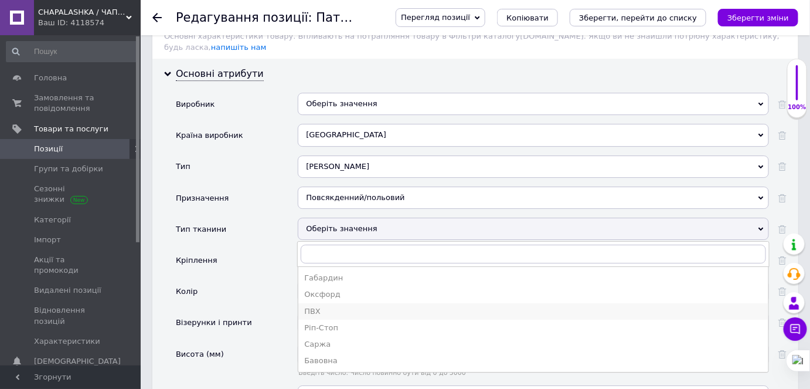
click at [322, 306] on div "ПВХ" at bounding box center [533, 311] width 458 height 11
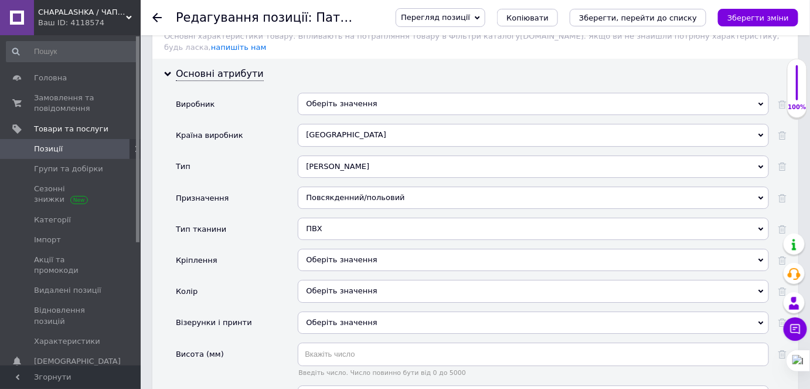
click at [356, 248] on div "Оберіть значення" at bounding box center [533, 259] width 471 height 22
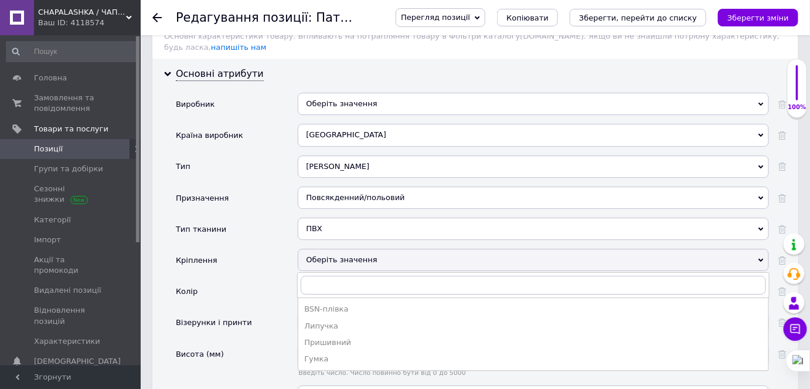
click at [334, 321] on div "Липучка" at bounding box center [533, 326] width 458 height 11
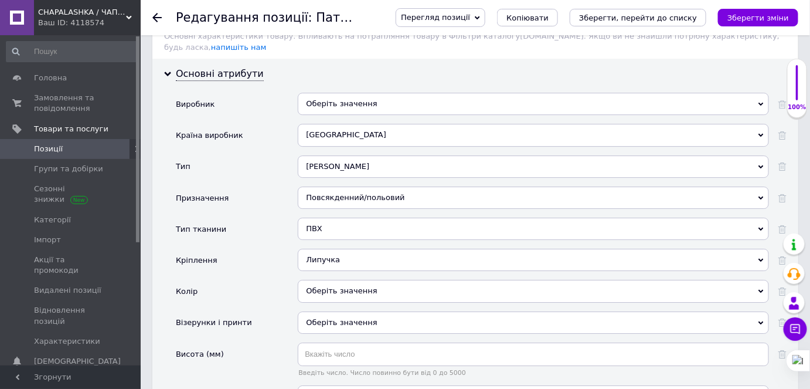
click at [345, 311] on div "Оберіть значення" at bounding box center [533, 322] width 471 height 22
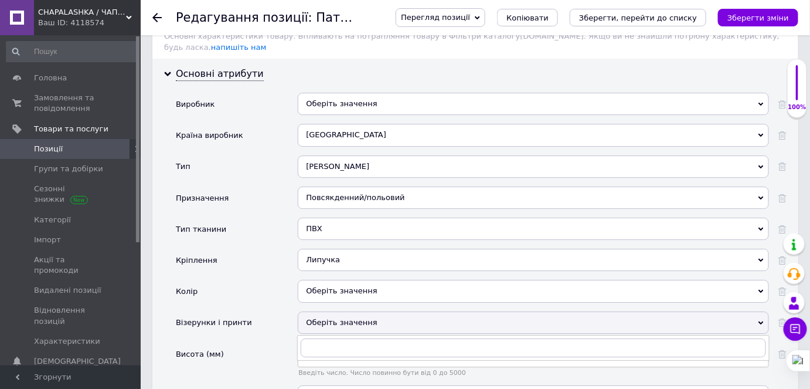
click at [345, 311] on div "Оберіть значення" at bounding box center [533, 322] width 471 height 22
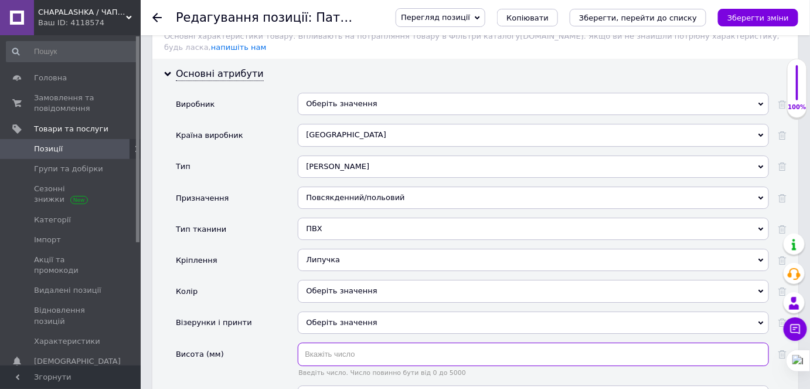
click at [335, 342] on input "text" at bounding box center [533, 353] width 471 height 23
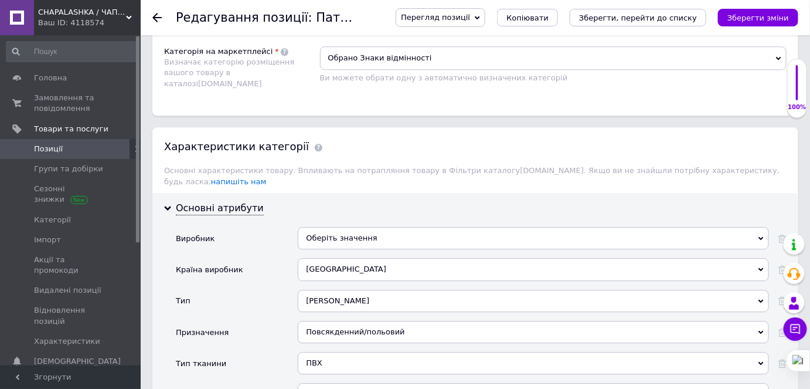
scroll to position [1378, 0]
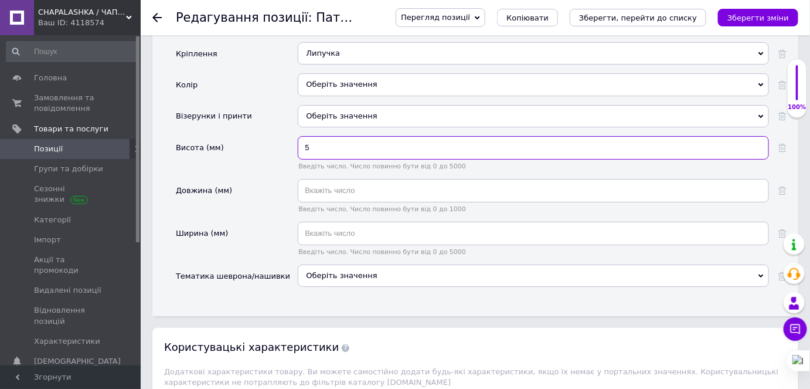
type input "5"
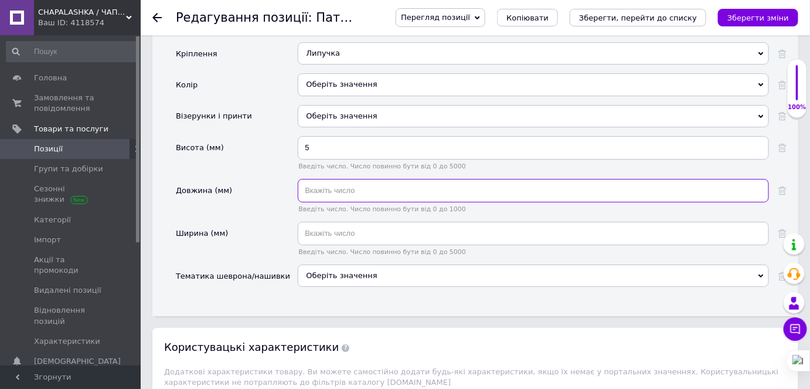
click at [357, 179] on input "text" at bounding box center [533, 190] width 471 height 23
type input "69"
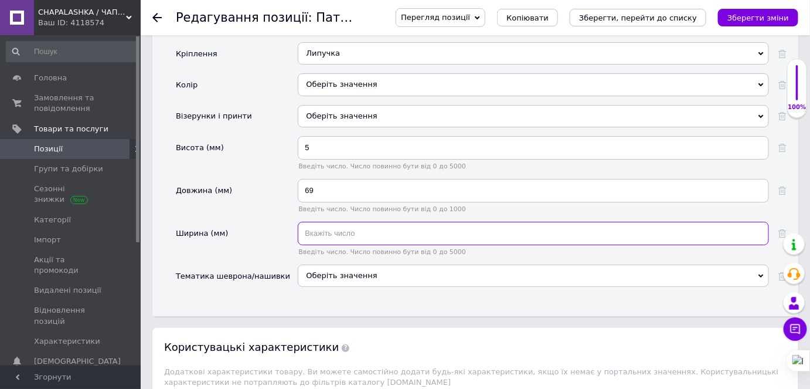
click at [329, 222] on input "text" at bounding box center [533, 233] width 471 height 23
type input "79"
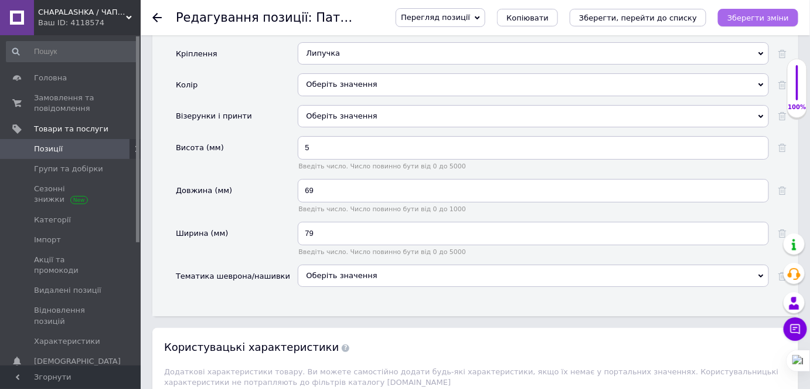
click at [754, 11] on button "Зберегти зміни" at bounding box center [758, 18] width 80 height 18
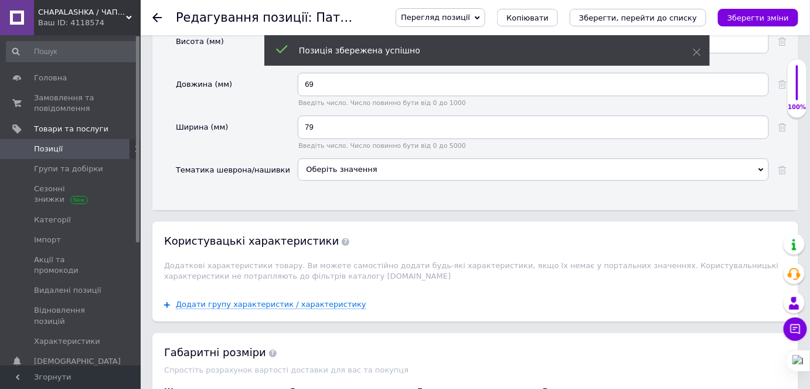
scroll to position [1591, 0]
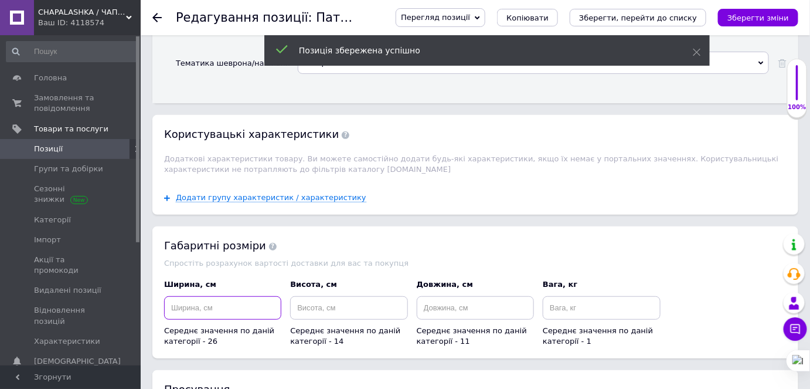
click at [226, 296] on input at bounding box center [222, 307] width 117 height 23
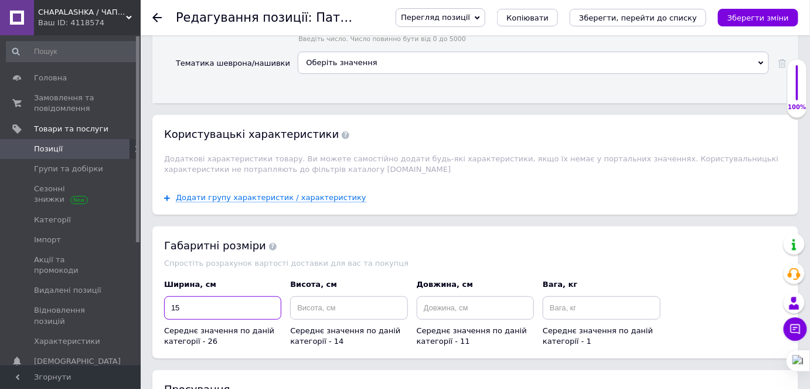
type input "15"
click at [314, 296] on input at bounding box center [348, 307] width 117 height 23
type input "15"
click at [458, 296] on input at bounding box center [475, 307] width 117 height 23
type input "2"
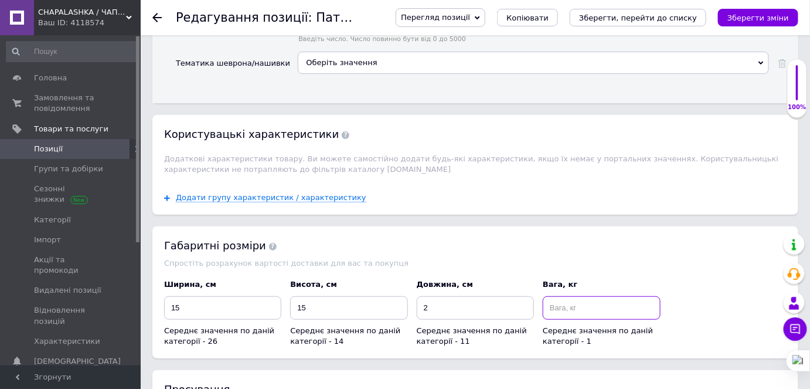
click at [598, 296] on input at bounding box center [601, 307] width 117 height 23
type input "0.1"
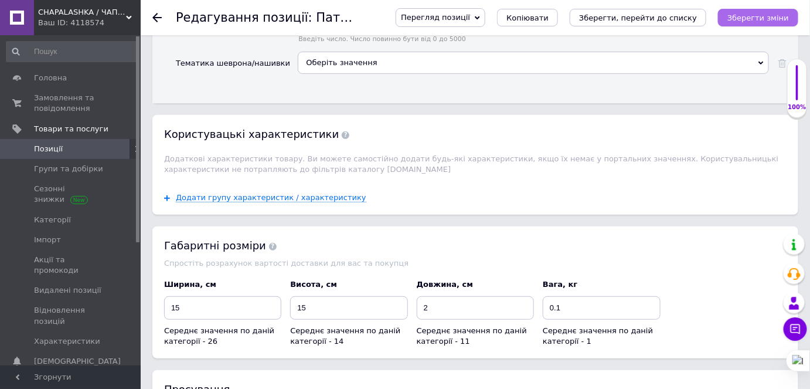
click at [771, 21] on icon "Зберегти зміни" at bounding box center [758, 17] width 62 height 9
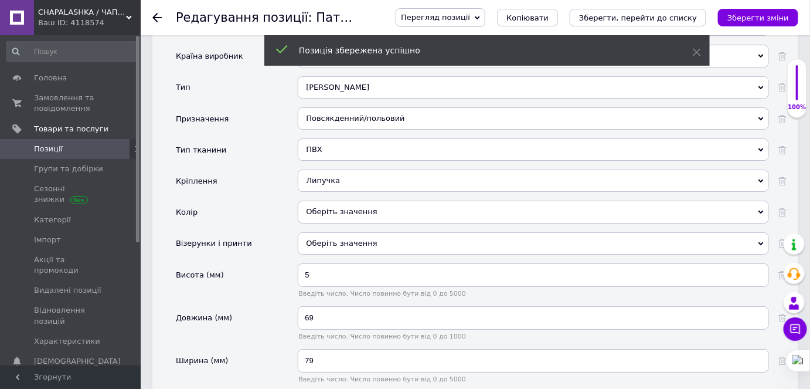
scroll to position [456, 0]
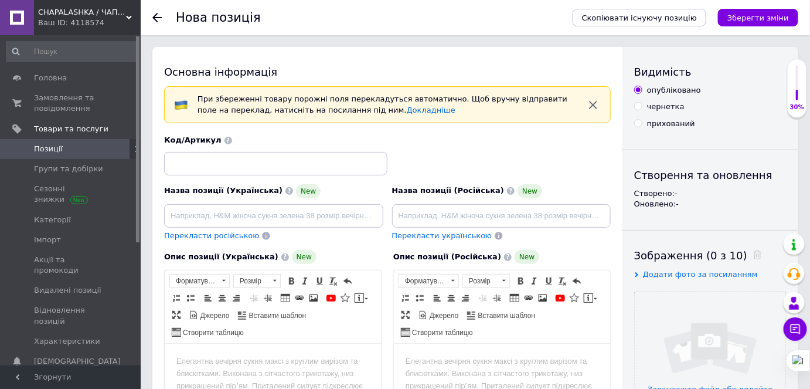
click at [69, 147] on span "Позиції" at bounding box center [71, 149] width 74 height 11
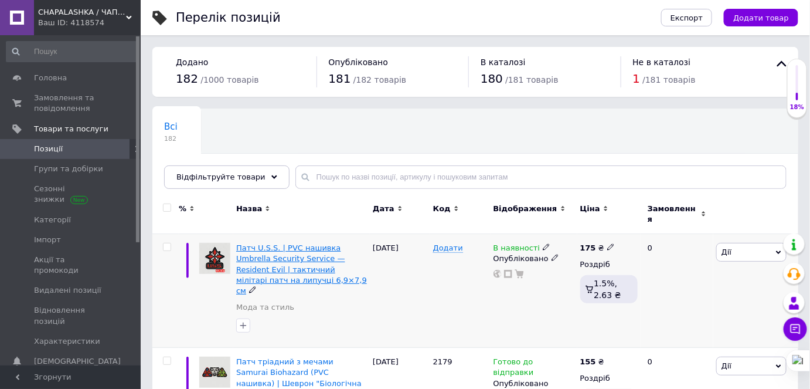
click at [297, 243] on span "Патч U.S.S. | PVC нашивка Umbrella Security Service — Resident Evil | тактичний…" at bounding box center [301, 269] width 131 height 52
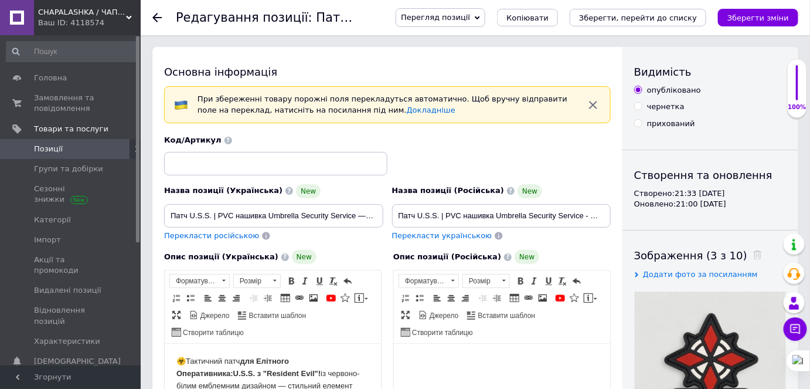
scroll to position [53, 0]
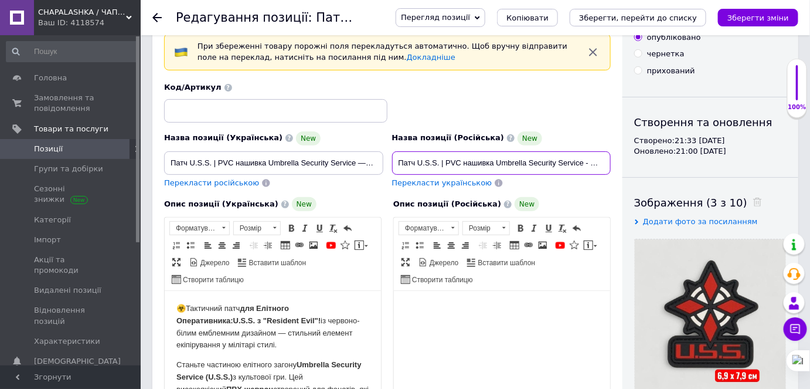
click at [458, 165] on input "Патч U.S.S. | PVC нашивка Umbrella Security Service - Resident Evil | тактическ…" at bounding box center [501, 162] width 219 height 23
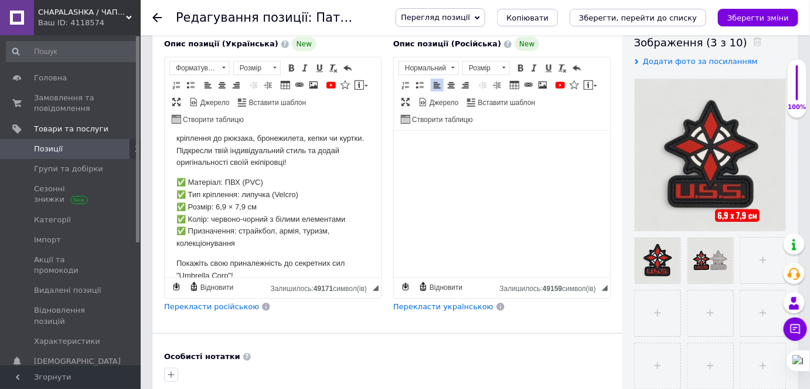
scroll to position [188, 0]
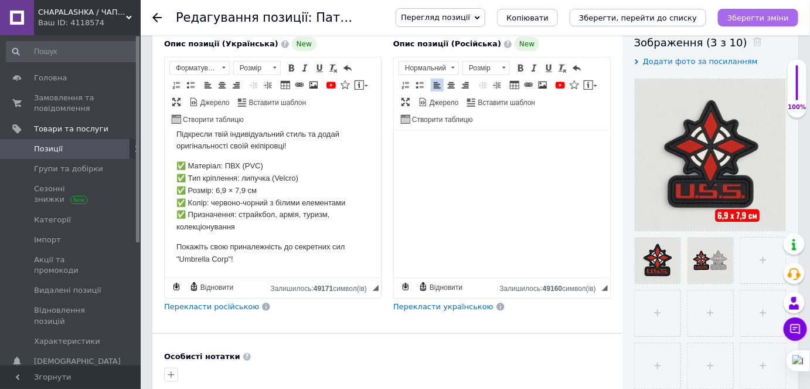
click at [767, 16] on icon "Зберегти зміни" at bounding box center [758, 17] width 62 height 9
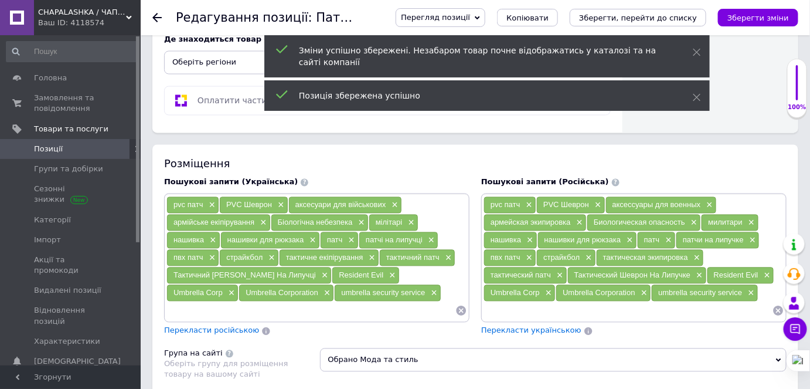
scroll to position [745, 0]
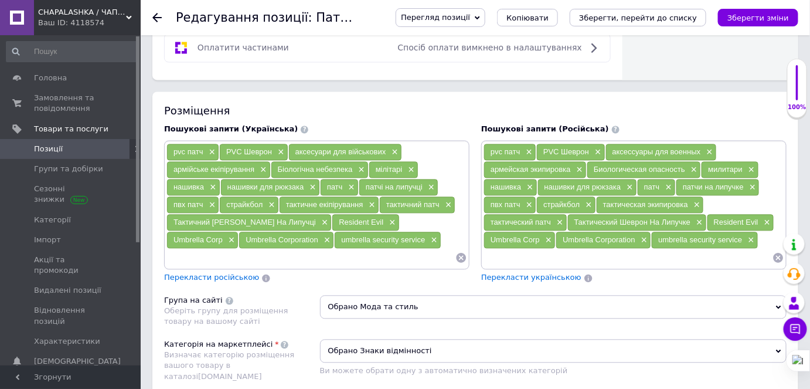
drag, startPoint x: 169, startPoint y: 213, endPoint x: 312, endPoint y: 216, distance: 143.6
click at [312, 216] on div "Тактичний [PERSON_NAME] На Липучці ×" at bounding box center [249, 222] width 164 height 16
copy span "Тактичний [PERSON_NAME] На Липучці"
click at [322, 217] on span "×" at bounding box center [323, 222] width 9 height 10
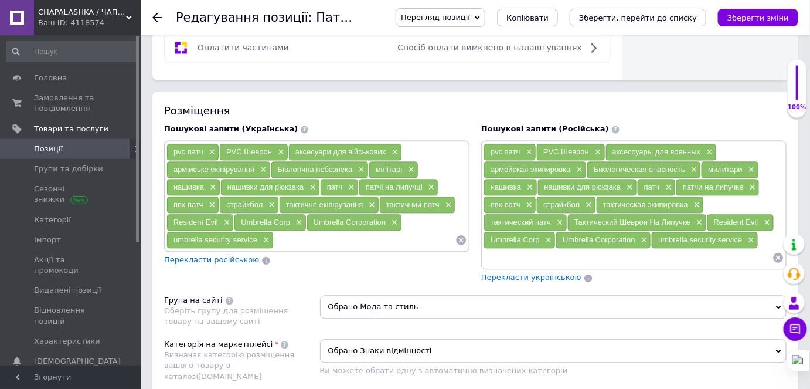
click at [301, 231] on input at bounding box center [365, 240] width 182 height 18
paste input "Тактичний [PERSON_NAME] На Липучці"
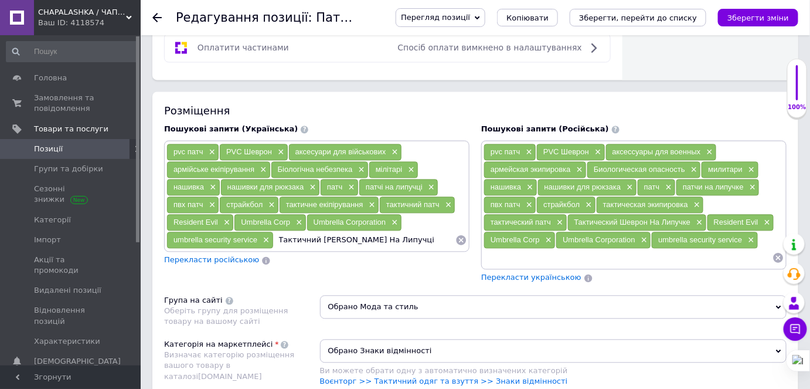
drag, startPoint x: 347, startPoint y: 228, endPoint x: 461, endPoint y: 233, distance: 114.4
click at [461, 233] on div "Тактичний [PERSON_NAME] На Липучці" at bounding box center [370, 240] width 193 height 18
type input "Тактичний Шеврон"
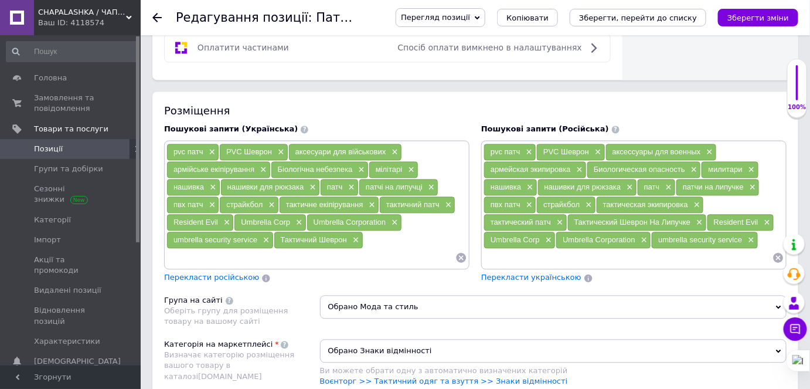
paste input "Шеврон На Липучці"
type input "Шеврон На Липучці"
drag, startPoint x: 573, startPoint y: 214, endPoint x: 690, endPoint y: 216, distance: 117.2
click at [690, 216] on div "Тактический Шеврон На Липучке ×" at bounding box center [637, 222] width 138 height 16
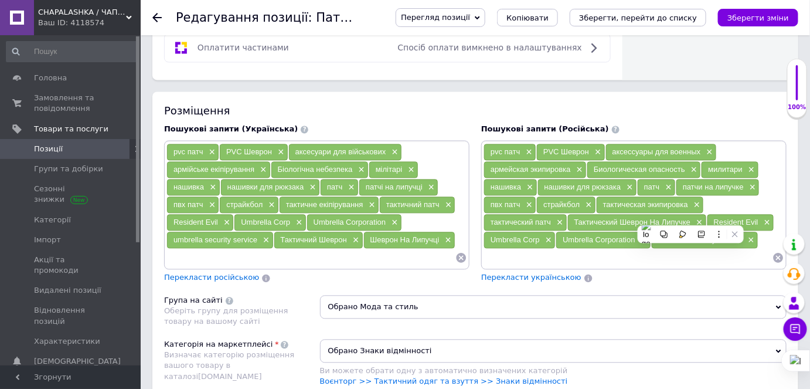
click at [702, 216] on div "Тактический Шеврон На Липучке ×" at bounding box center [637, 222] width 138 height 16
click at [563, 254] on input at bounding box center [628, 257] width 289 height 18
paste input "Тактический Шеврон На Липучке"
drag, startPoint x: 535, startPoint y: 248, endPoint x: 638, endPoint y: 248, distance: 102.6
click at [638, 248] on input "Тактический Шеврон На Липучке" at bounding box center [628, 257] width 289 height 18
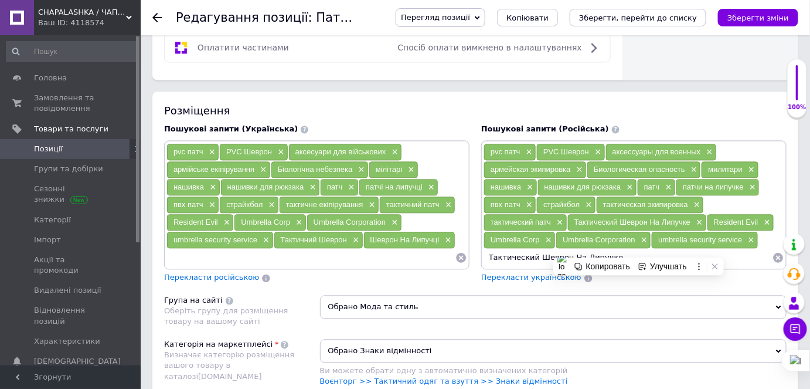
click at [571, 248] on input "Тактический Шеврон На Липучке" at bounding box center [628, 257] width 289 height 18
drag, startPoint x: 566, startPoint y: 248, endPoint x: 668, endPoint y: 253, distance: 102.6
click at [668, 253] on input "Тактический Шеврон На Липучке" at bounding box center [628, 257] width 289 height 18
type input "Тактический Шеврон"
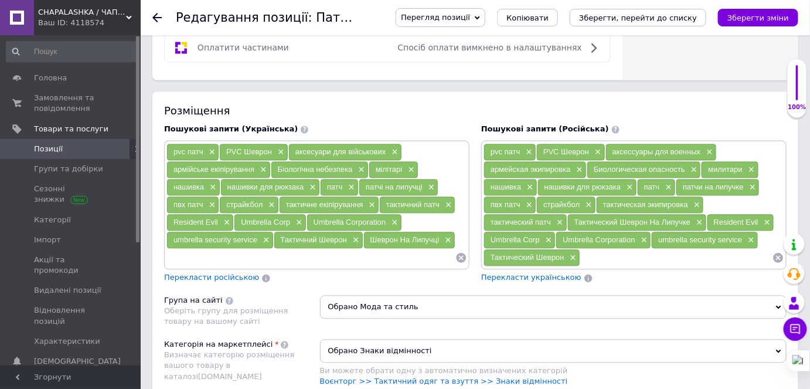
paste input "Шеврон На Липучке"
type input "Шеврон На Липучке"
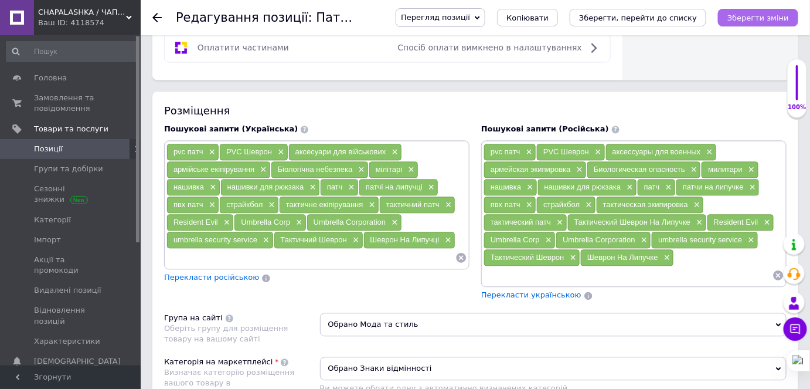
click at [742, 16] on icon "Зберегти зміни" at bounding box center [758, 17] width 62 height 9
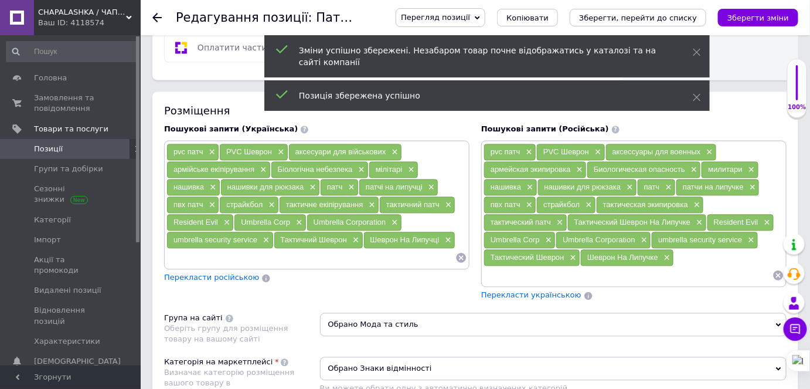
click at [87, 149] on span "Позиції" at bounding box center [71, 149] width 74 height 11
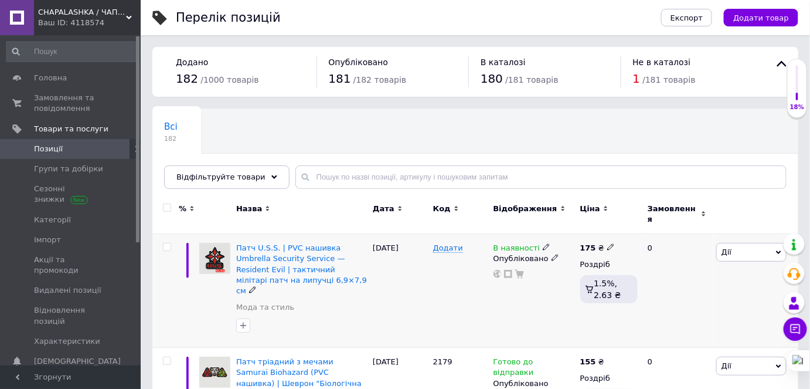
click at [514, 244] on span "В наявності" at bounding box center [516, 249] width 47 height 12
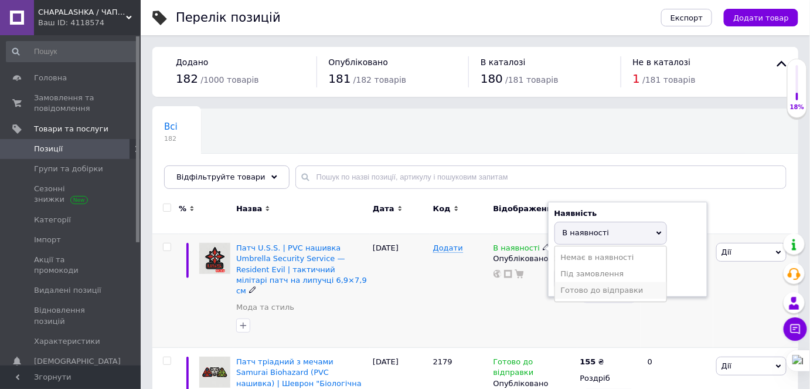
click at [584, 282] on li "Готово до відправки" at bounding box center [610, 290] width 111 height 16
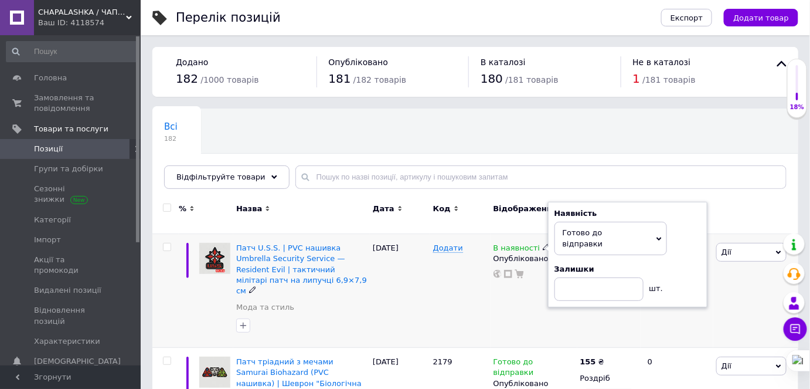
click at [466, 283] on div "Додати" at bounding box center [460, 291] width 60 height 114
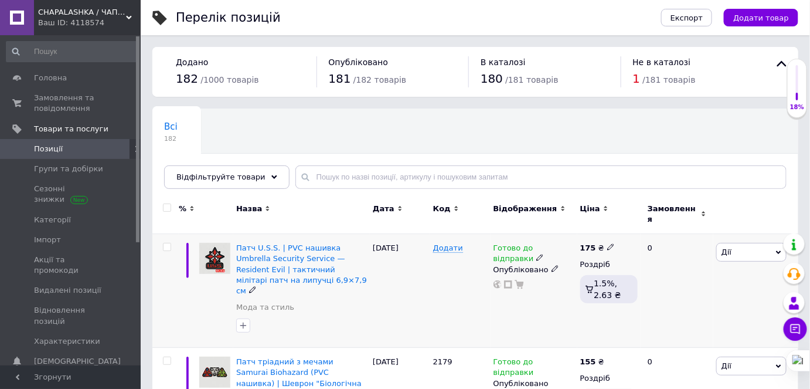
click at [459, 282] on div "Додати" at bounding box center [460, 291] width 60 height 114
